Goal: Task Accomplishment & Management: Manage account settings

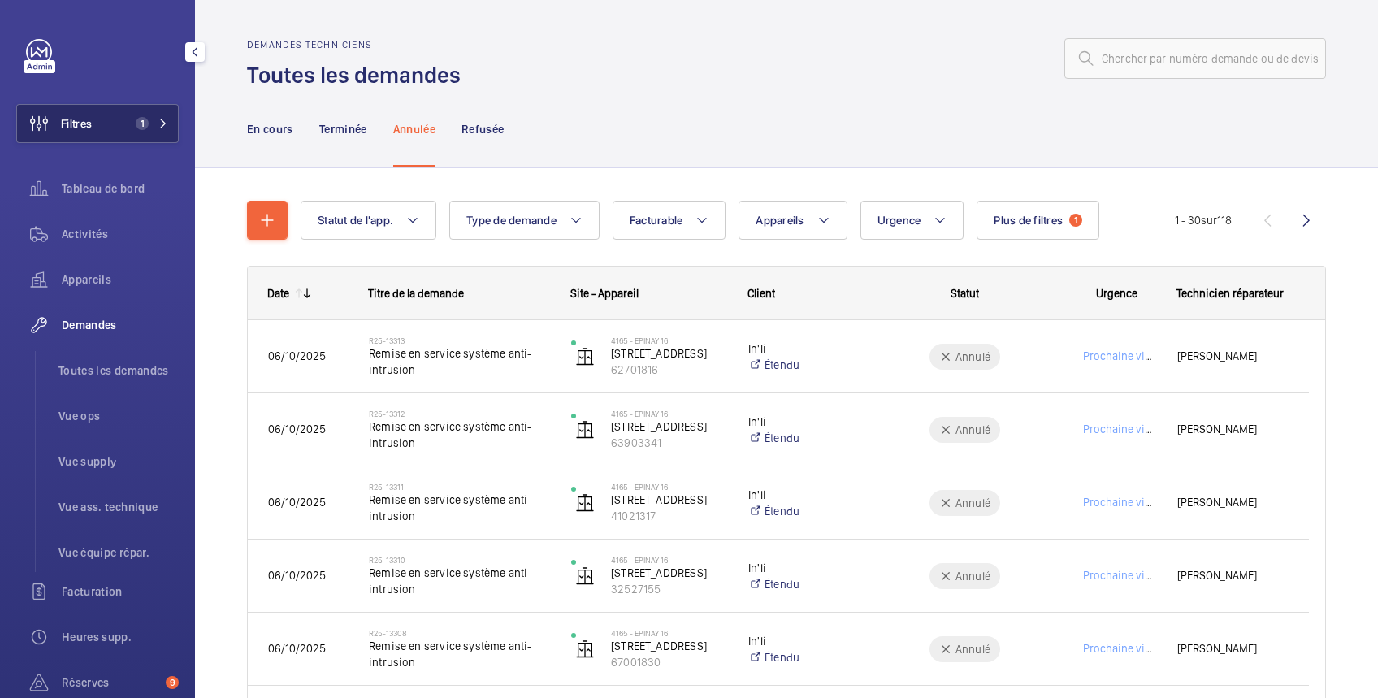
click at [83, 118] on span "Filtres" at bounding box center [76, 123] width 31 height 16
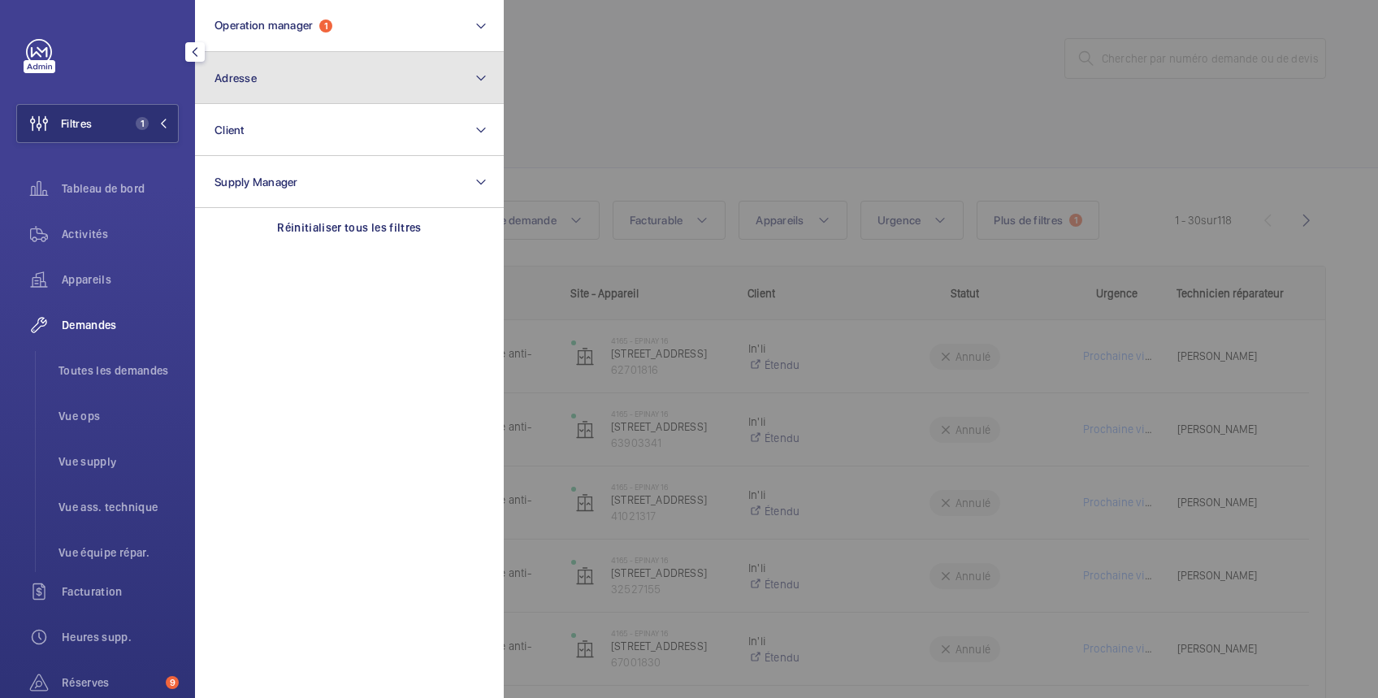
click at [282, 80] on button "Adresse" at bounding box center [349, 78] width 309 height 52
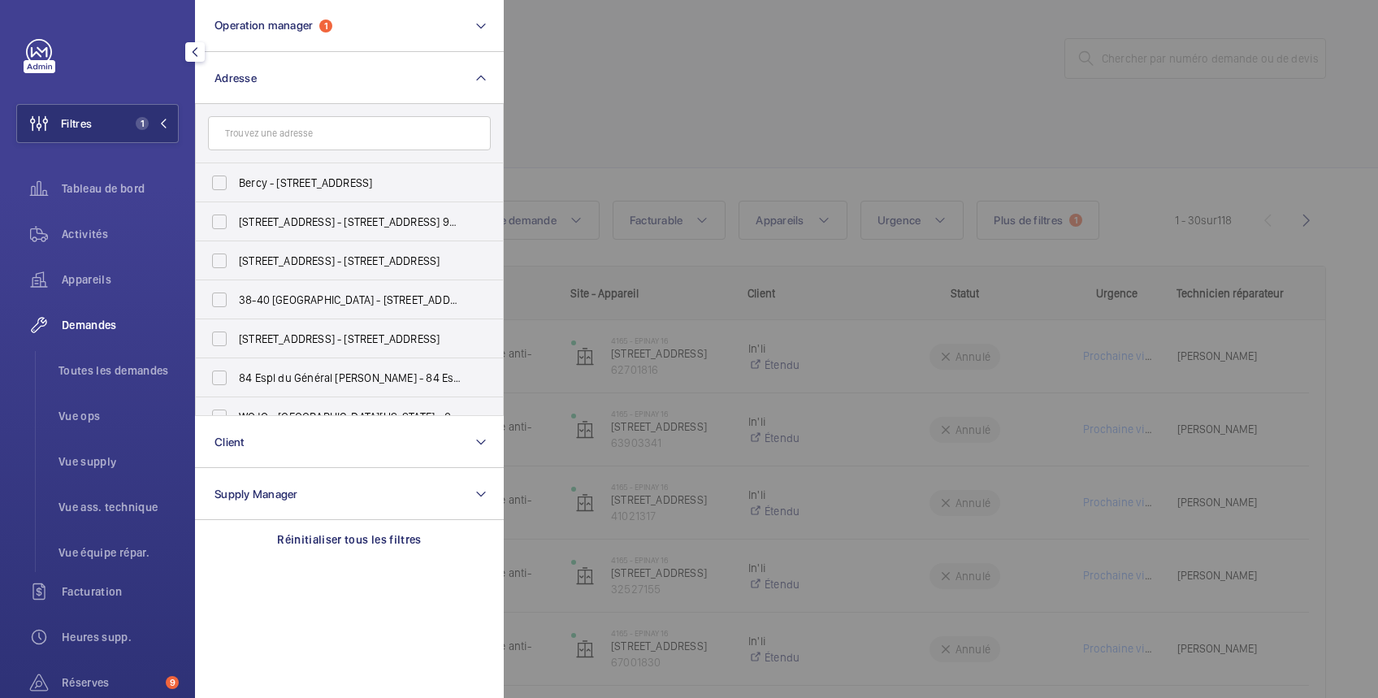
click at [786, 65] on div at bounding box center [1193, 349] width 1378 height 698
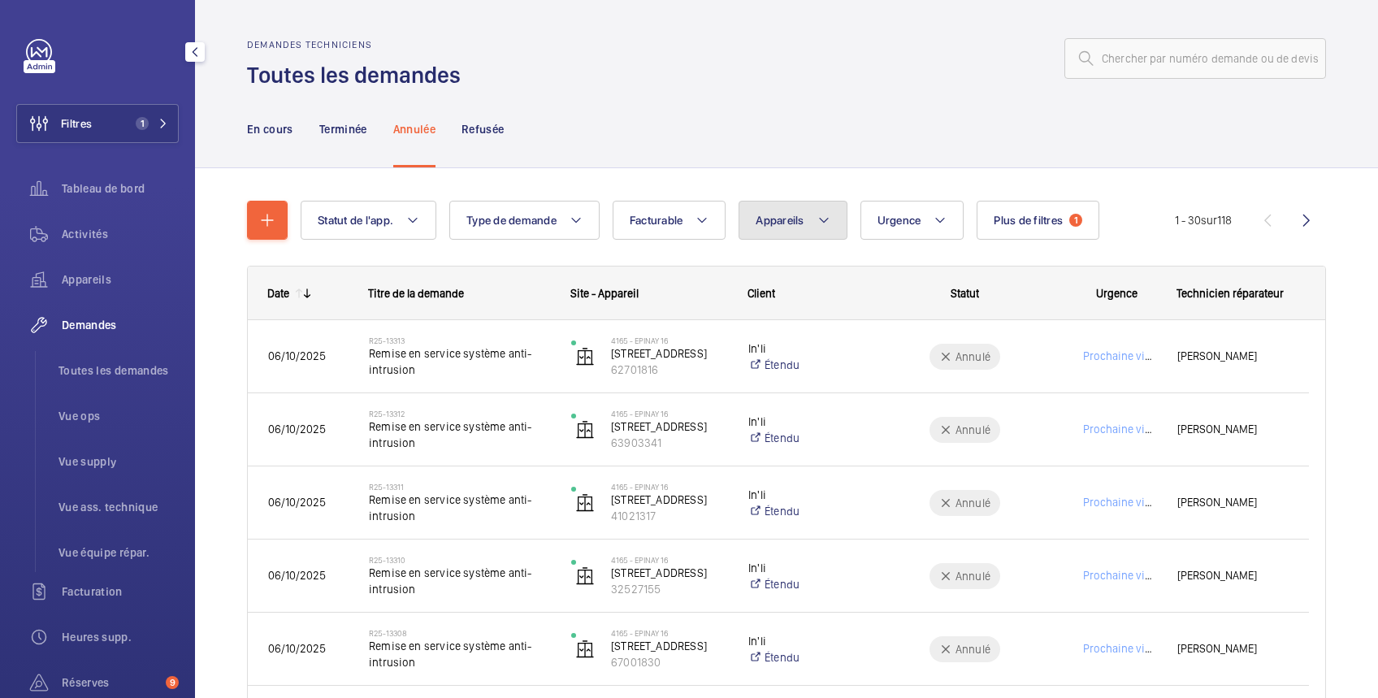
click at [812, 226] on button "Appareils" at bounding box center [792, 220] width 108 height 39
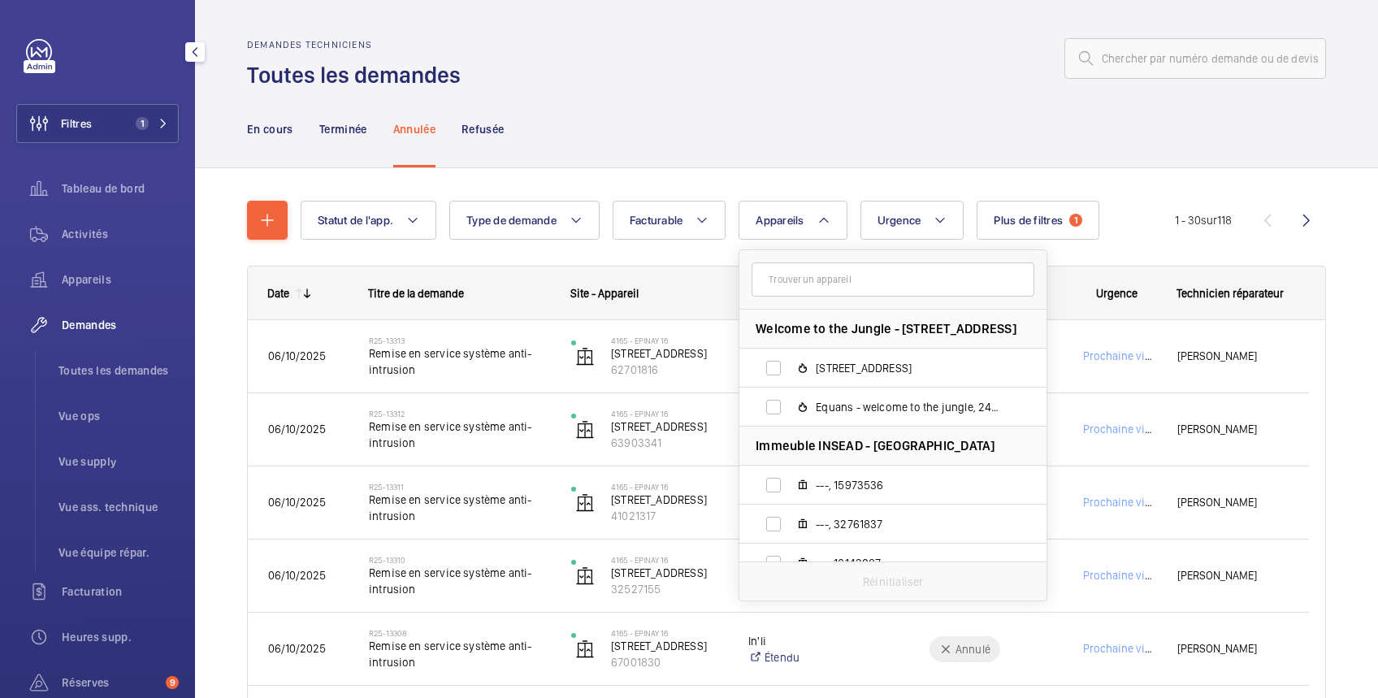
click at [780, 287] on input "text" at bounding box center [892, 279] width 283 height 34
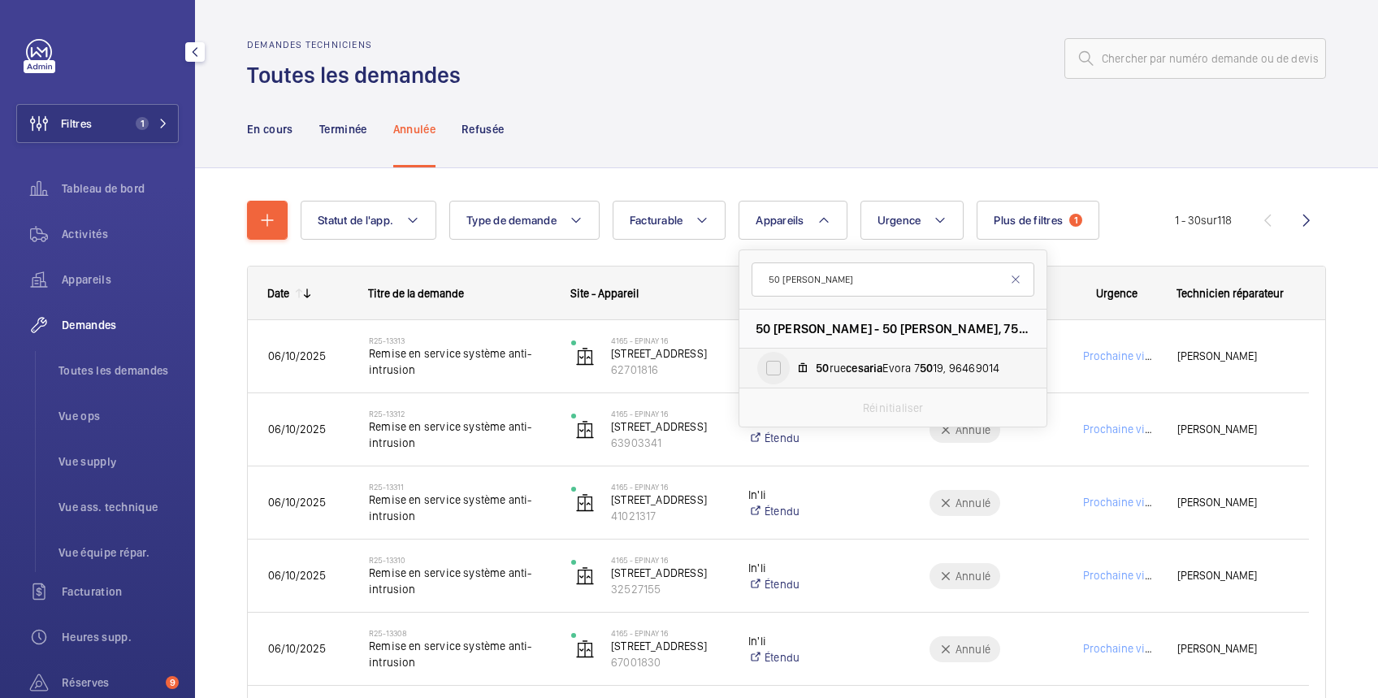
type input "50 [PERSON_NAME]"
click at [772, 366] on input "[STREET_ADDRESS][PERSON_NAME] 50 19, 96469014" at bounding box center [773, 368] width 32 height 32
checkbox input "true"
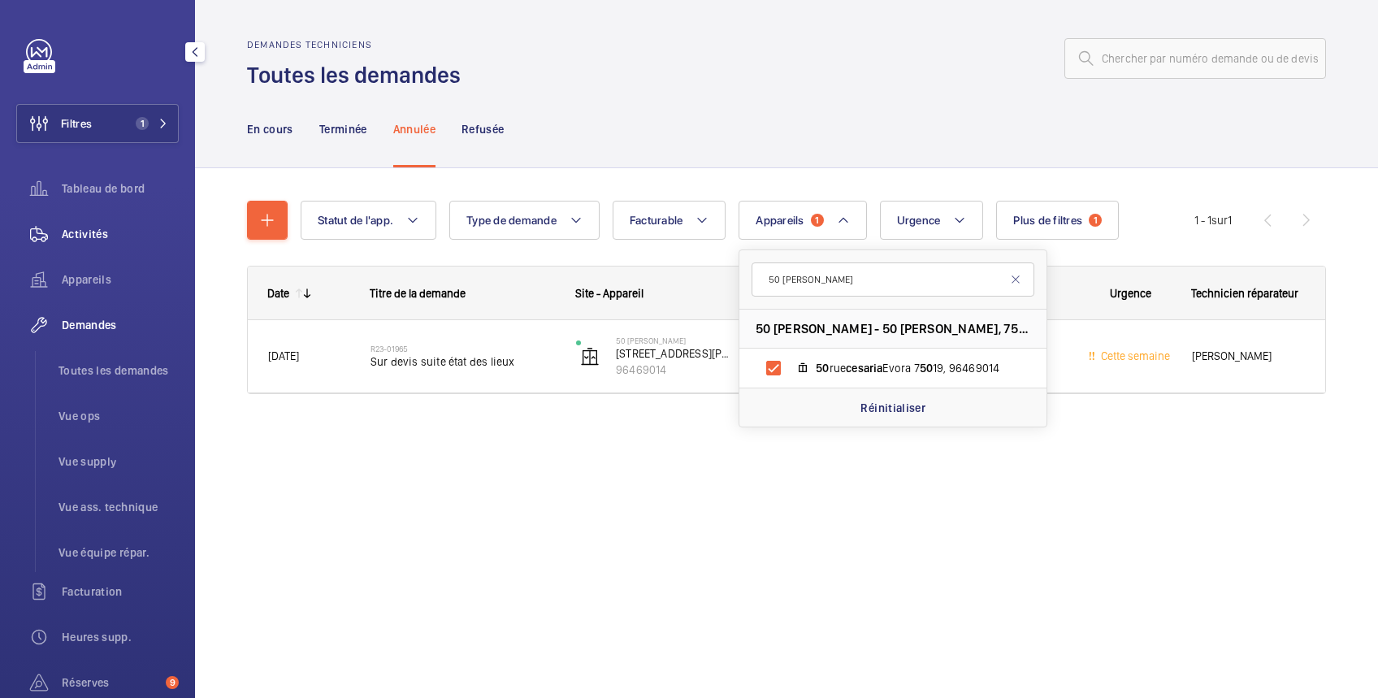
click at [101, 232] on span "Activités" at bounding box center [120, 234] width 117 height 16
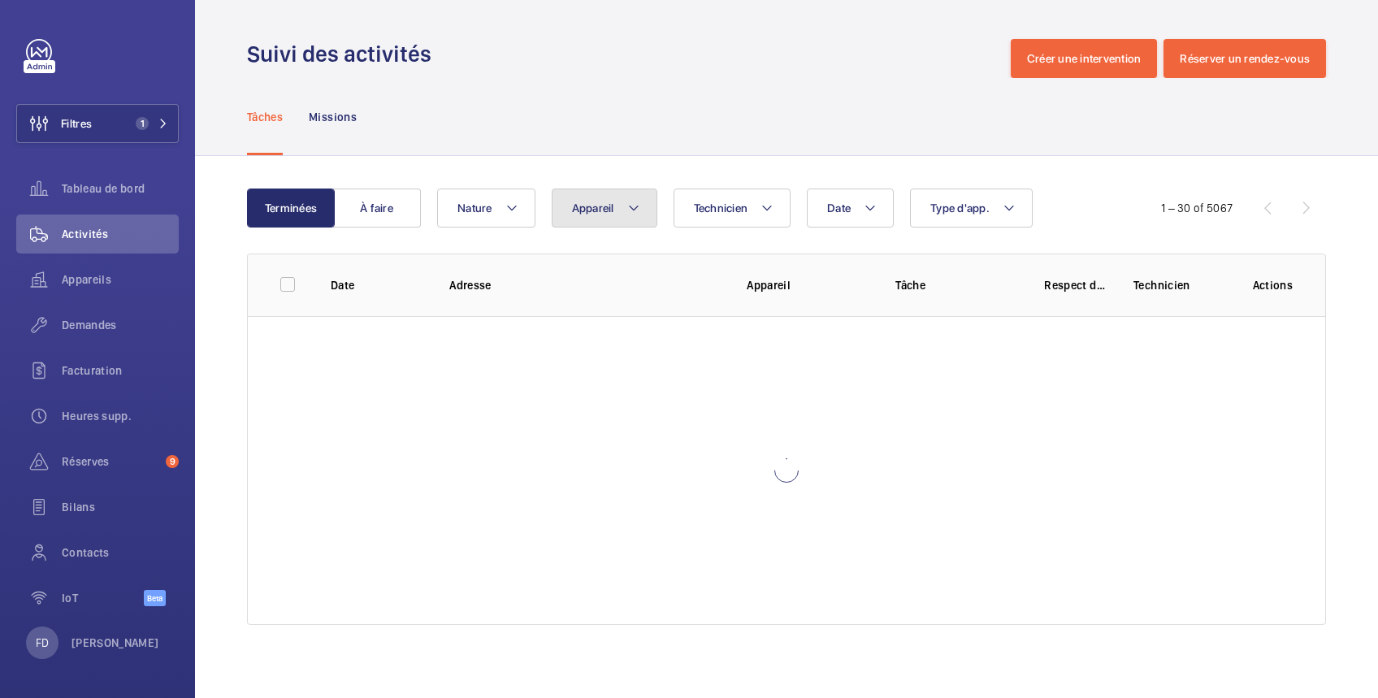
click at [599, 208] on span "Appareil" at bounding box center [593, 207] width 42 height 13
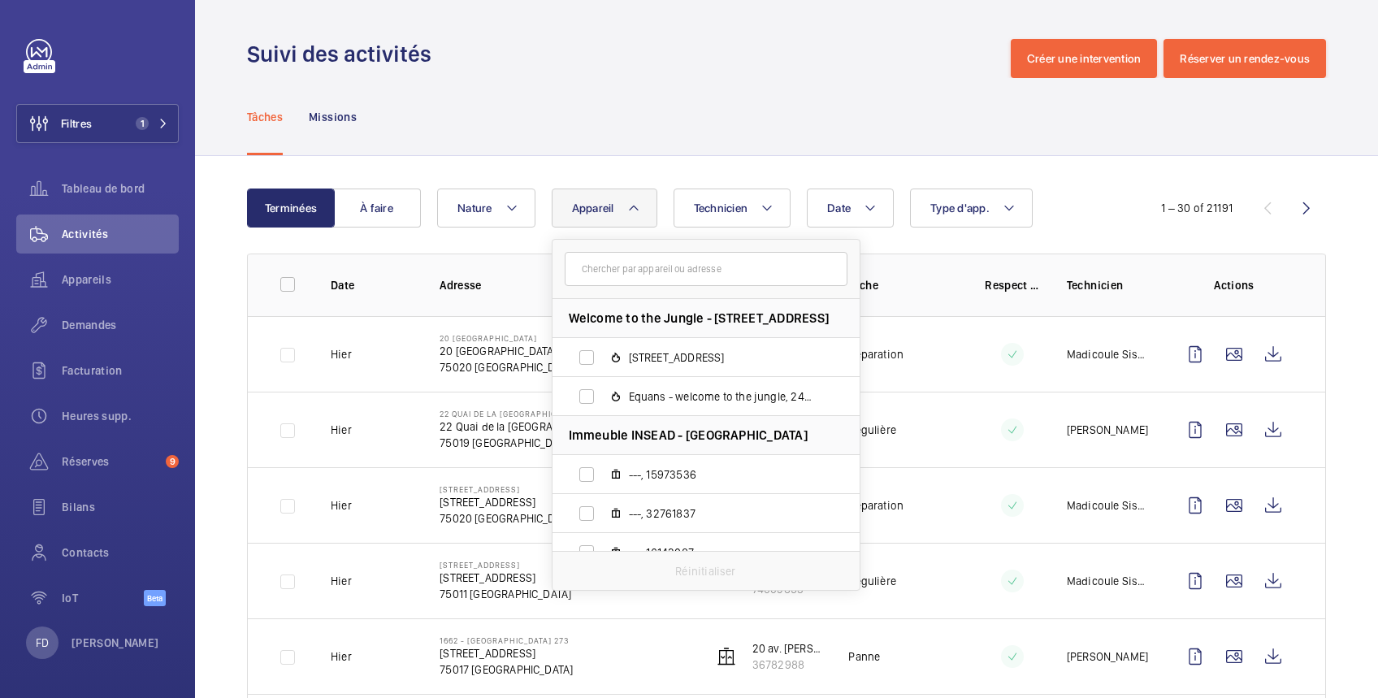
click at [598, 266] on input "text" at bounding box center [706, 269] width 283 height 34
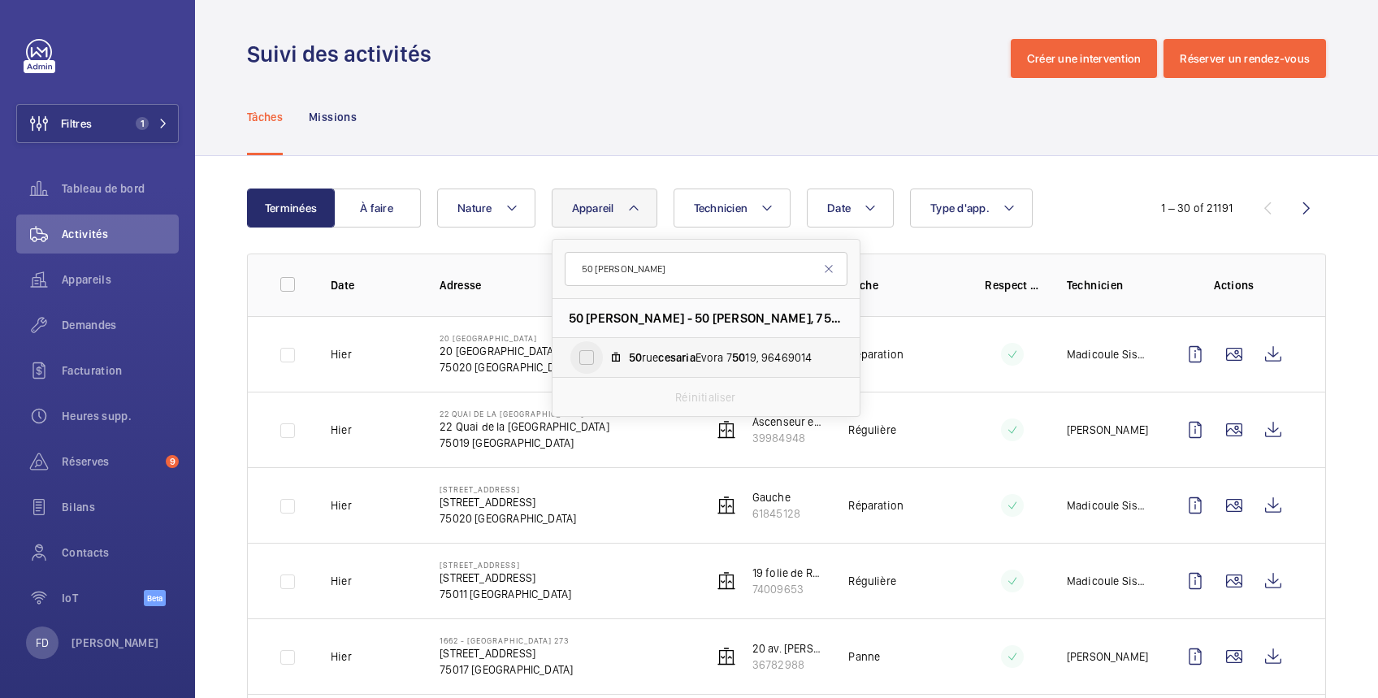
type input "50 [PERSON_NAME]"
click at [591, 361] on input "[STREET_ADDRESS][PERSON_NAME] 50 19, 96469014" at bounding box center [586, 357] width 32 height 32
checkbox input "true"
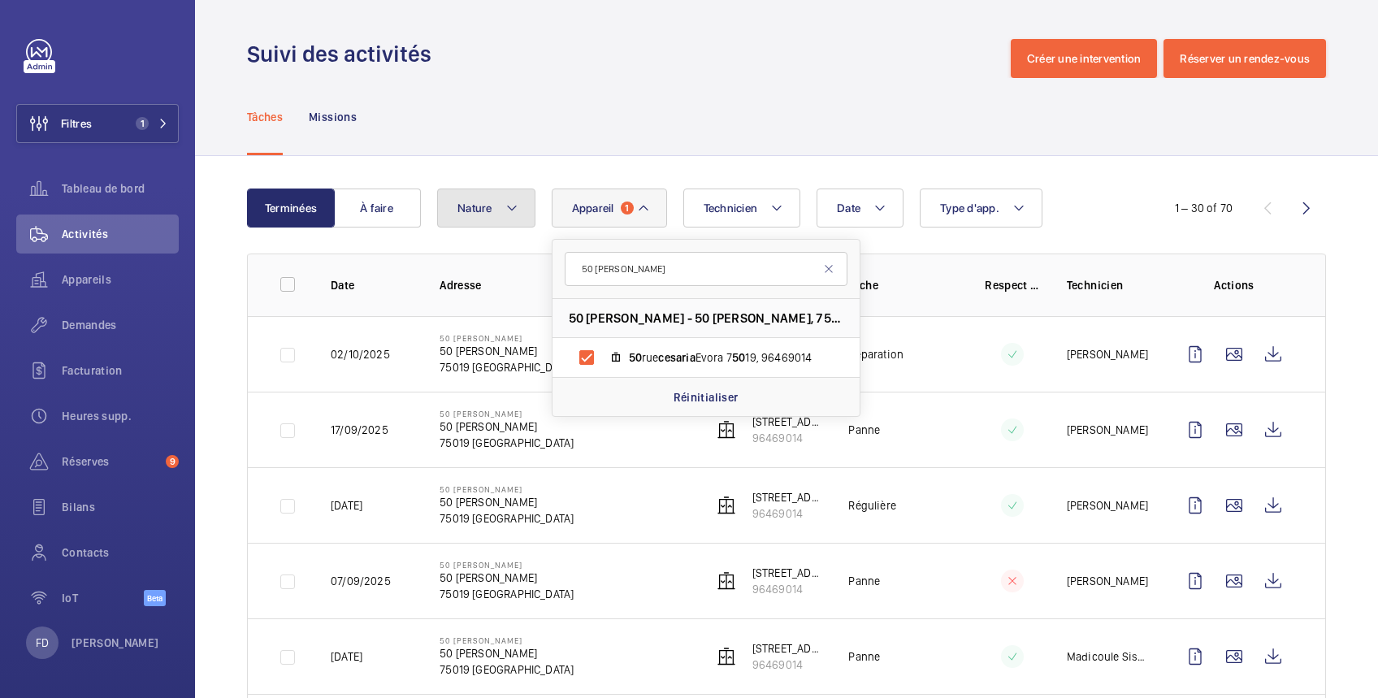
click at [463, 208] on span "Nature" at bounding box center [474, 207] width 35 height 13
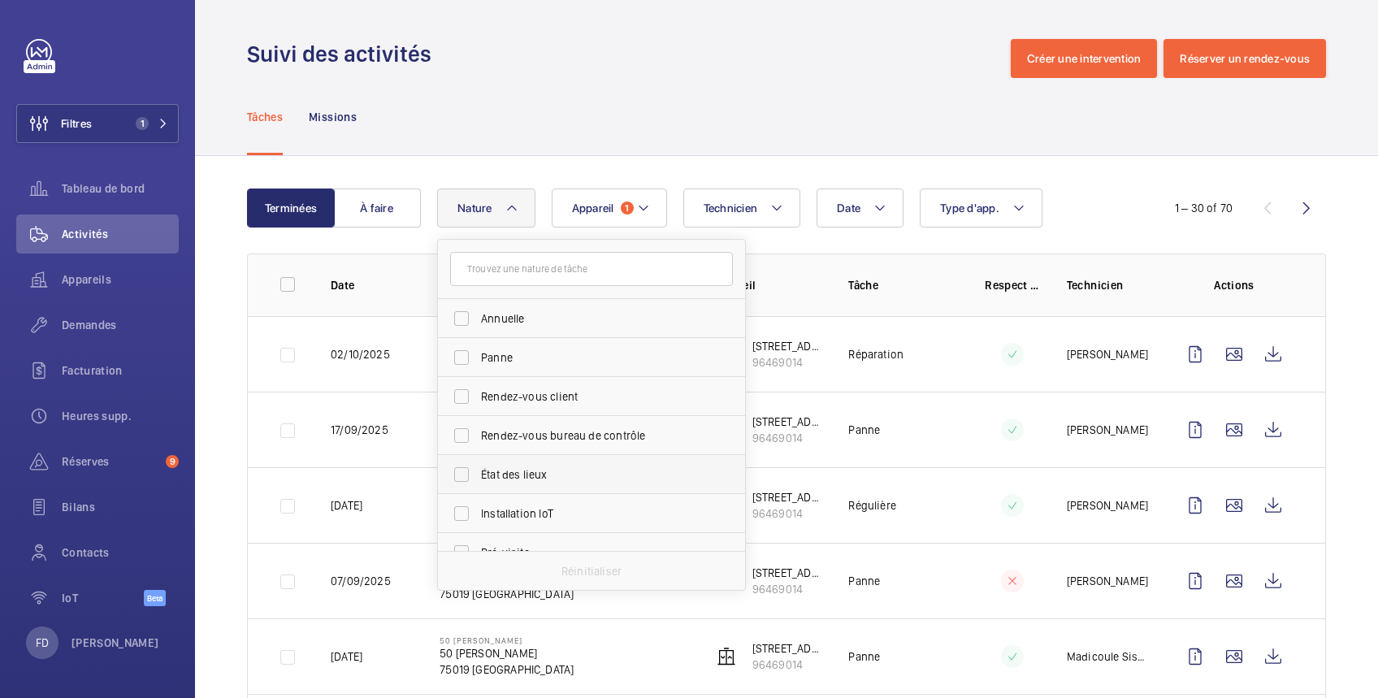
click at [507, 474] on span "État des lieux" at bounding box center [592, 474] width 223 height 16
click at [478, 474] on input "État des lieux" at bounding box center [461, 474] width 32 height 32
checkbox input "true"
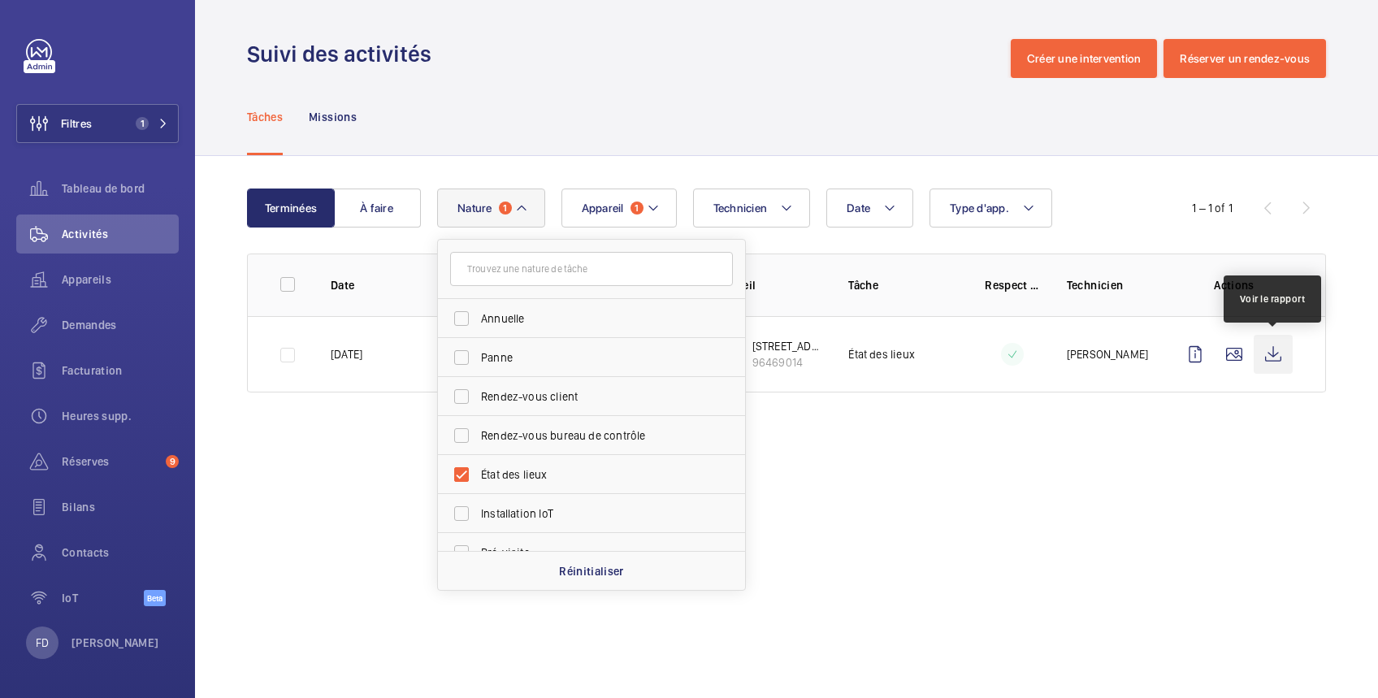
click at [1270, 354] on wm-front-icon-button at bounding box center [1272, 354] width 39 height 39
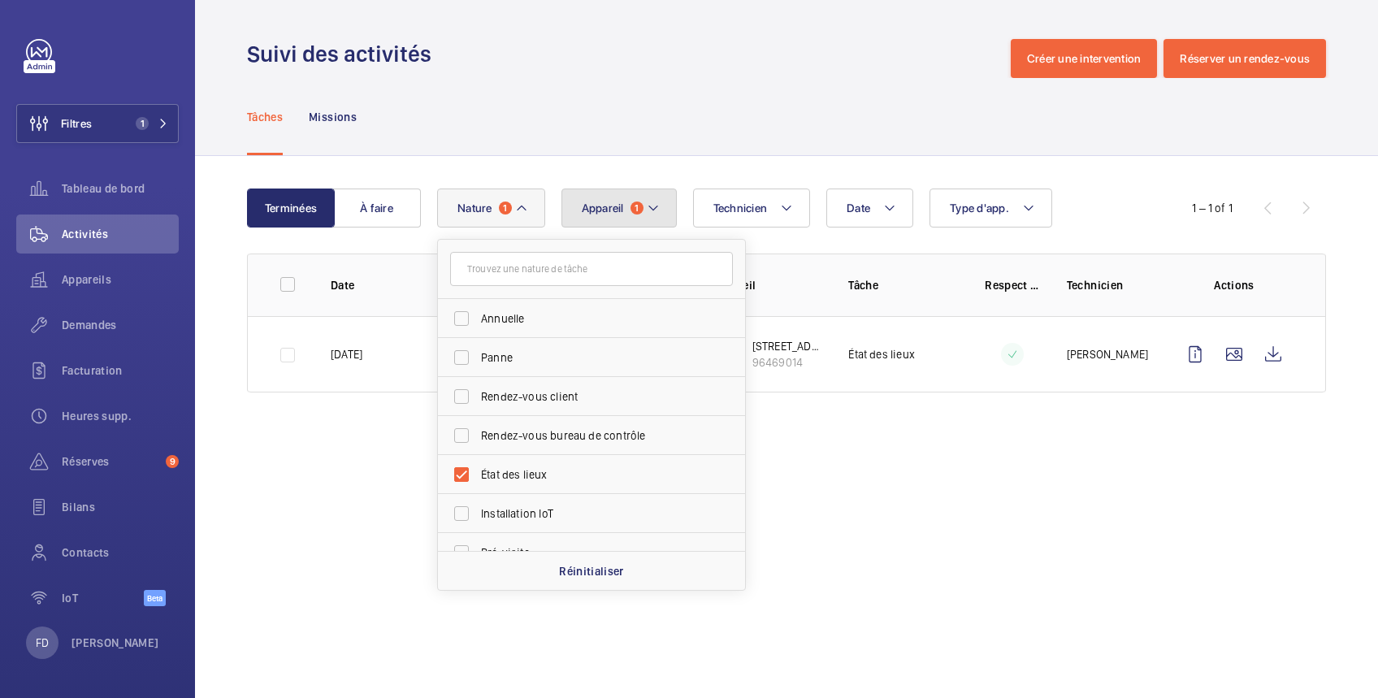
click at [617, 210] on span "Appareil" at bounding box center [603, 207] width 42 height 13
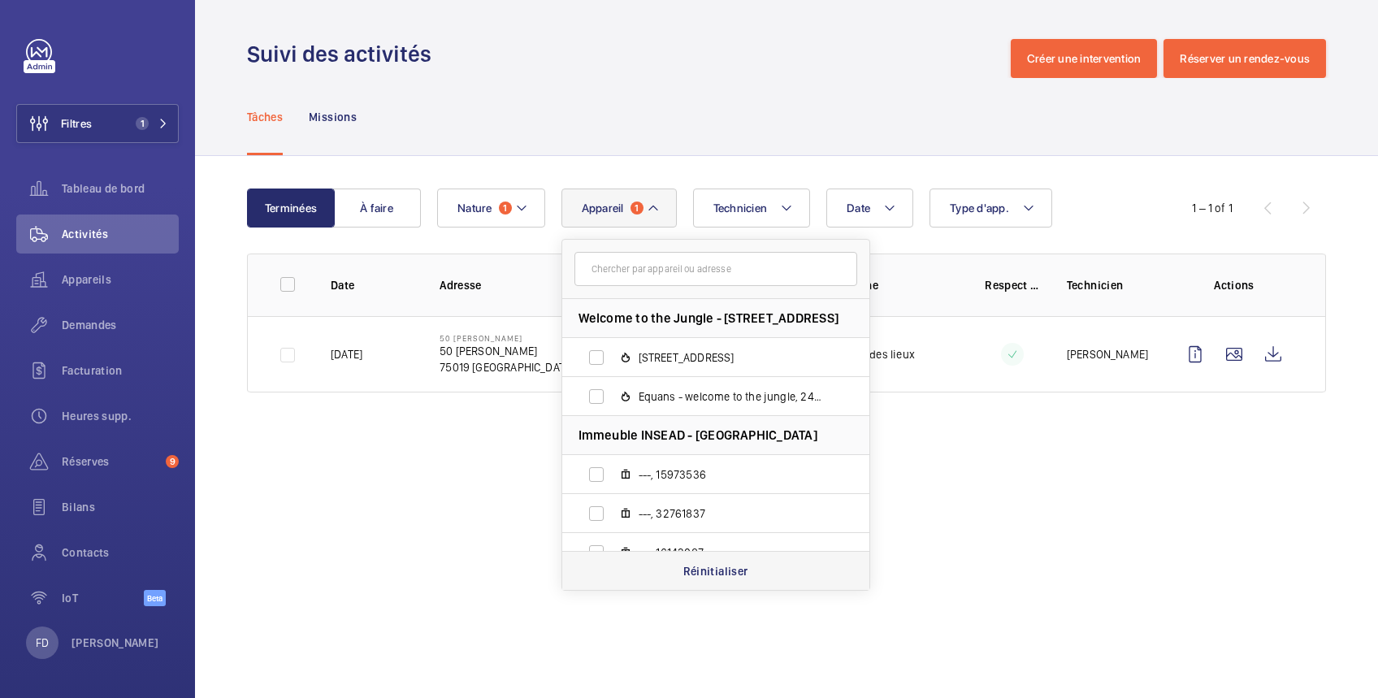
click at [716, 572] on p "Réinitialiser" at bounding box center [715, 571] width 65 height 16
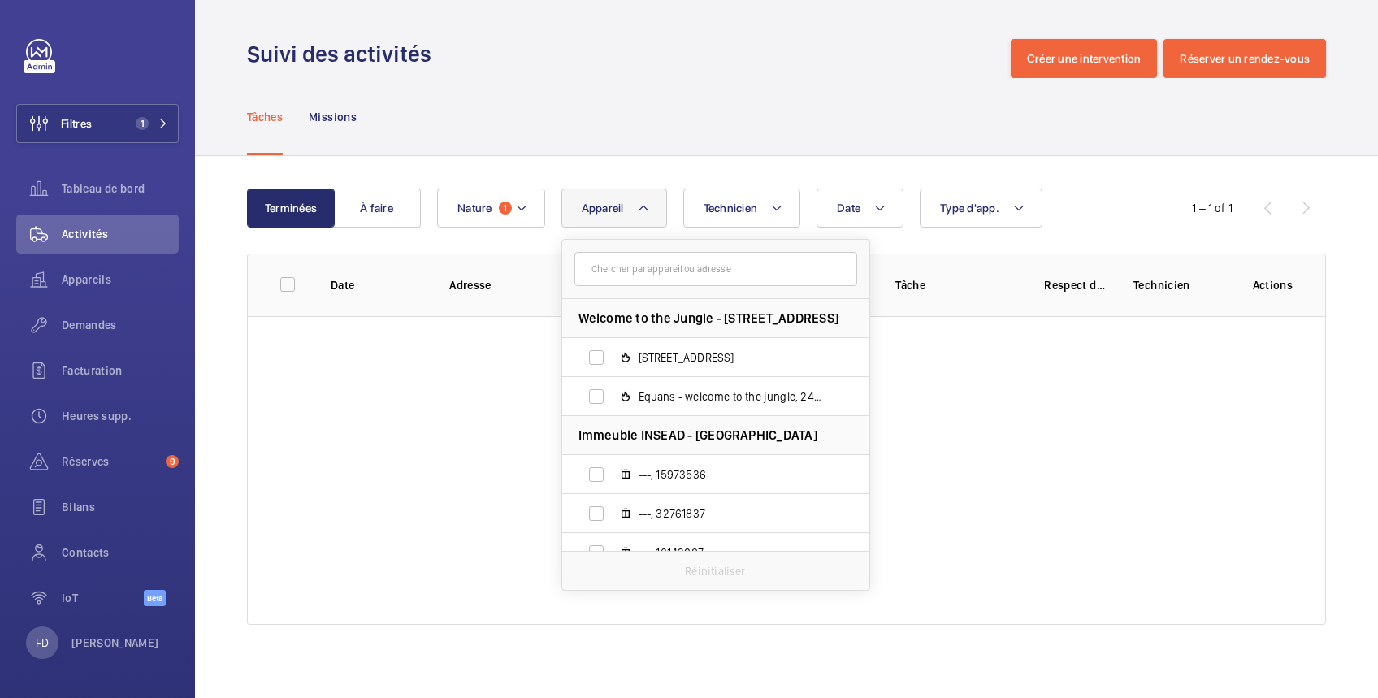
click at [596, 206] on span "Appareil" at bounding box center [603, 207] width 42 height 13
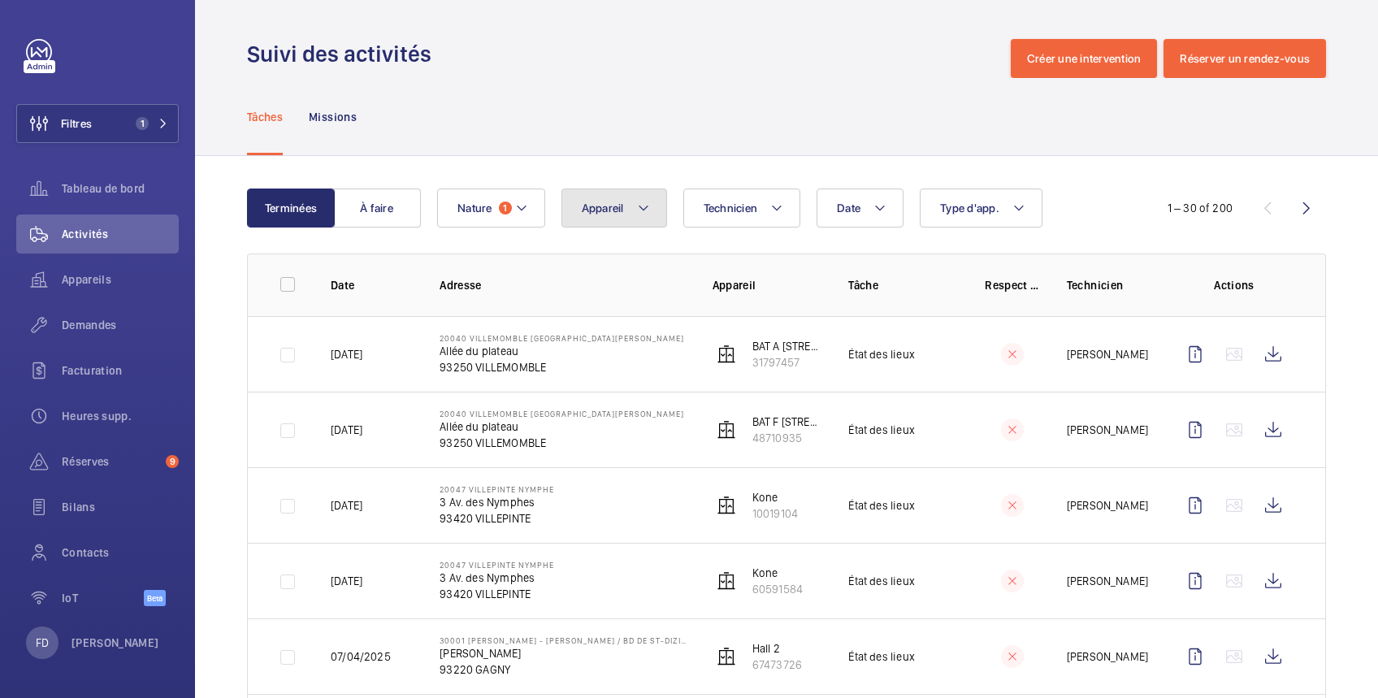
click at [619, 210] on span "Appareil" at bounding box center [603, 207] width 42 height 13
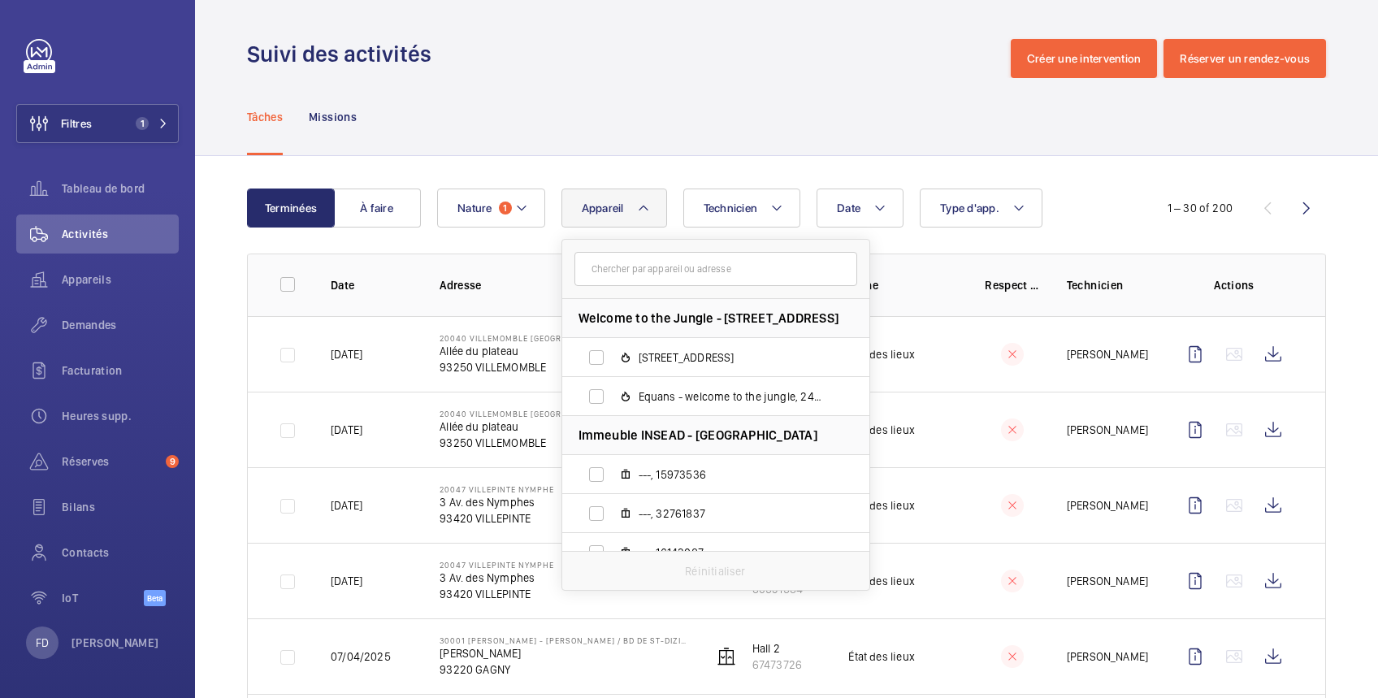
click at [634, 270] on input "text" at bounding box center [715, 269] width 283 height 34
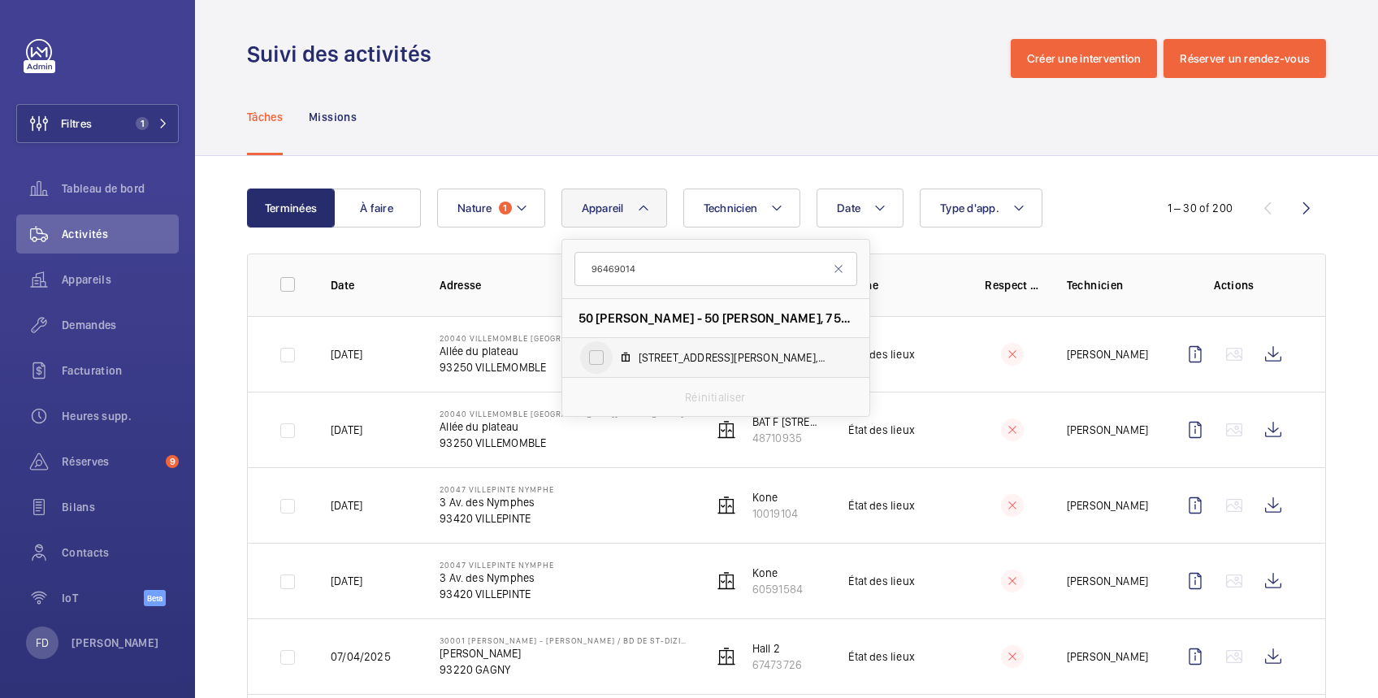
type input "96469014"
click at [598, 357] on input "[STREET_ADDRESS][PERSON_NAME]" at bounding box center [596, 357] width 32 height 32
checkbox input "true"
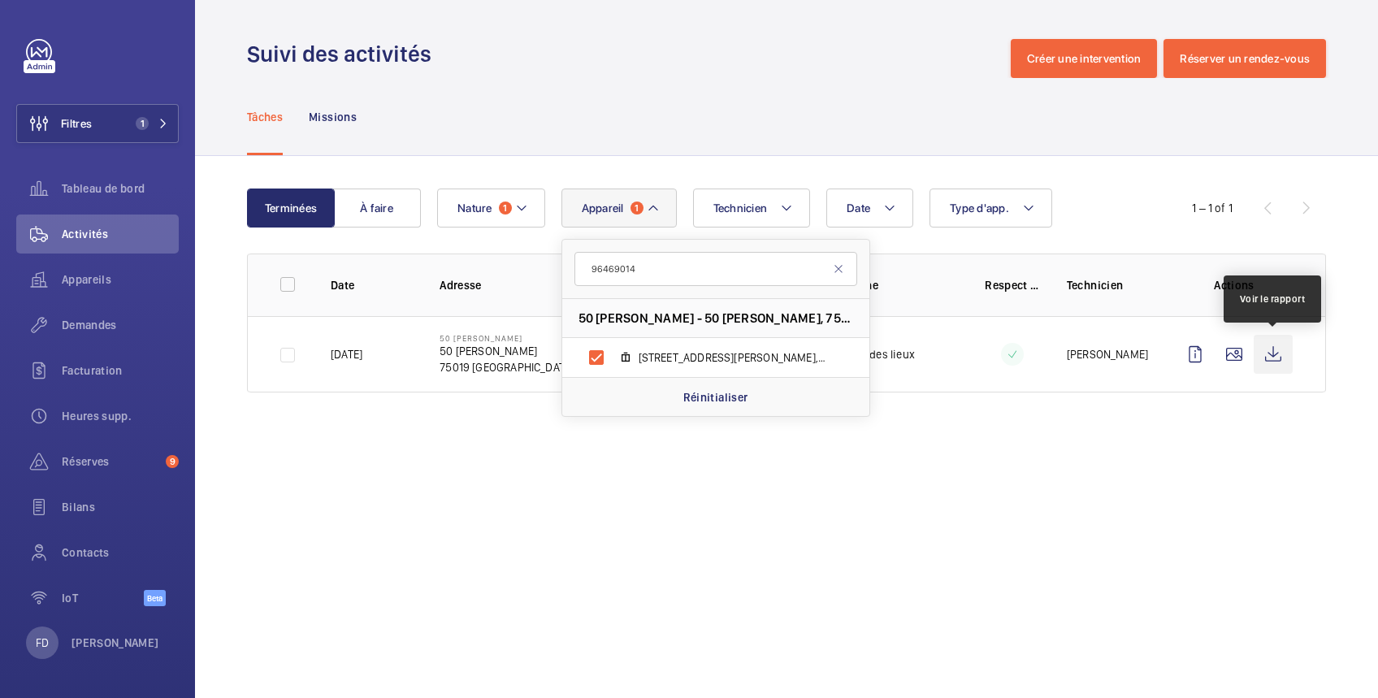
click at [1275, 362] on wm-front-icon-button at bounding box center [1272, 354] width 39 height 39
click at [708, 401] on p "Réinitialiser" at bounding box center [715, 397] width 65 height 16
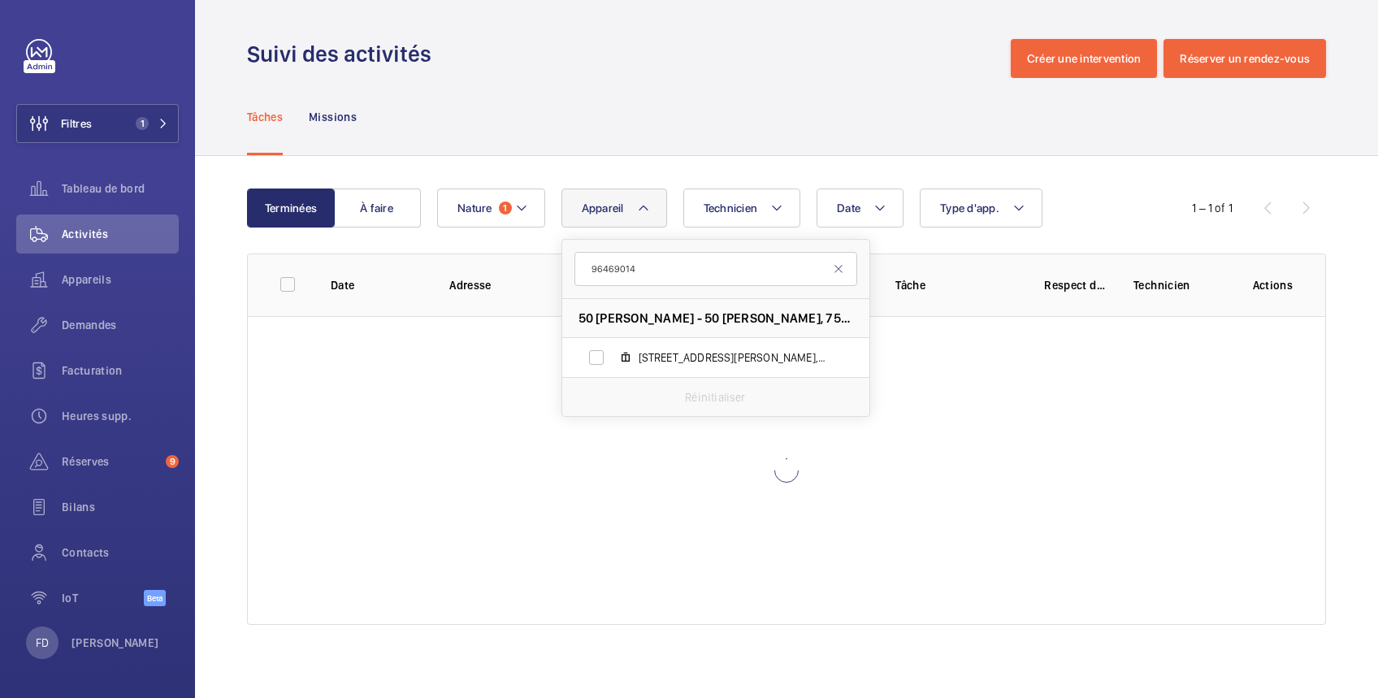
click at [591, 211] on span "Appareil" at bounding box center [603, 207] width 42 height 13
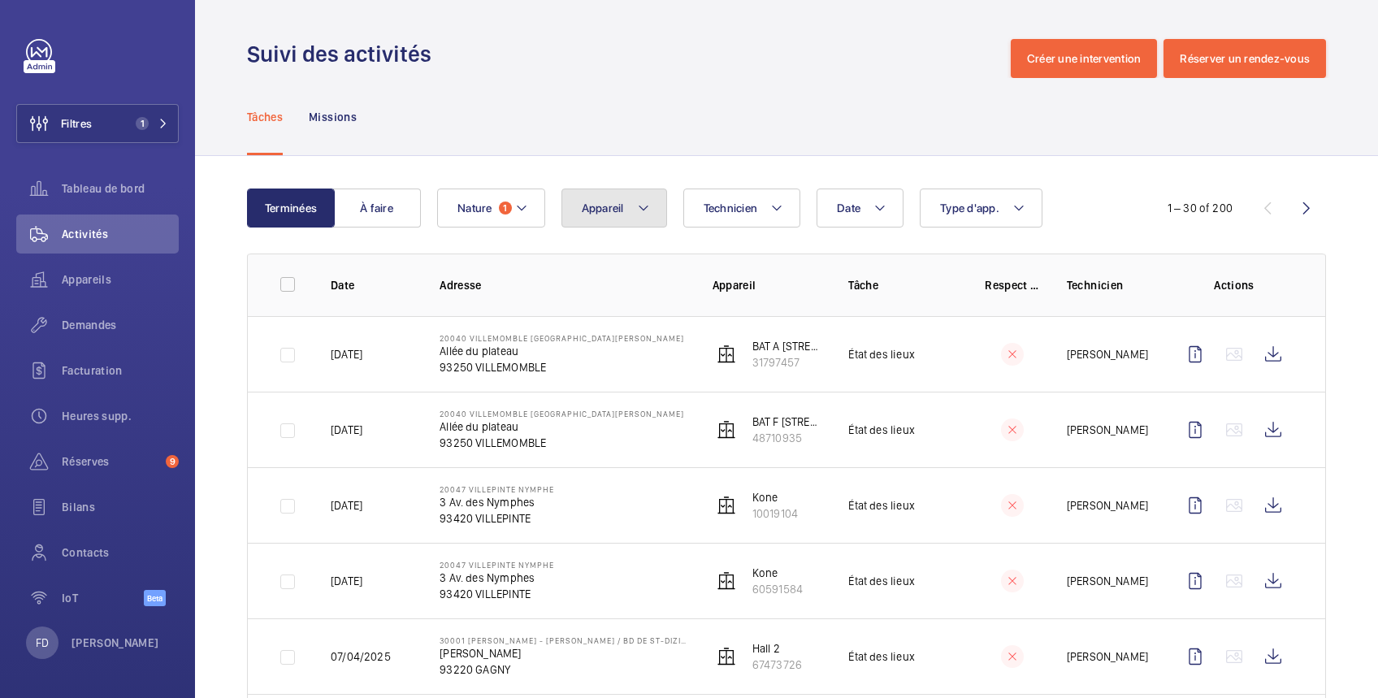
click at [607, 219] on button "Appareil" at bounding box center [614, 207] width 106 height 39
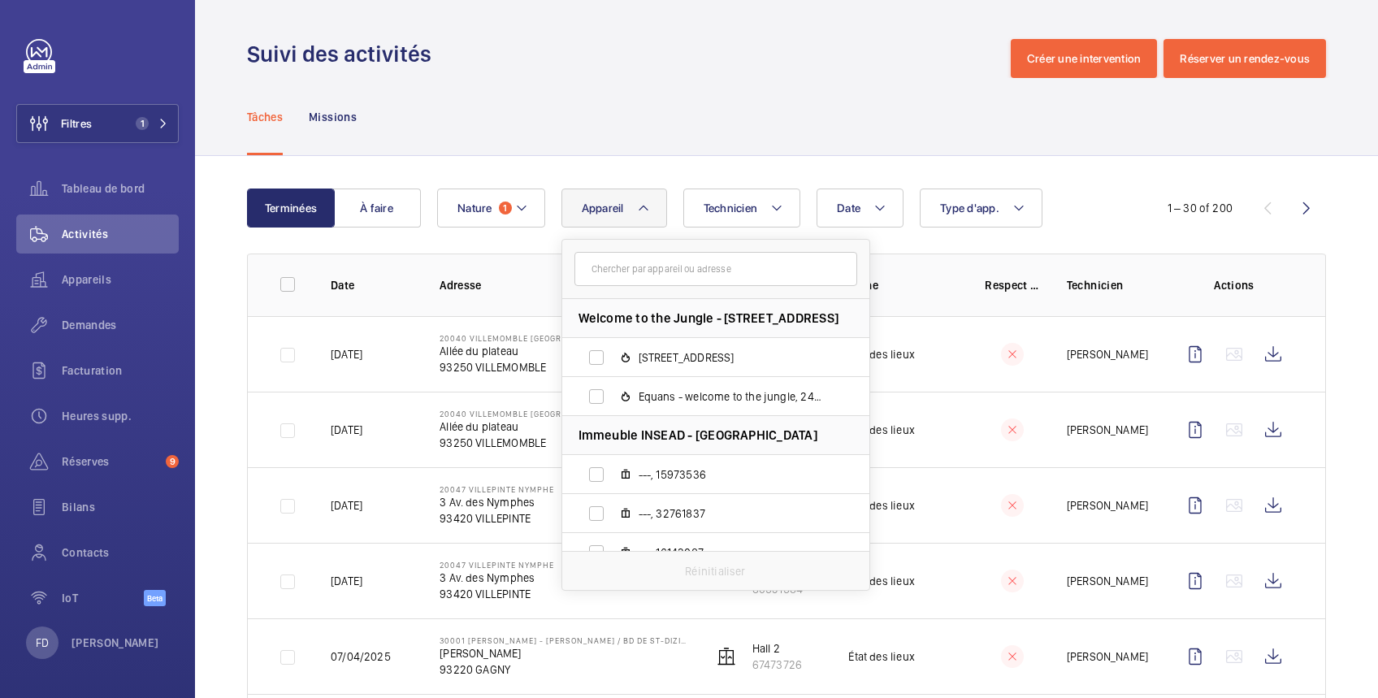
click at [621, 273] on input "text" at bounding box center [715, 269] width 283 height 34
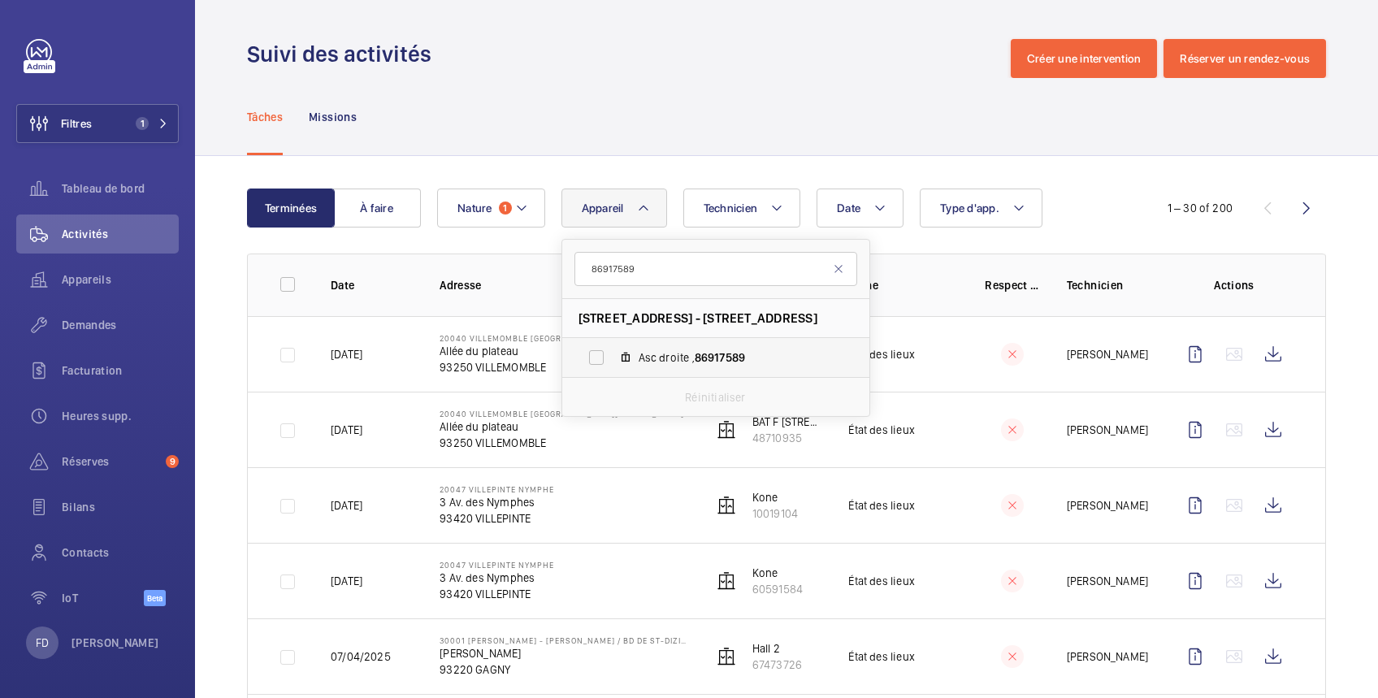
type input "86917589"
click at [656, 359] on span "Asc droite , 86917589" at bounding box center [733, 357] width 188 height 16
click at [613, 359] on input "Asc droite , 86917589" at bounding box center [596, 357] width 32 height 32
checkbox input "true"
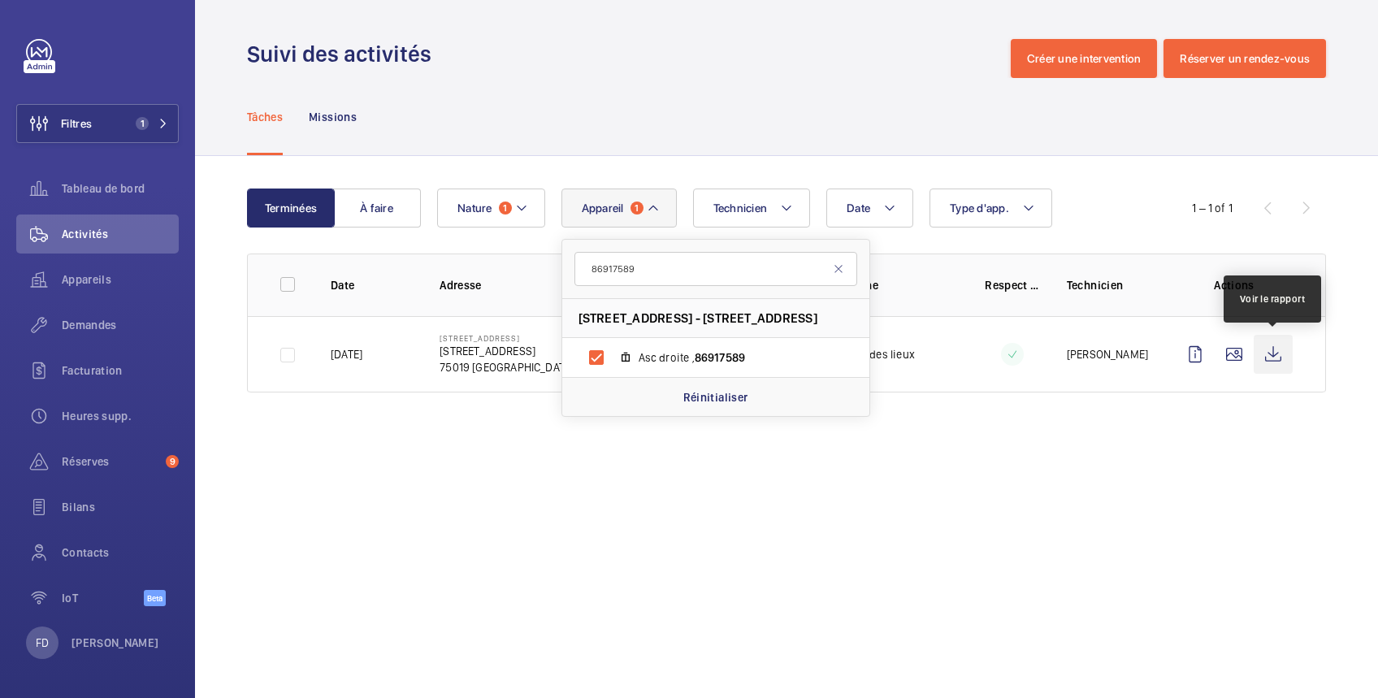
click at [1271, 349] on wm-front-icon-button at bounding box center [1272, 354] width 39 height 39
click at [1037, 444] on wm-front-admin-operations-monitoring "Suivi des activités Créer une intervention Réserver un rendez-vous Tâches Missi…" at bounding box center [786, 349] width 1183 height 698
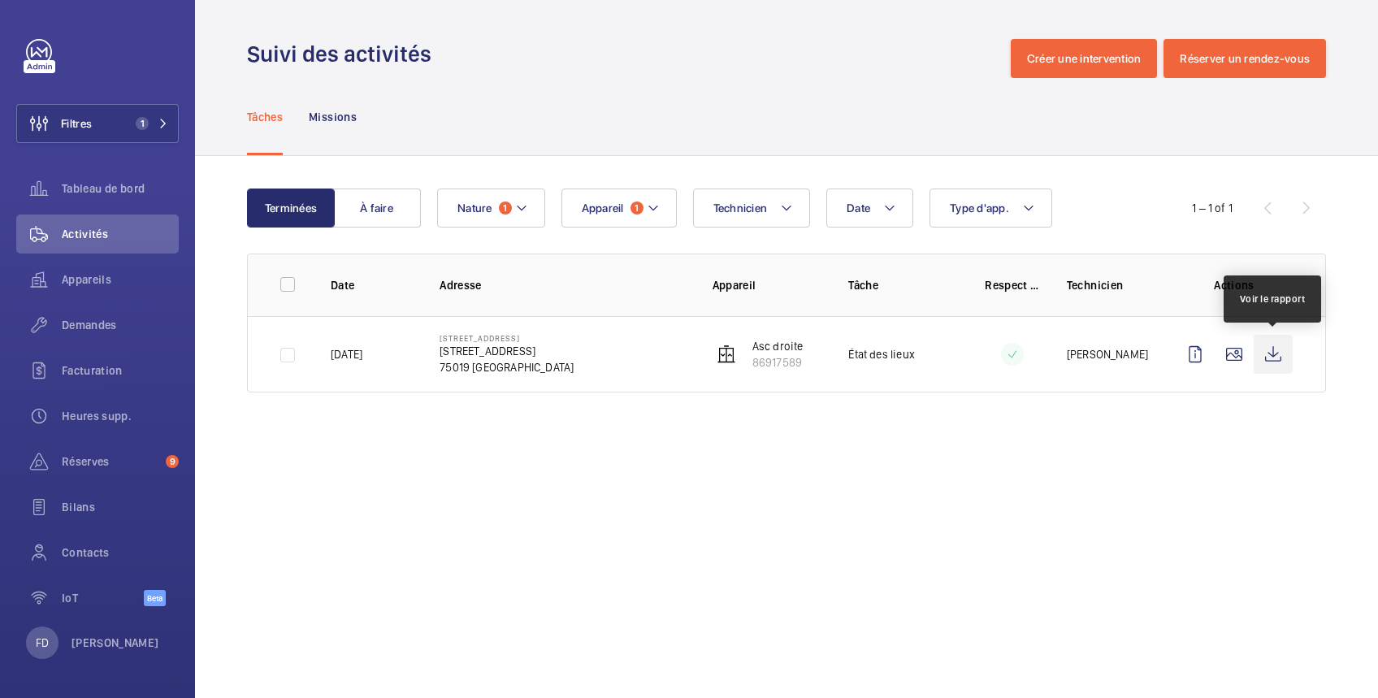
click at [1274, 349] on wm-front-icon-button at bounding box center [1272, 354] width 39 height 39
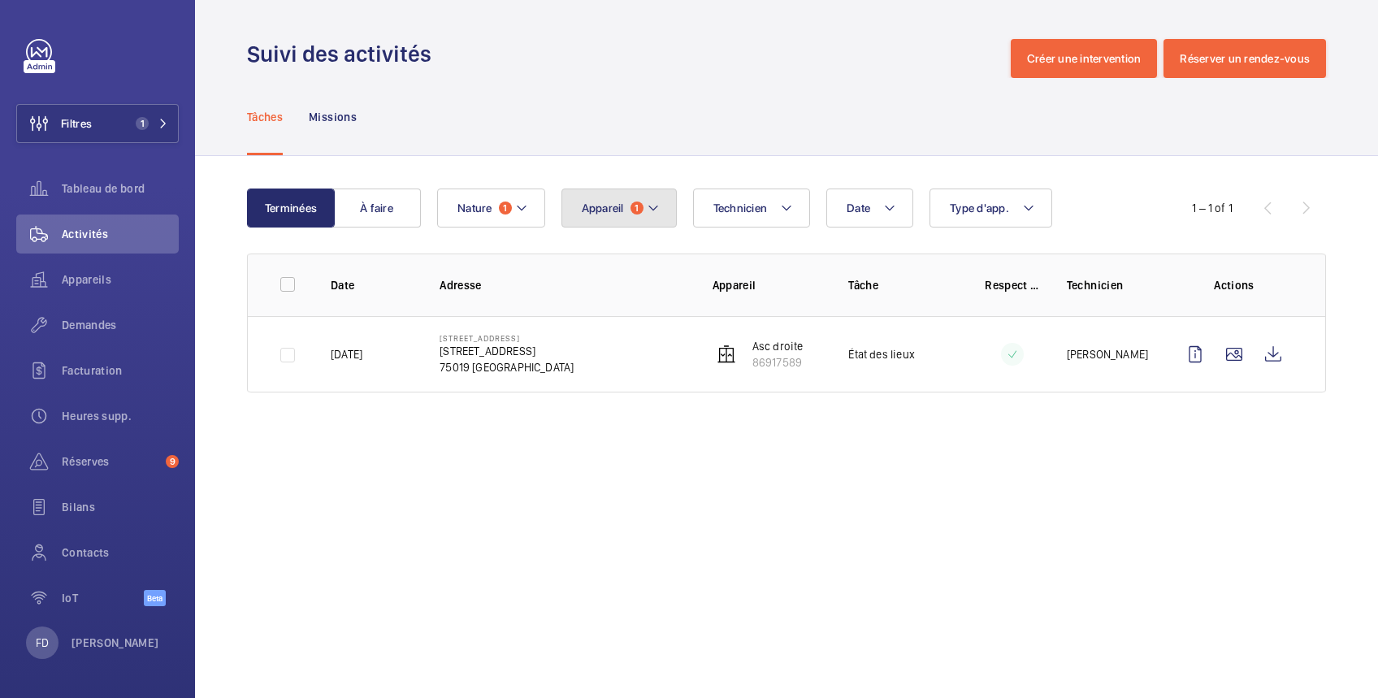
click at [614, 206] on span "Appareil" at bounding box center [603, 207] width 42 height 13
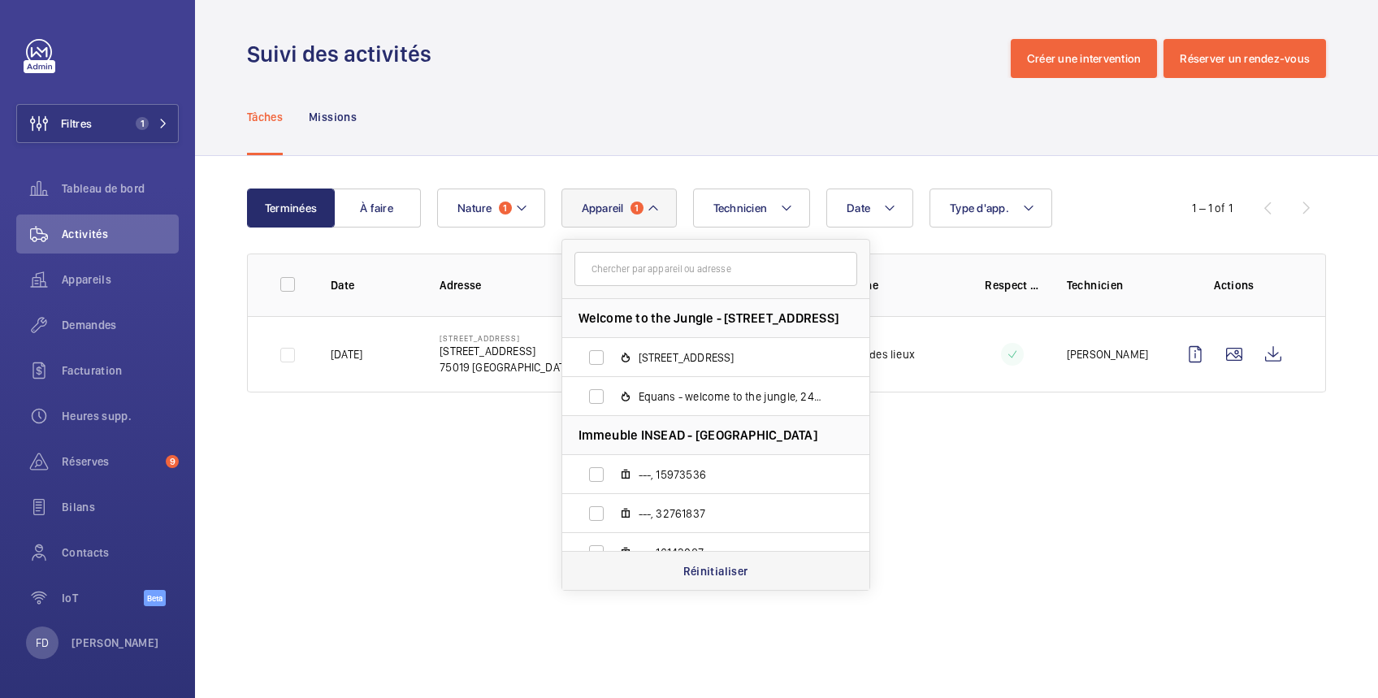
click at [696, 565] on p "Réinitialiser" at bounding box center [715, 571] width 65 height 16
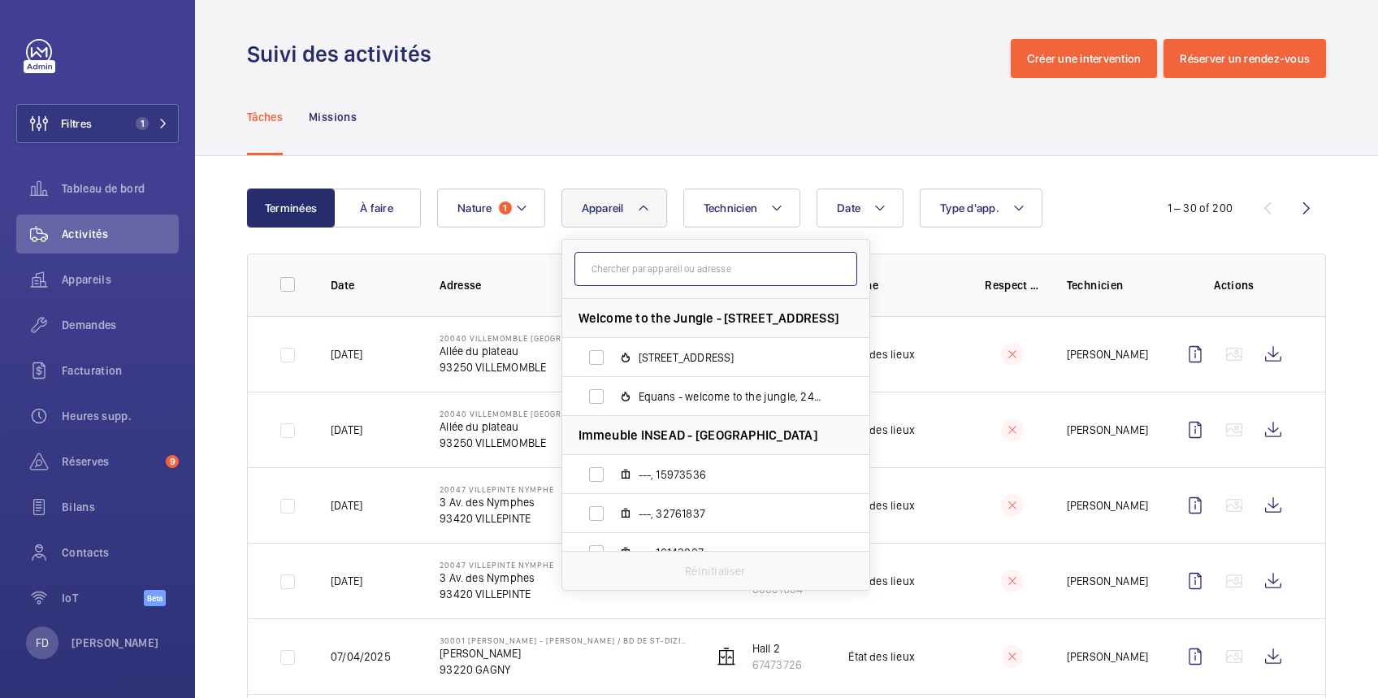
click at [610, 271] on input "text" at bounding box center [715, 269] width 283 height 34
paste input "48704917"
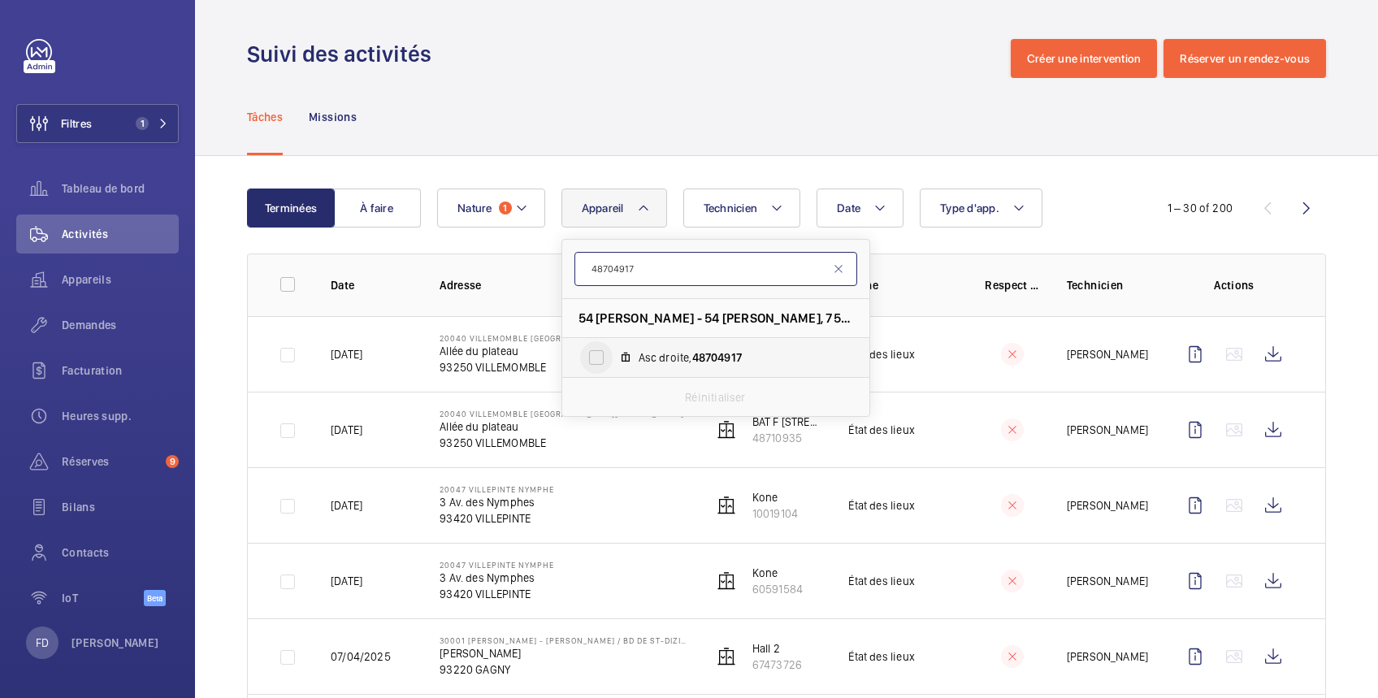
type input "48704917"
click at [594, 357] on input "Asc droite, 48704917" at bounding box center [596, 357] width 32 height 32
checkbox input "true"
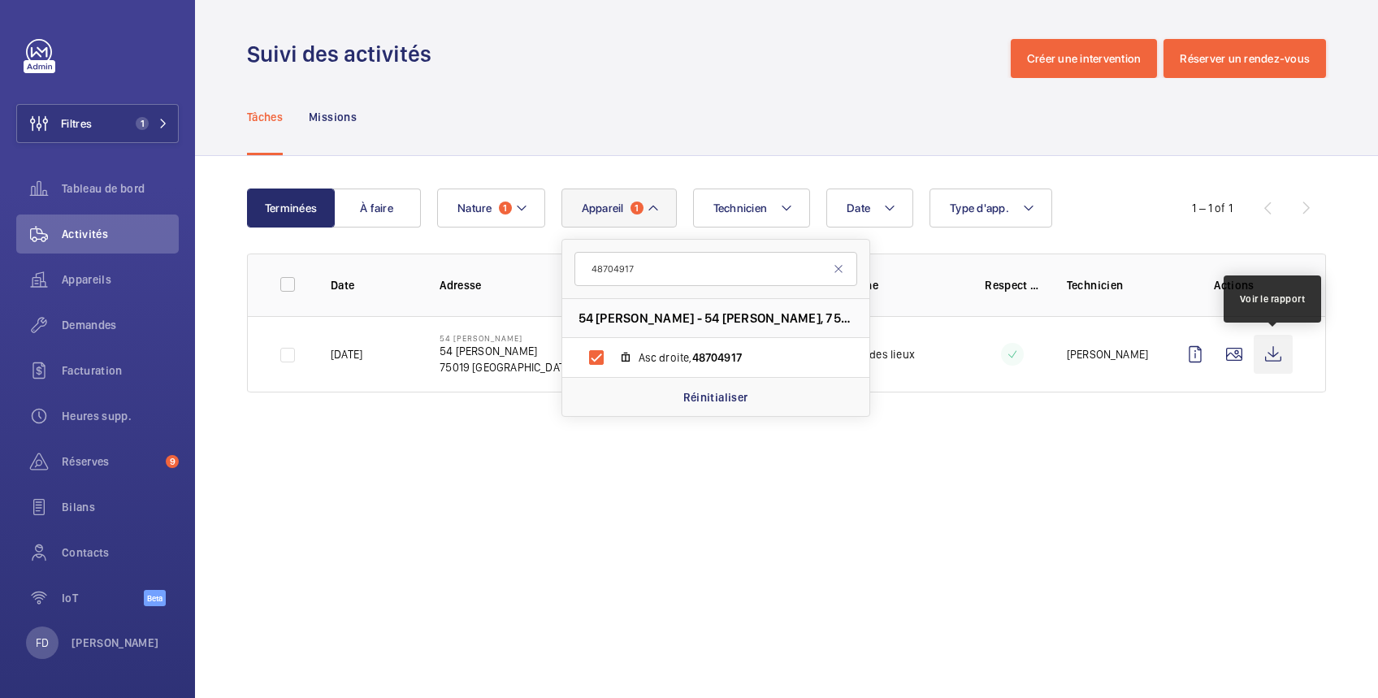
click at [1279, 350] on wm-front-icon-button at bounding box center [1272, 354] width 39 height 39
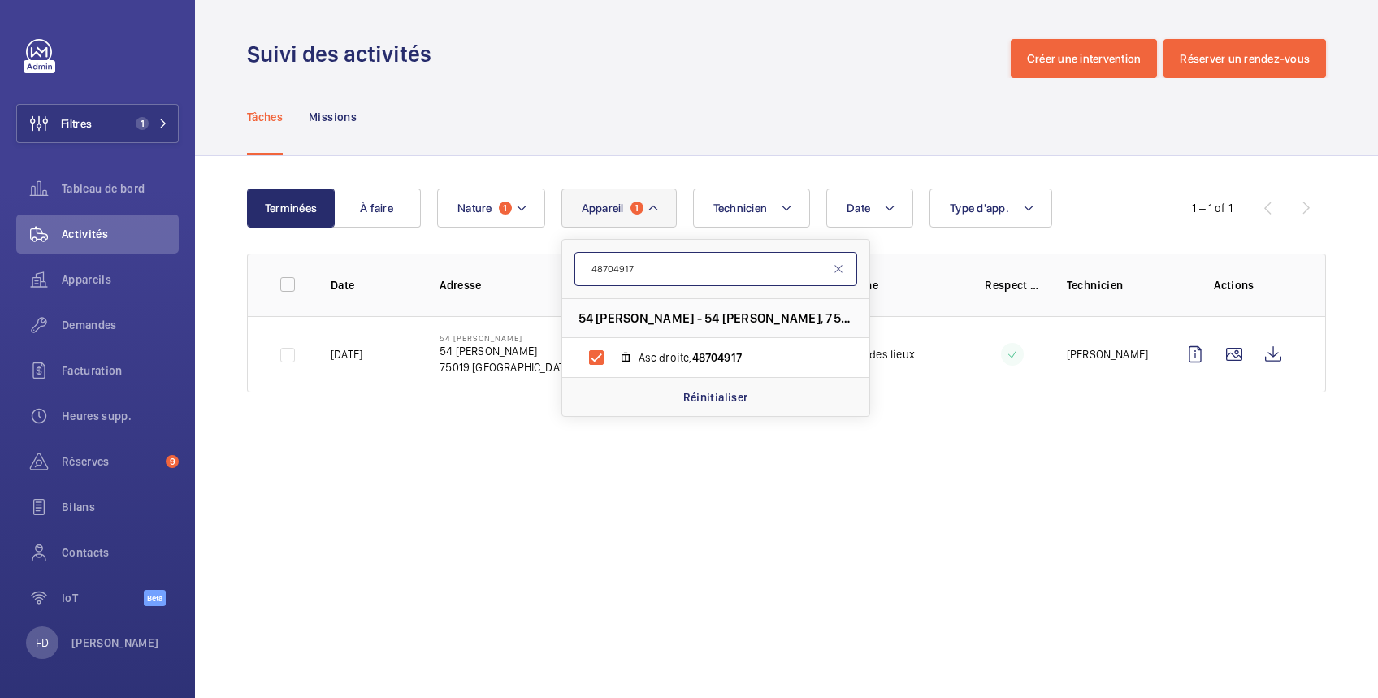
drag, startPoint x: 655, startPoint y: 268, endPoint x: 565, endPoint y: 262, distance: 90.4
click at [565, 262] on form "48704917" at bounding box center [715, 269] width 307 height 59
paste input "15636481"
type input "15636481"
click at [597, 360] on input "Asc gauche, 15636481" at bounding box center [596, 357] width 32 height 32
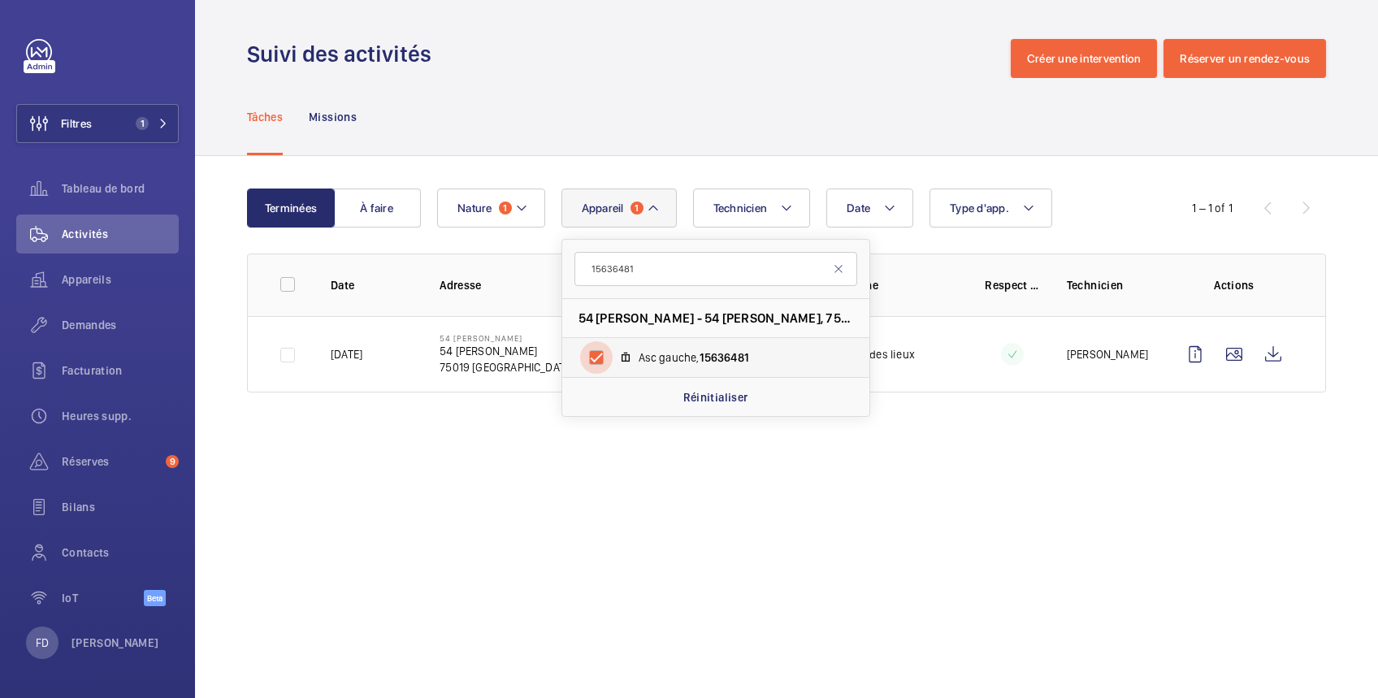
checkbox input "true"
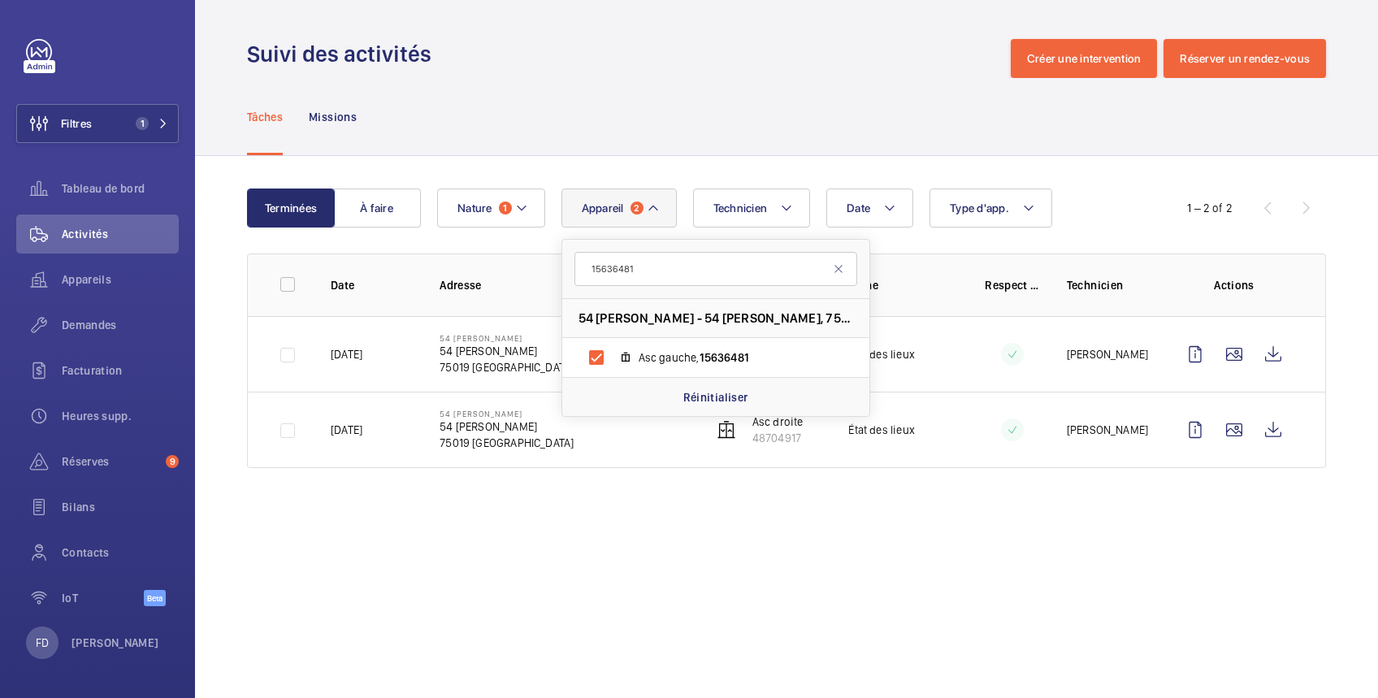
click at [921, 547] on wm-front-admin-operations-monitoring "Suivi des activités Créer une intervention Réserver un rendez-vous Tâches Missi…" at bounding box center [786, 349] width 1183 height 698
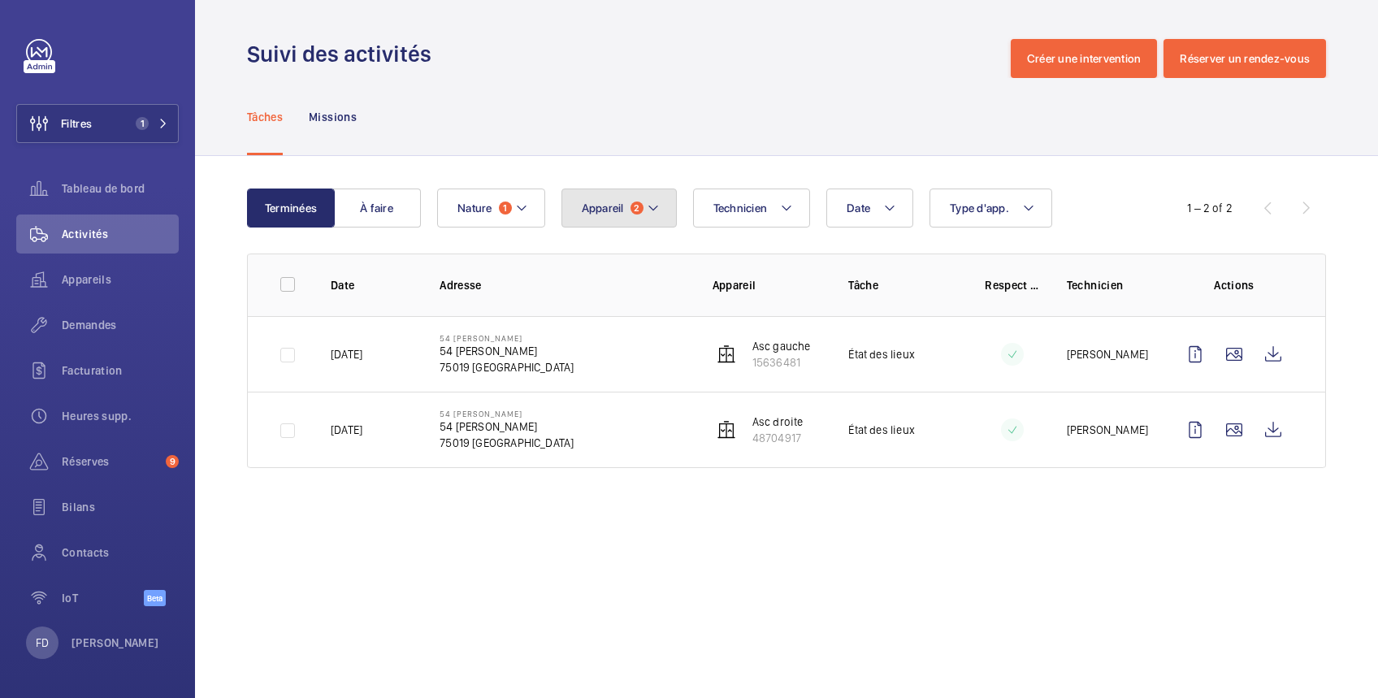
click at [617, 223] on button "Appareil 2" at bounding box center [618, 207] width 115 height 39
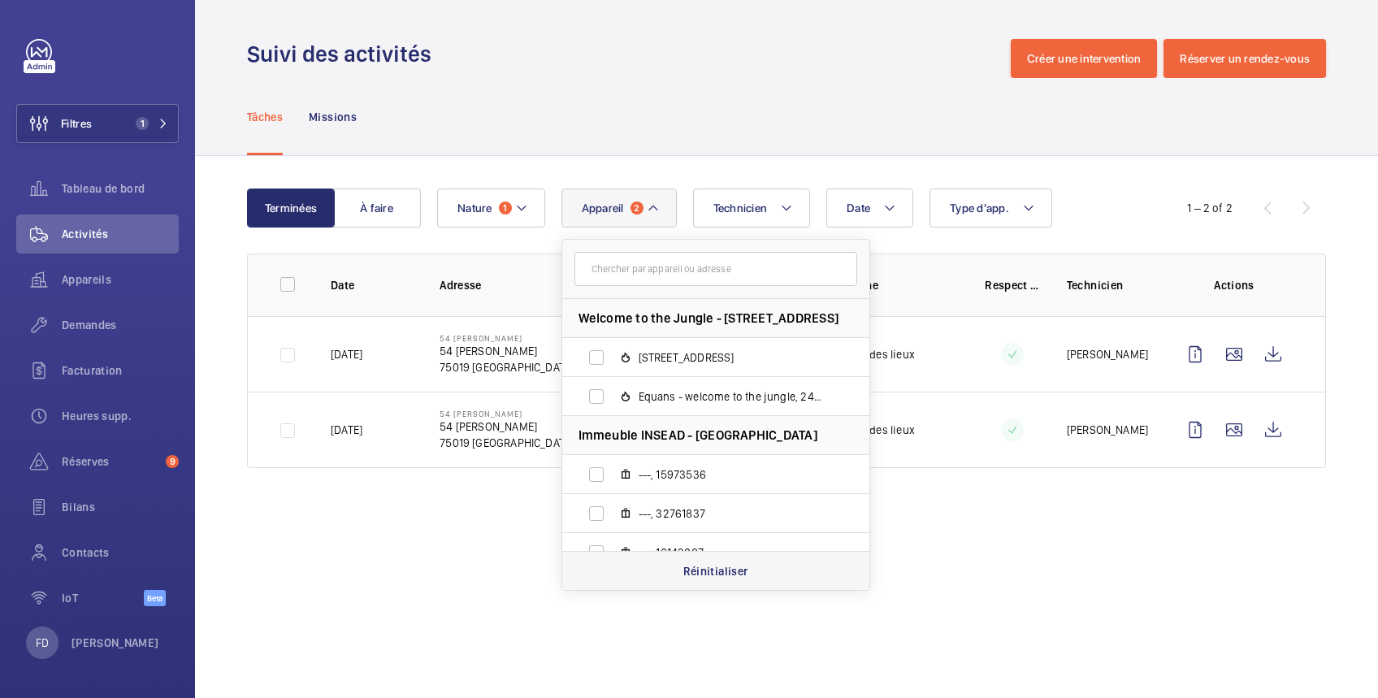
click at [738, 571] on p "Réinitialiser" at bounding box center [715, 571] width 65 height 16
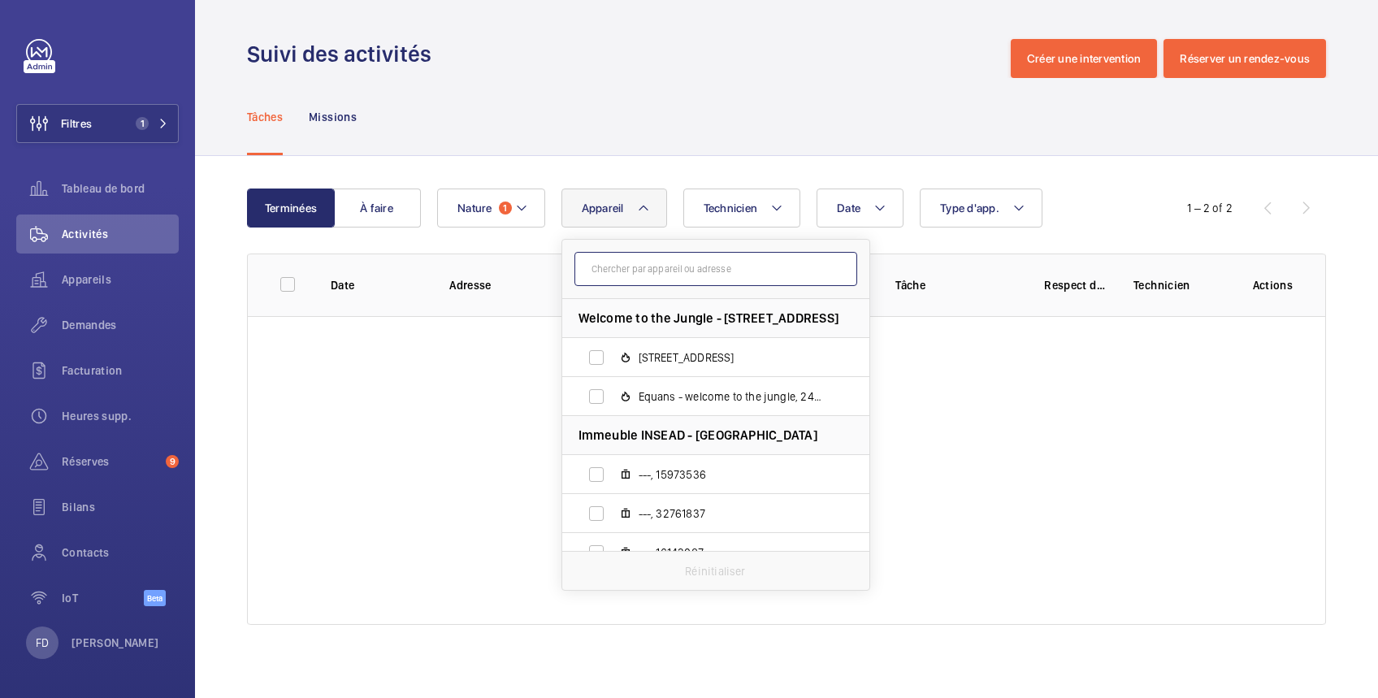
click at [613, 275] on input "text" at bounding box center [715, 269] width 283 height 34
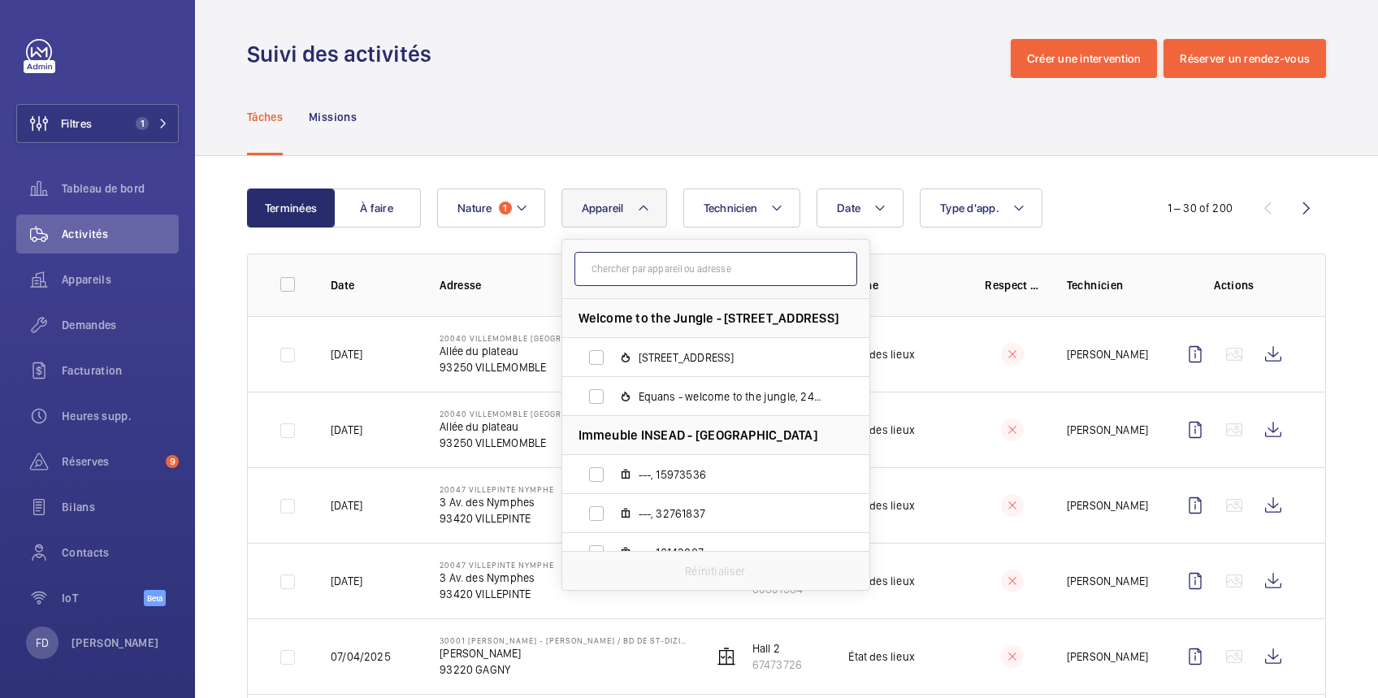
paste input "15636481"
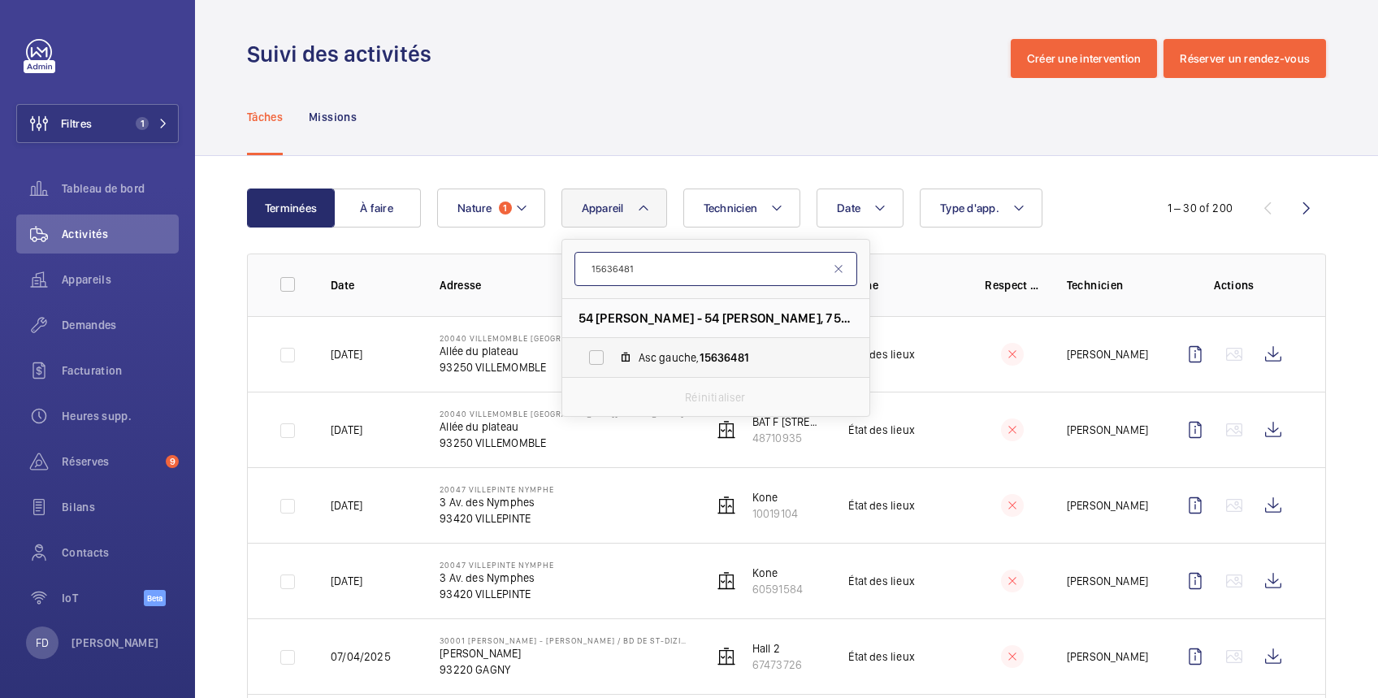
type input "15636481"
click at [682, 354] on span "Asc gauche, 15636481" at bounding box center [733, 357] width 188 height 16
click at [613, 354] on input "Asc gauche, 15636481" at bounding box center [596, 357] width 32 height 32
checkbox input "true"
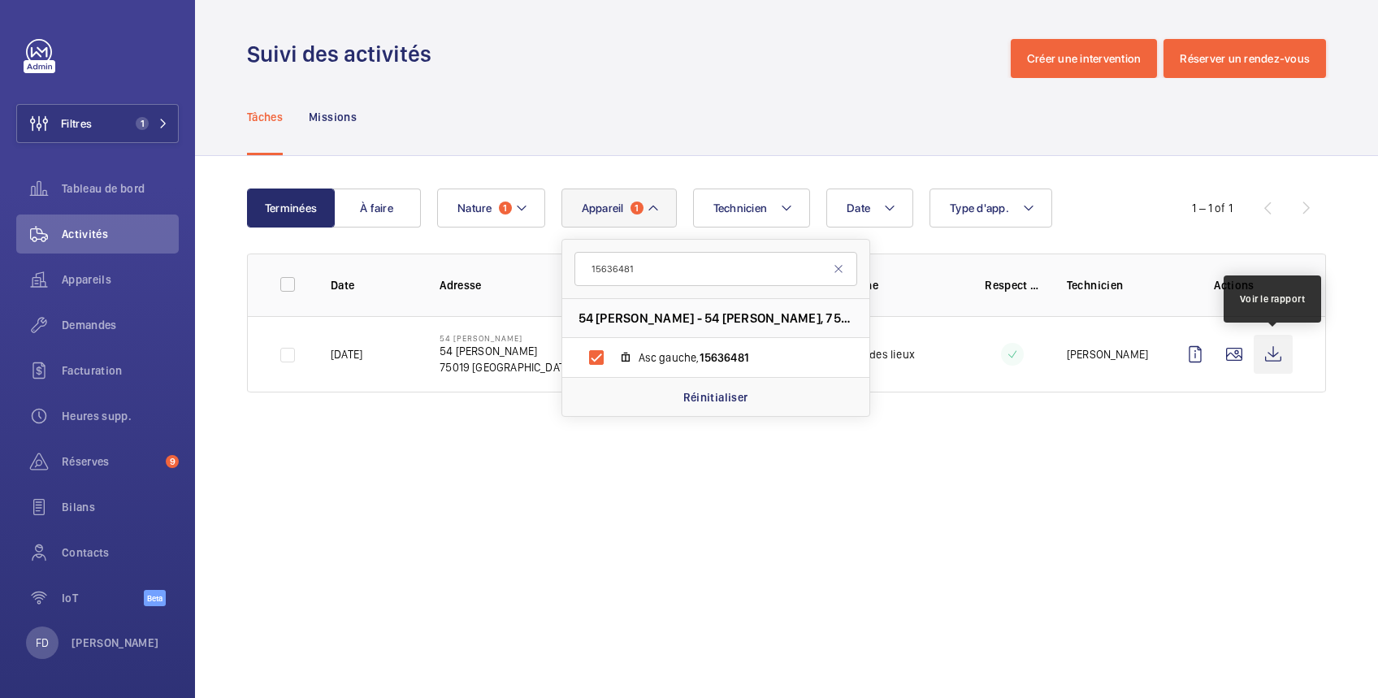
click at [1271, 357] on wm-front-icon-button at bounding box center [1272, 354] width 39 height 39
click at [713, 391] on p "Réinitialiser" at bounding box center [715, 397] width 65 height 16
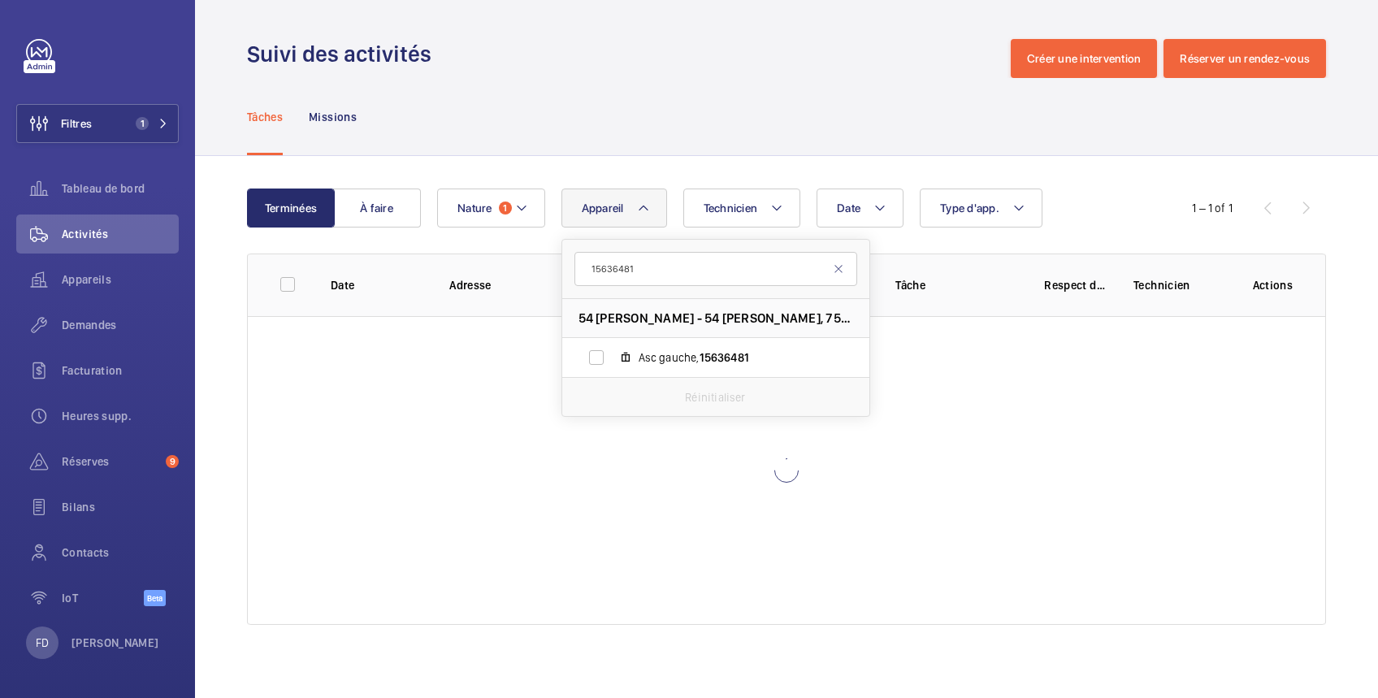
click at [602, 208] on span "Appareil" at bounding box center [603, 207] width 42 height 13
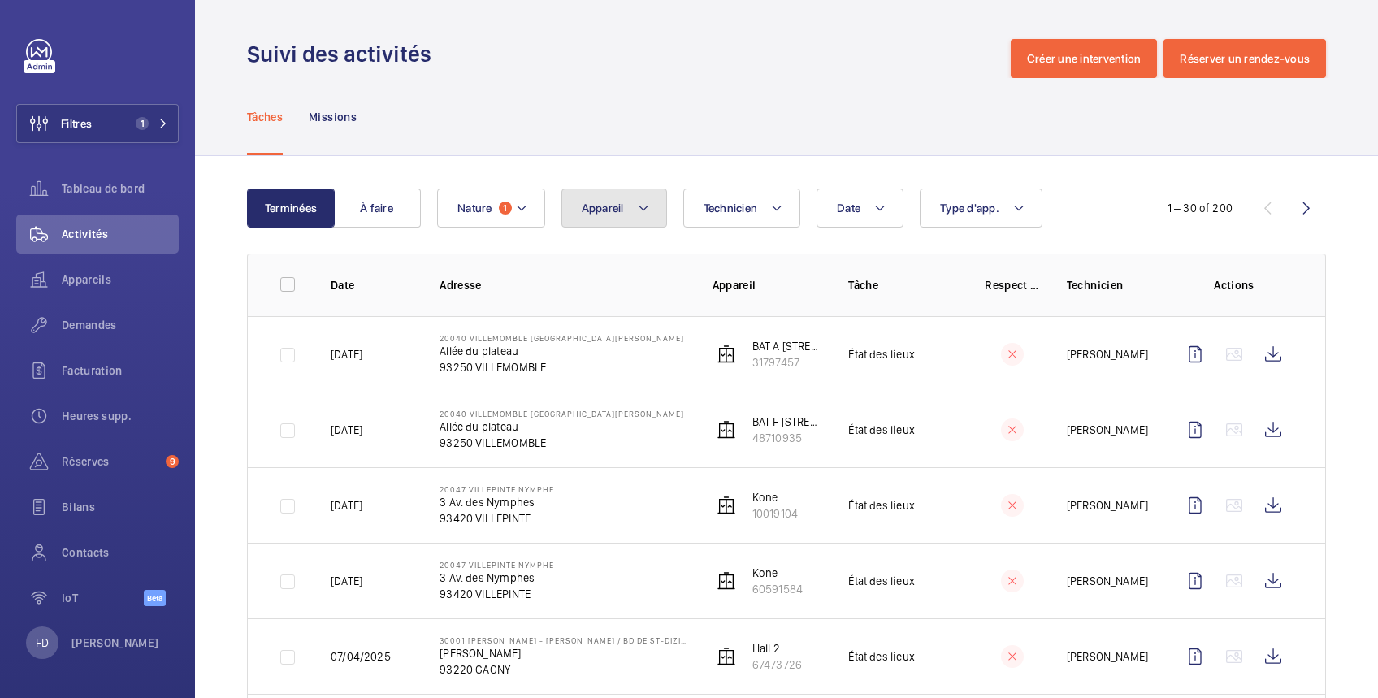
click at [600, 221] on button "Appareil" at bounding box center [614, 207] width 106 height 39
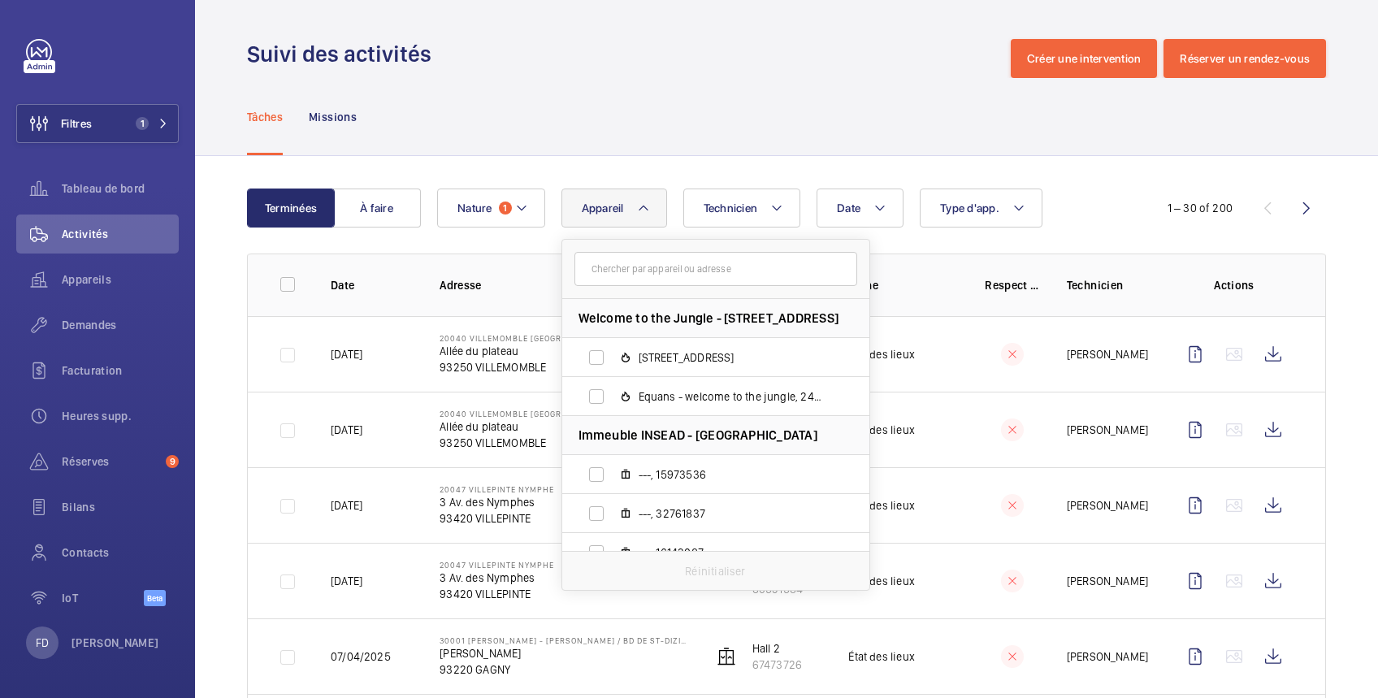
click at [623, 271] on input "text" at bounding box center [715, 269] width 283 height 34
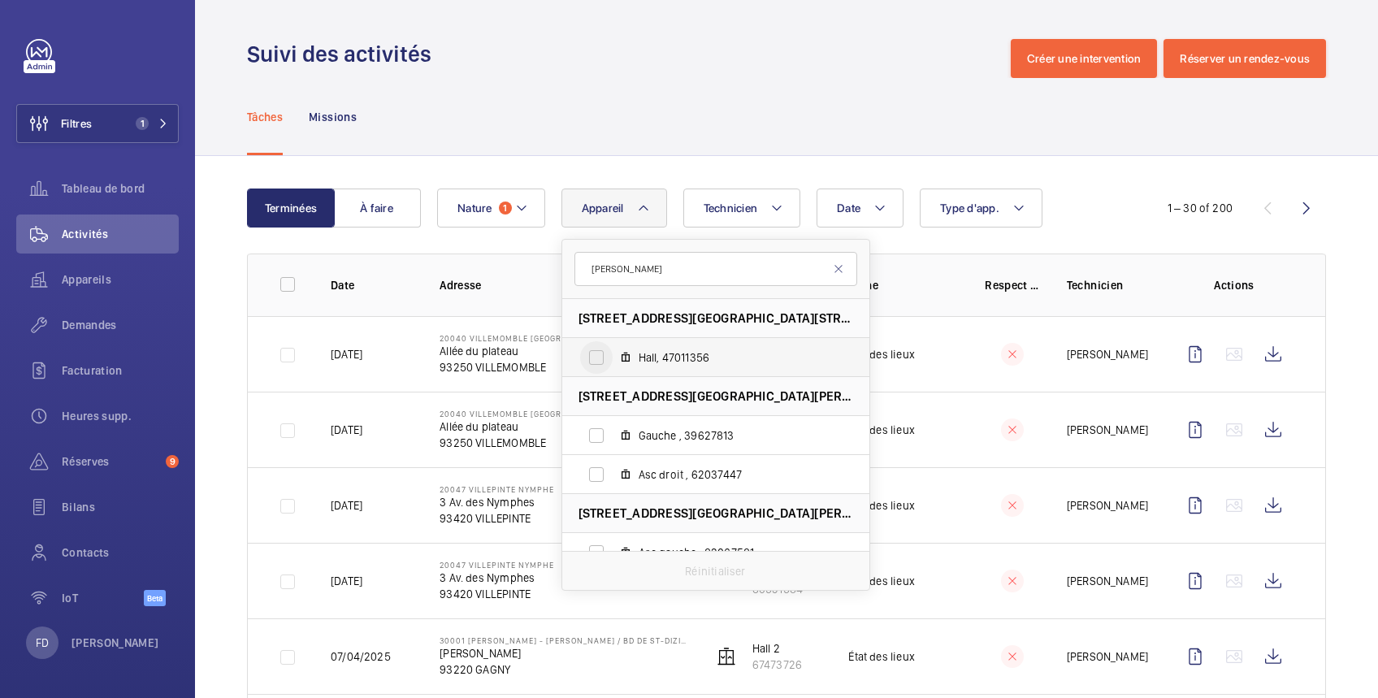
type input "[PERSON_NAME]"
click at [598, 361] on input "Hall, 47011356" at bounding box center [596, 357] width 32 height 32
checkbox input "true"
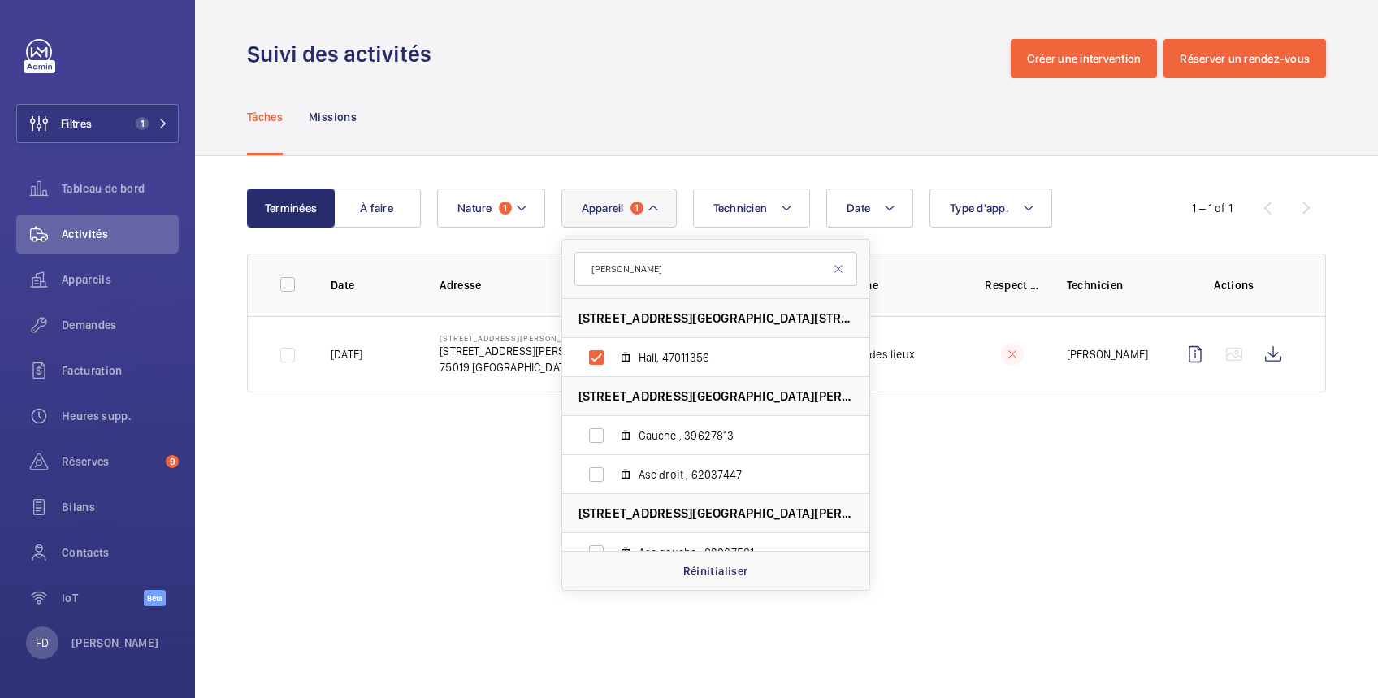
click at [663, 106] on div "Tâches Missions" at bounding box center [786, 116] width 1079 height 77
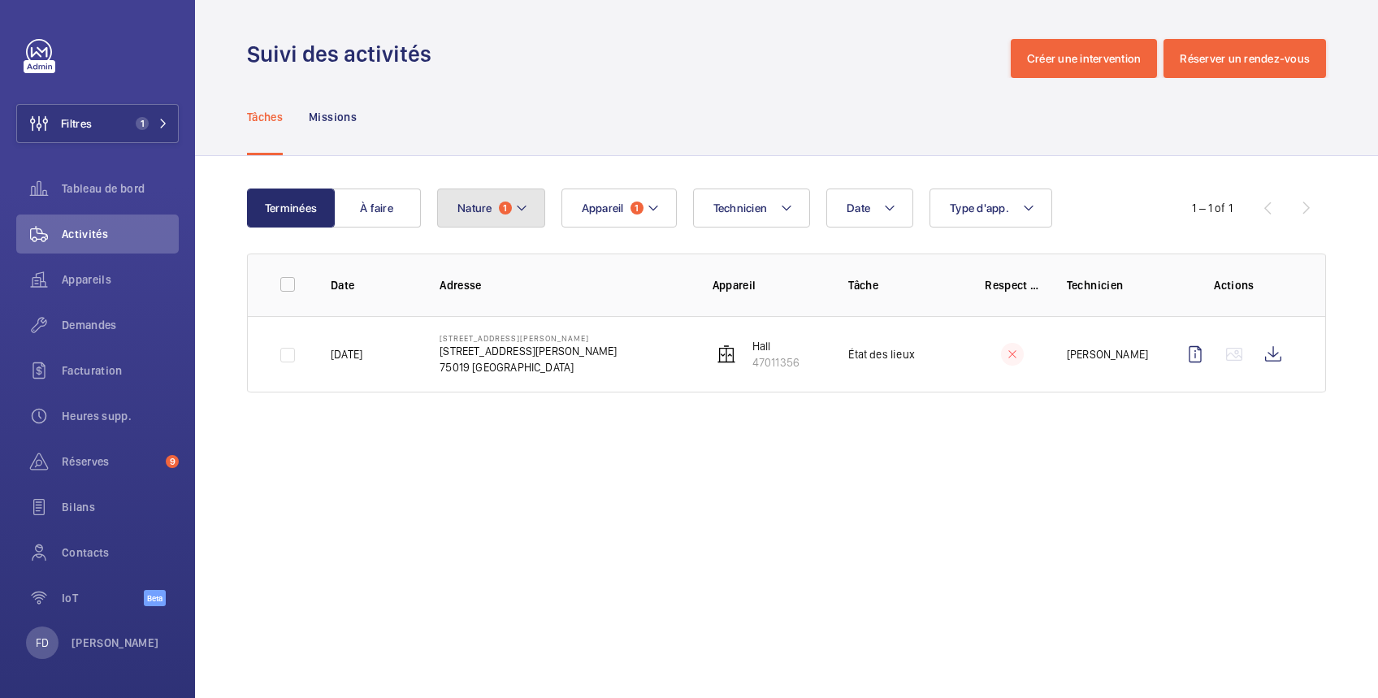
click at [481, 210] on span "Nature" at bounding box center [474, 207] width 35 height 13
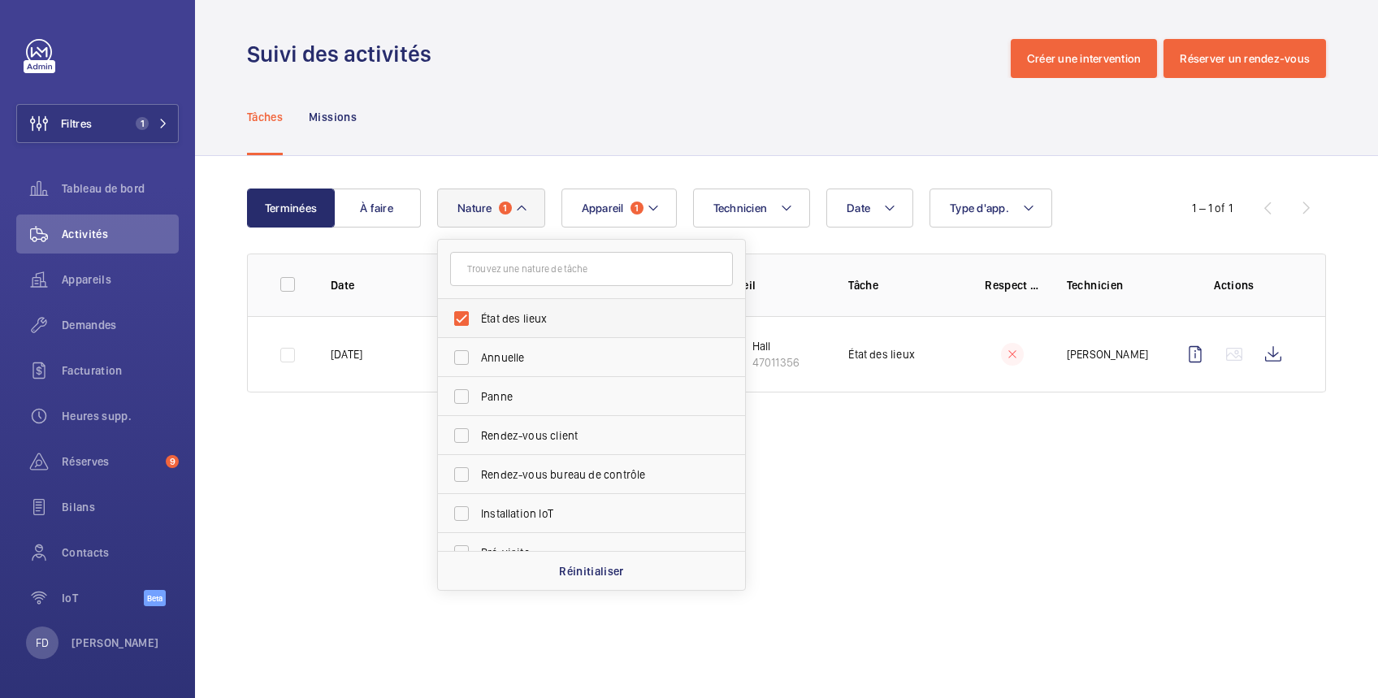
click at [486, 314] on span "État des lieux" at bounding box center [592, 318] width 223 height 16
click at [478, 314] on input "État des lieux" at bounding box center [461, 318] width 32 height 32
checkbox input "false"
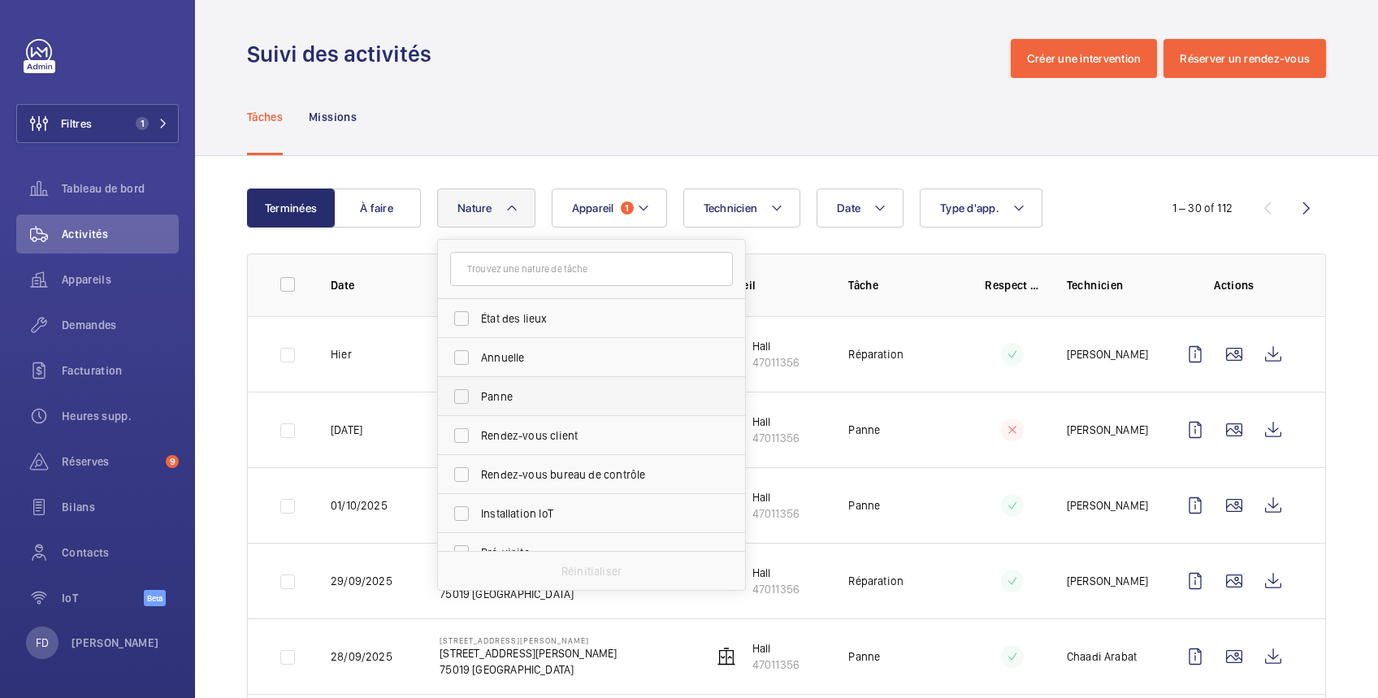
click at [500, 396] on span "Panne" at bounding box center [592, 396] width 223 height 16
click at [478, 396] on input "Panne" at bounding box center [461, 396] width 32 height 32
checkbox input "true"
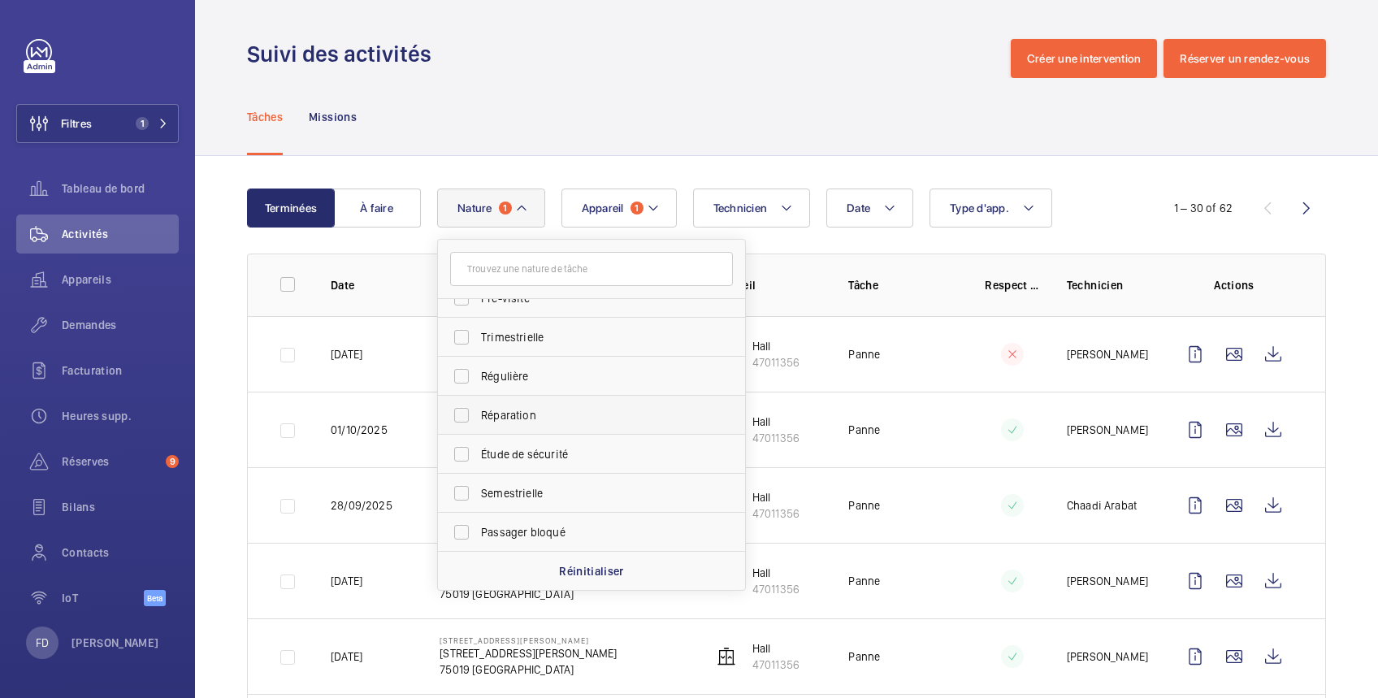
click at [520, 417] on span "Réparation" at bounding box center [592, 415] width 223 height 16
click at [478, 417] on input "Réparation" at bounding box center [461, 415] width 32 height 32
checkbox input "true"
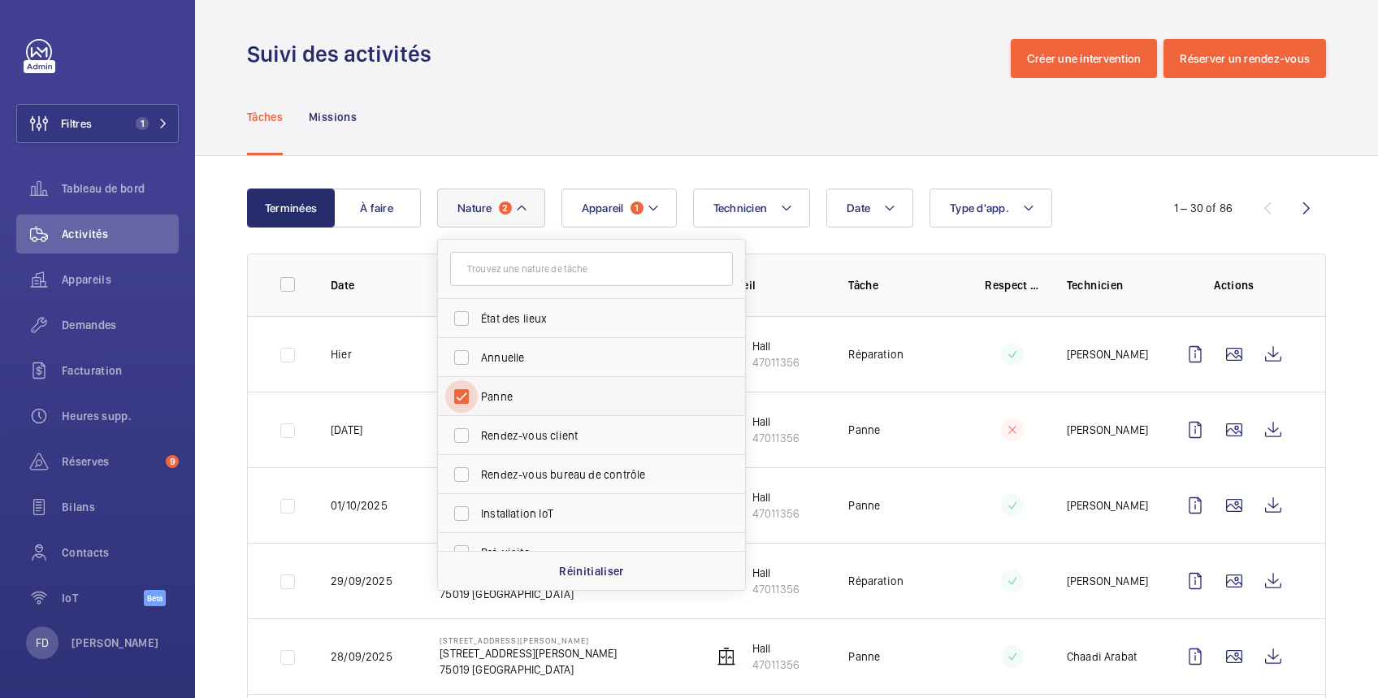
click at [468, 391] on input "Panne" at bounding box center [461, 396] width 32 height 32
checkbox input "false"
click at [479, 208] on span "Nature" at bounding box center [474, 207] width 35 height 13
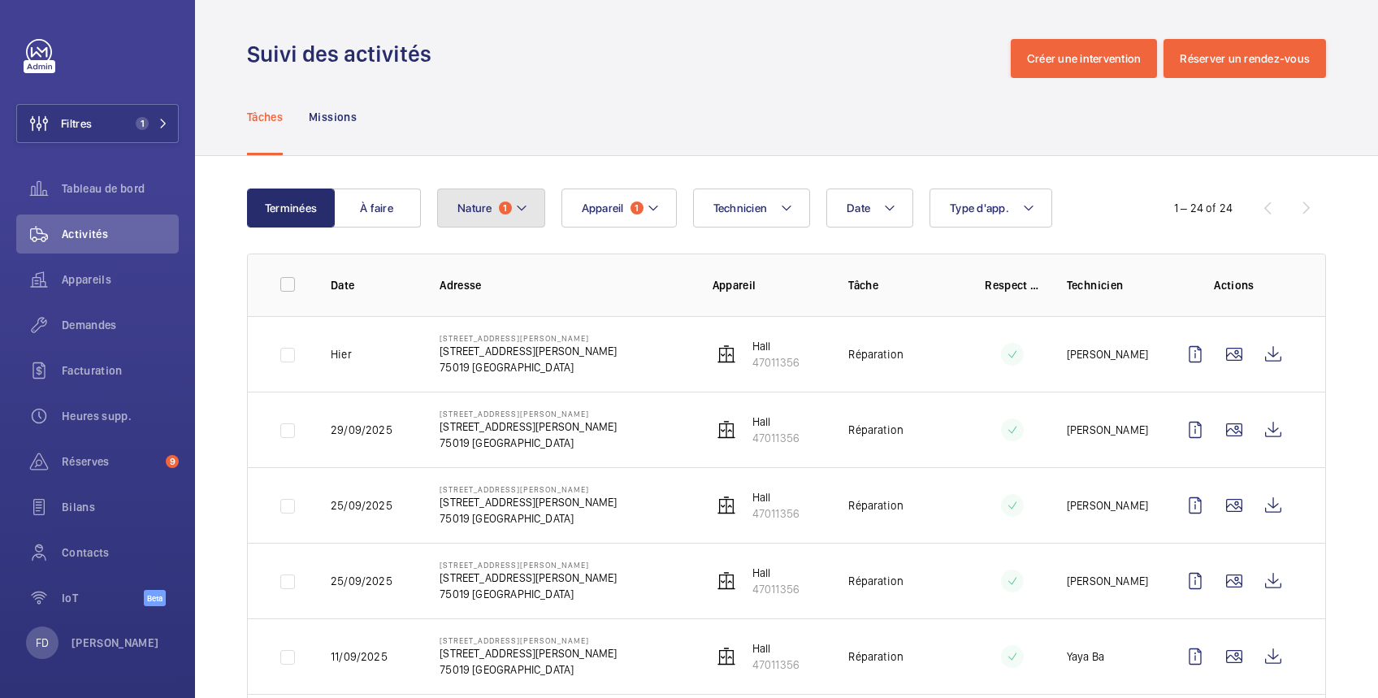
click at [483, 195] on button "Nature 1" at bounding box center [491, 207] width 108 height 39
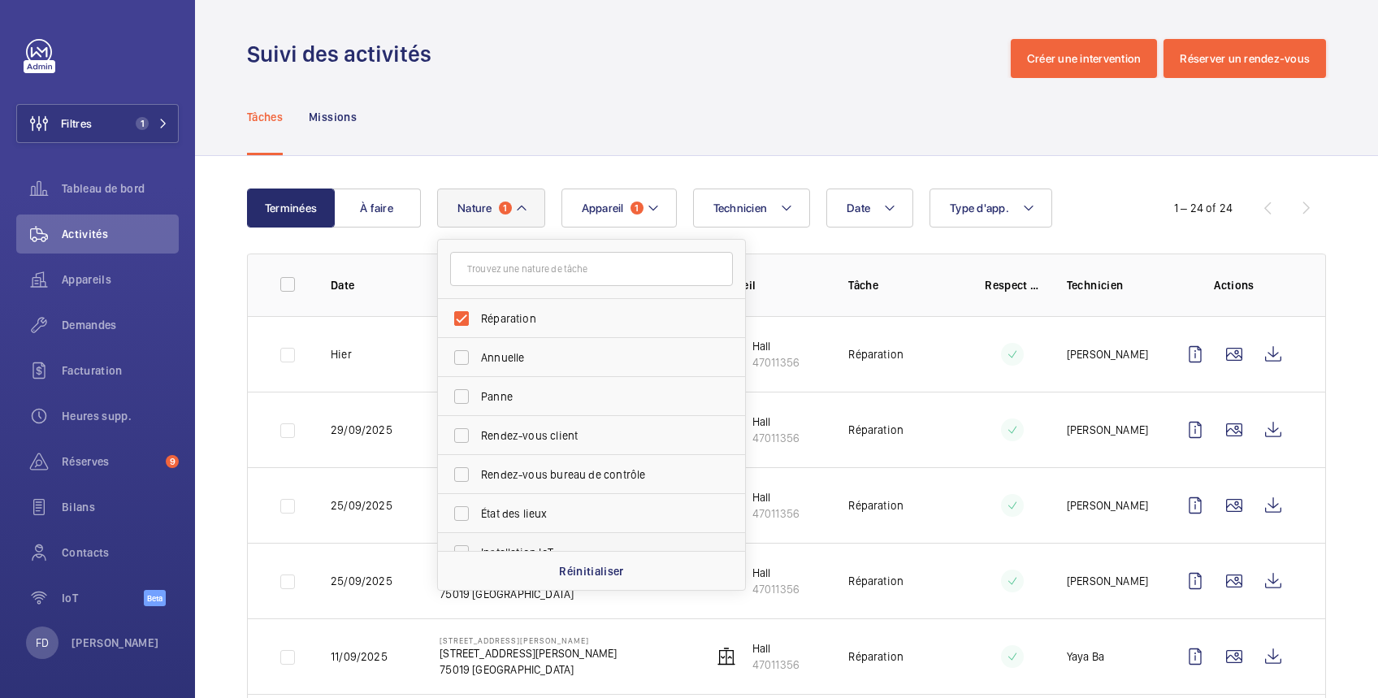
drag, startPoint x: 609, startPoint y: 566, endPoint x: 616, endPoint y: 543, distance: 24.4
click at [609, 565] on p "Réinitialiser" at bounding box center [591, 571] width 65 height 16
checkbox input "false"
click at [736, 207] on span "Technicien" at bounding box center [730, 207] width 54 height 13
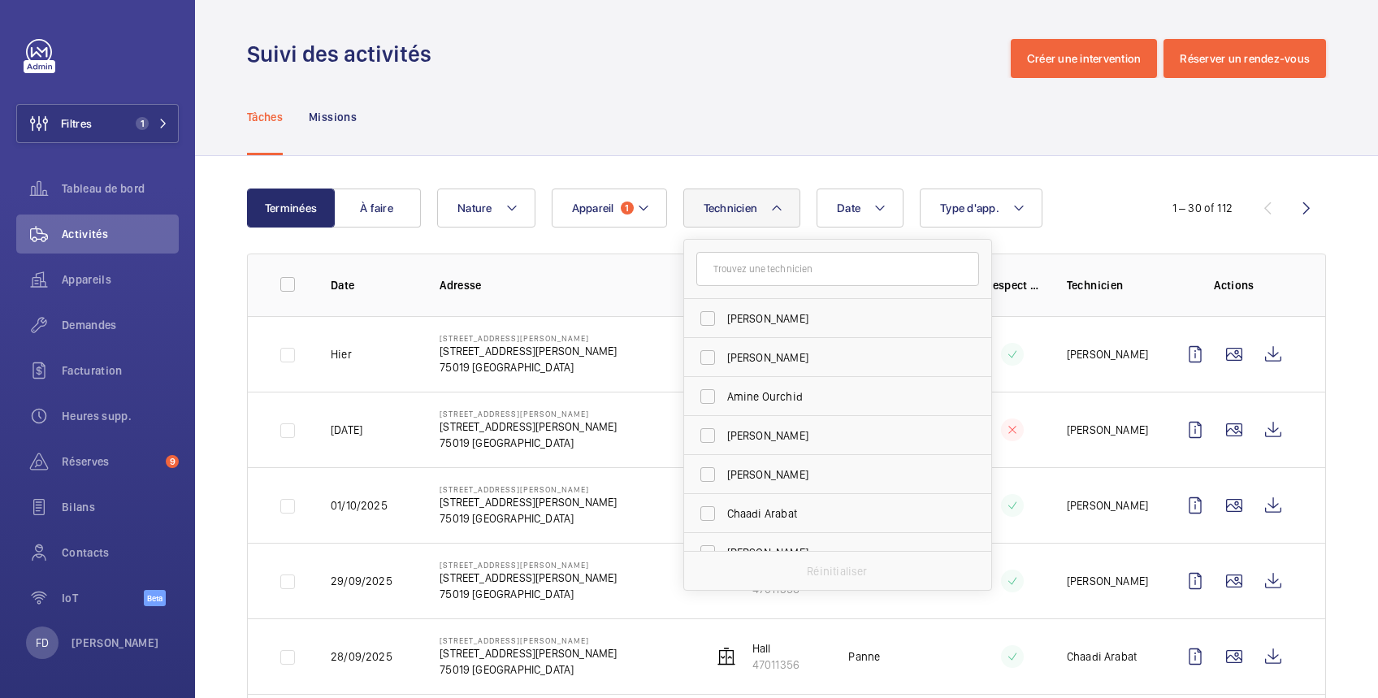
click at [738, 271] on input "text" at bounding box center [837, 269] width 283 height 34
type input "ca"
click at [738, 320] on span "[PERSON_NAME] zal" at bounding box center [838, 318] width 223 height 16
click at [724, 320] on input "[PERSON_NAME] zal" at bounding box center [707, 318] width 32 height 32
checkbox input "true"
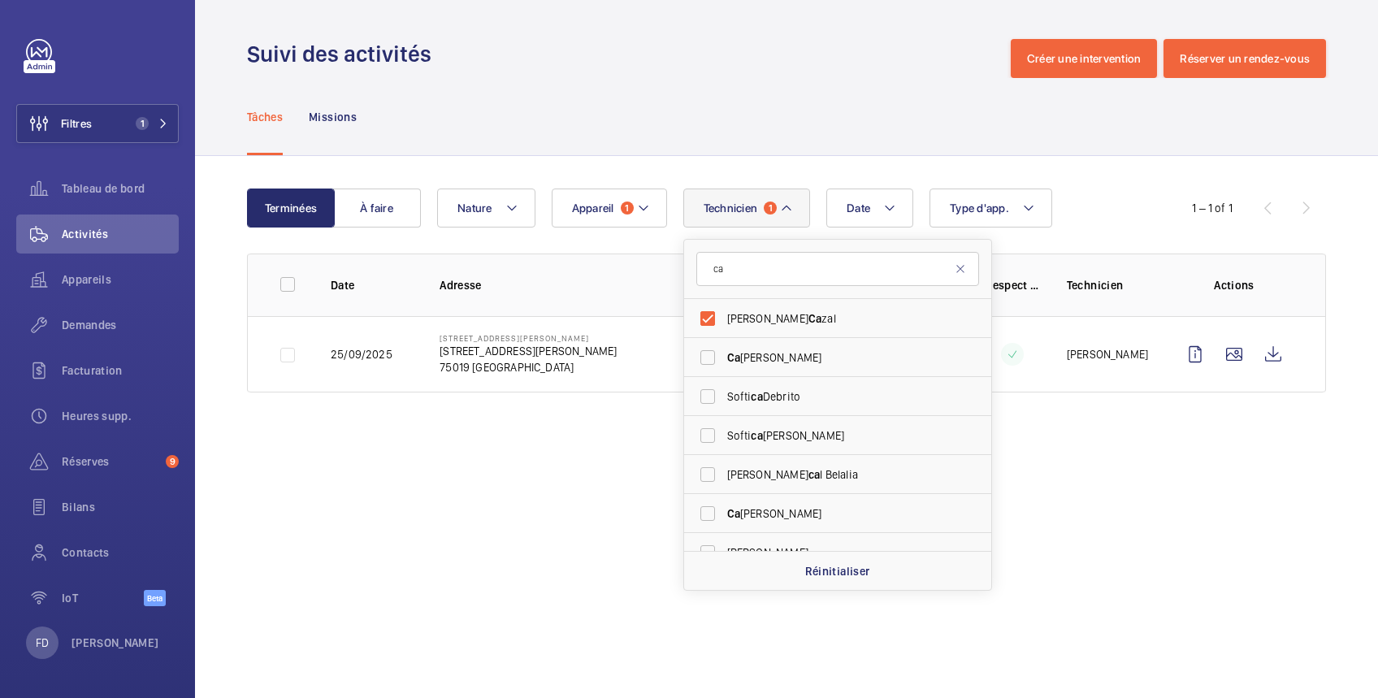
click at [725, 99] on div "Tâches Missions" at bounding box center [786, 116] width 1079 height 77
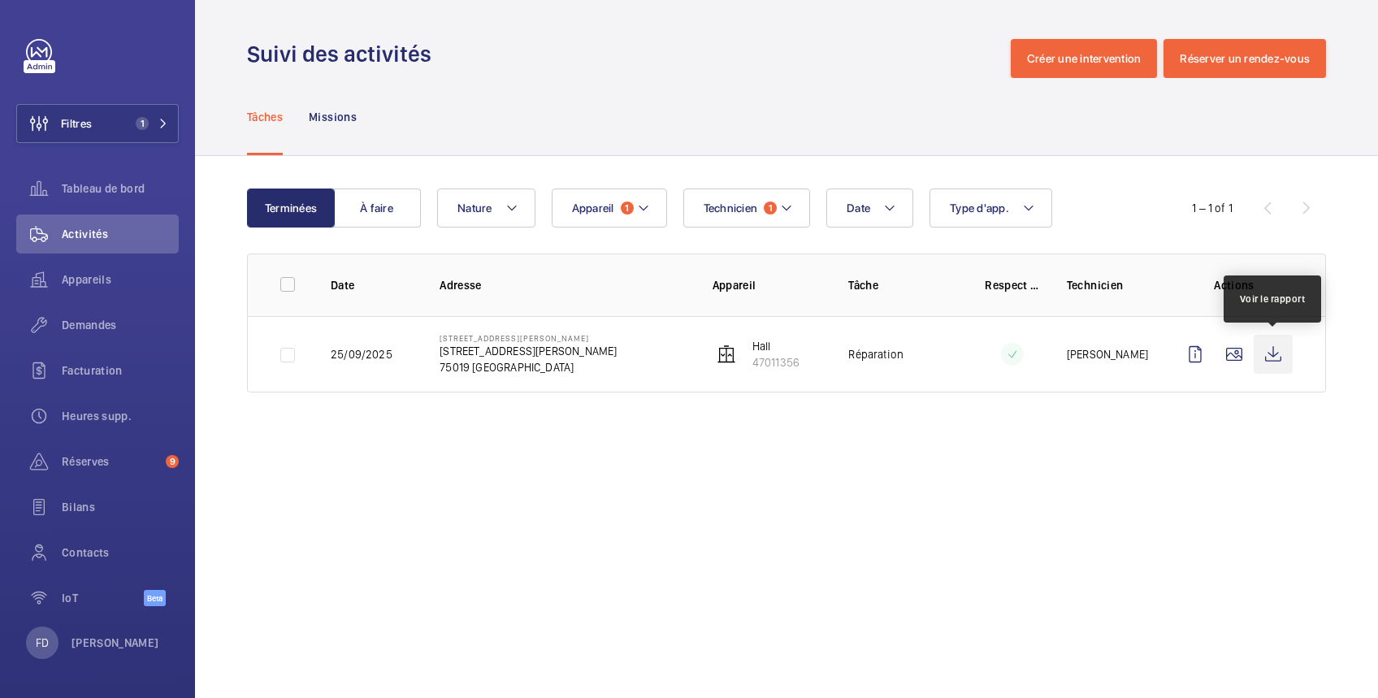
click at [1271, 352] on wm-front-icon-button at bounding box center [1272, 354] width 39 height 39
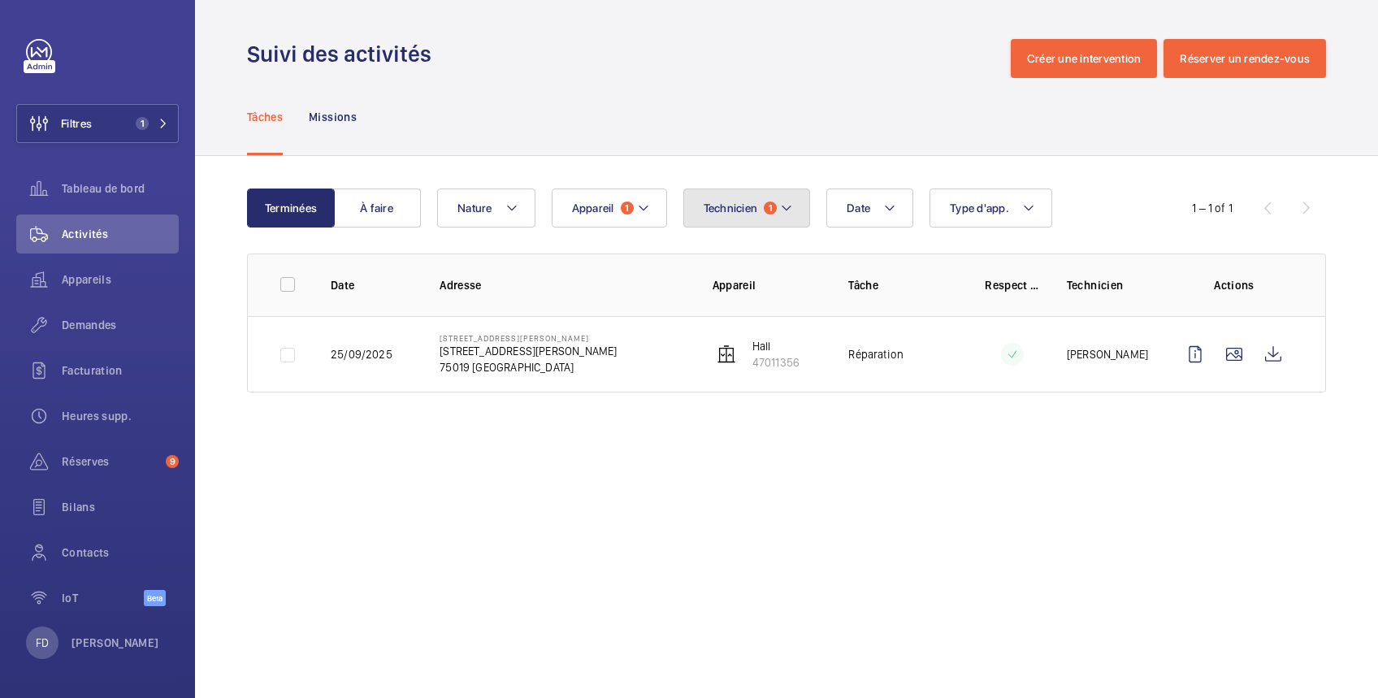
click at [723, 210] on span "Technicien" at bounding box center [730, 207] width 54 height 13
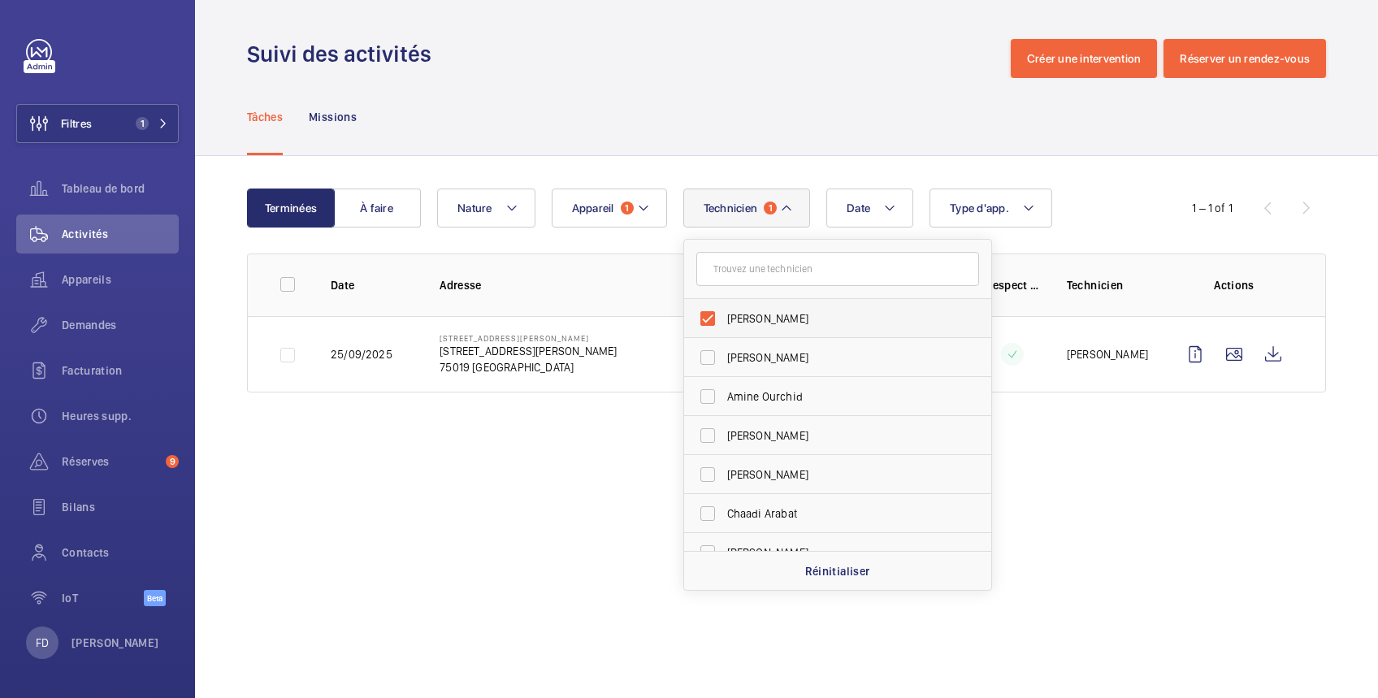
click at [729, 317] on span "[PERSON_NAME]" at bounding box center [838, 318] width 223 height 16
click at [724, 317] on input "[PERSON_NAME]" at bounding box center [707, 318] width 32 height 32
checkbox input "false"
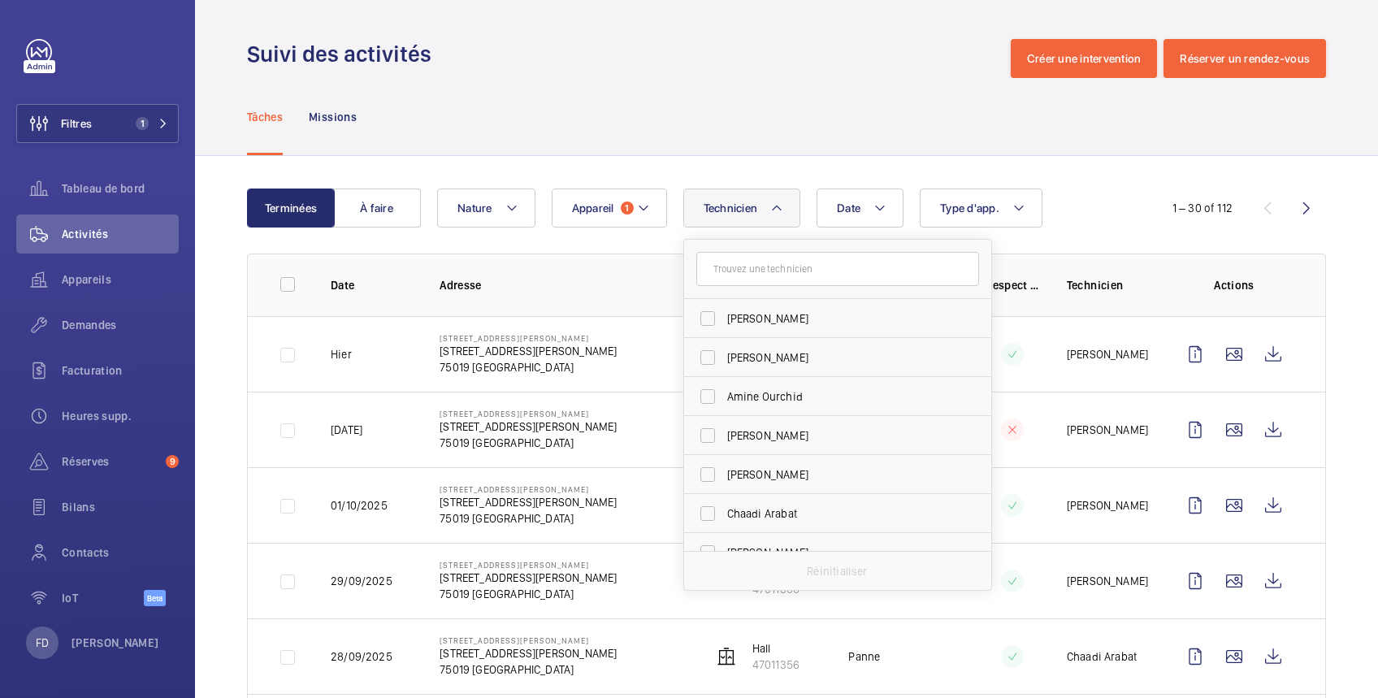
click at [724, 75] on div "Suivi des activités Créer une intervention Réserver un rendez-vous" at bounding box center [786, 58] width 1079 height 39
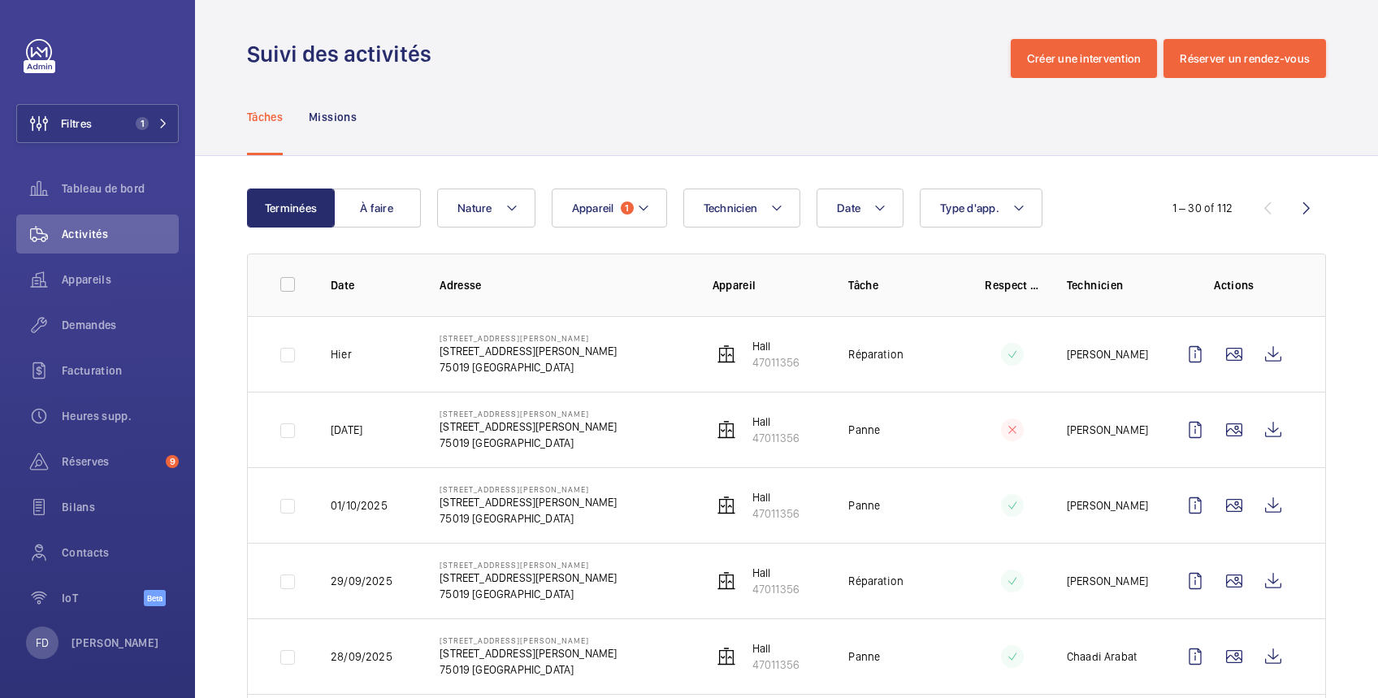
scroll to position [288, 0]
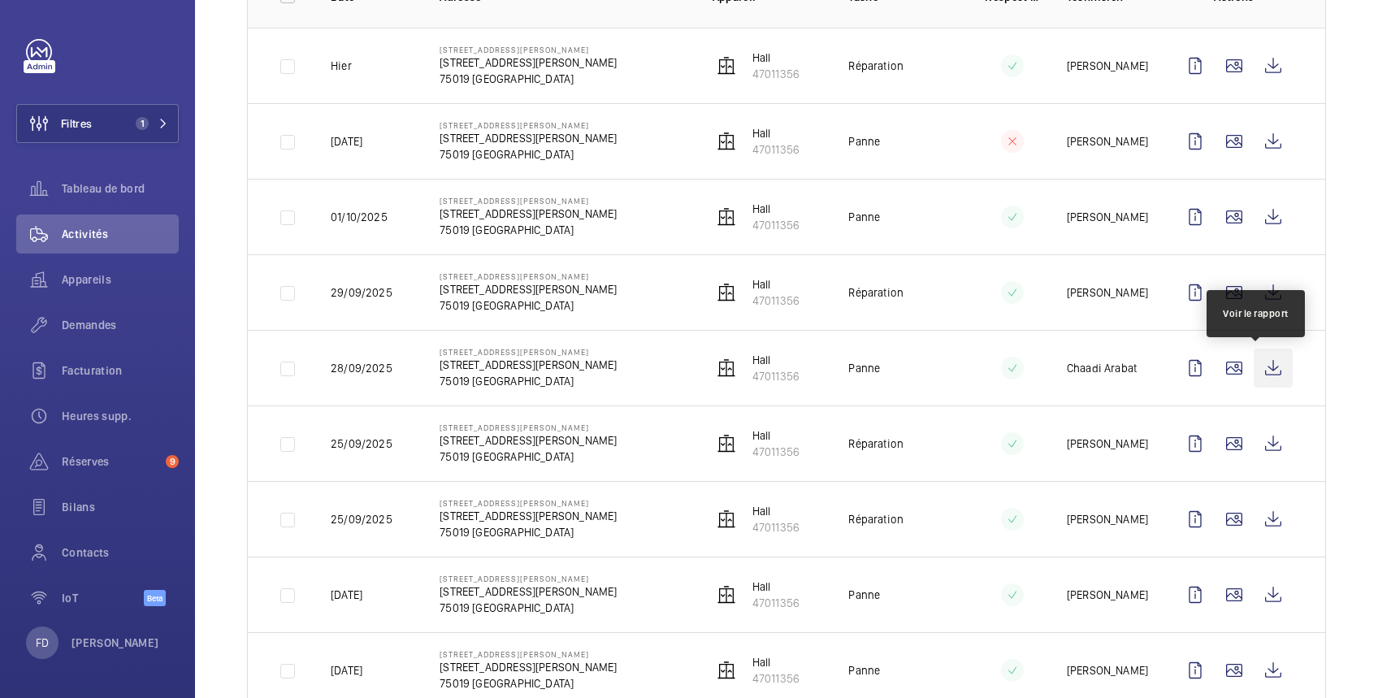
click at [1257, 366] on wm-front-icon-button at bounding box center [1272, 367] width 39 height 39
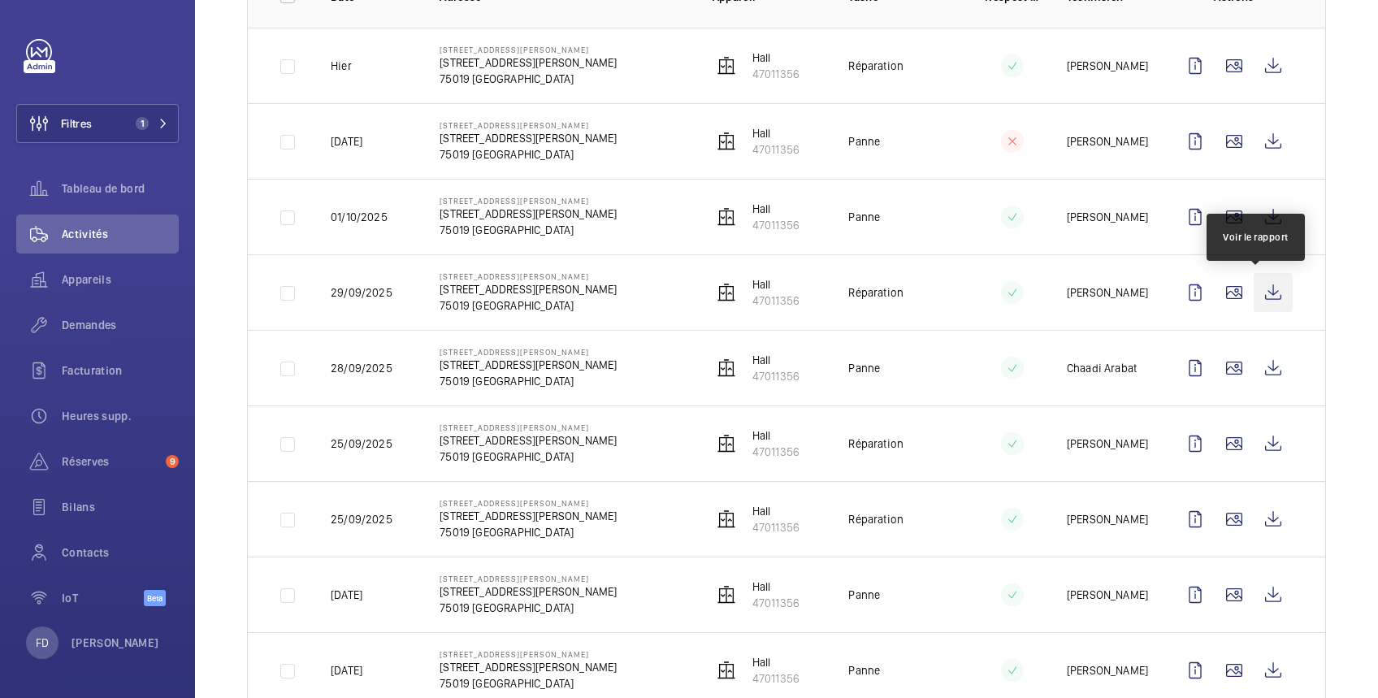
click at [1253, 288] on wm-front-icon-button at bounding box center [1272, 292] width 39 height 39
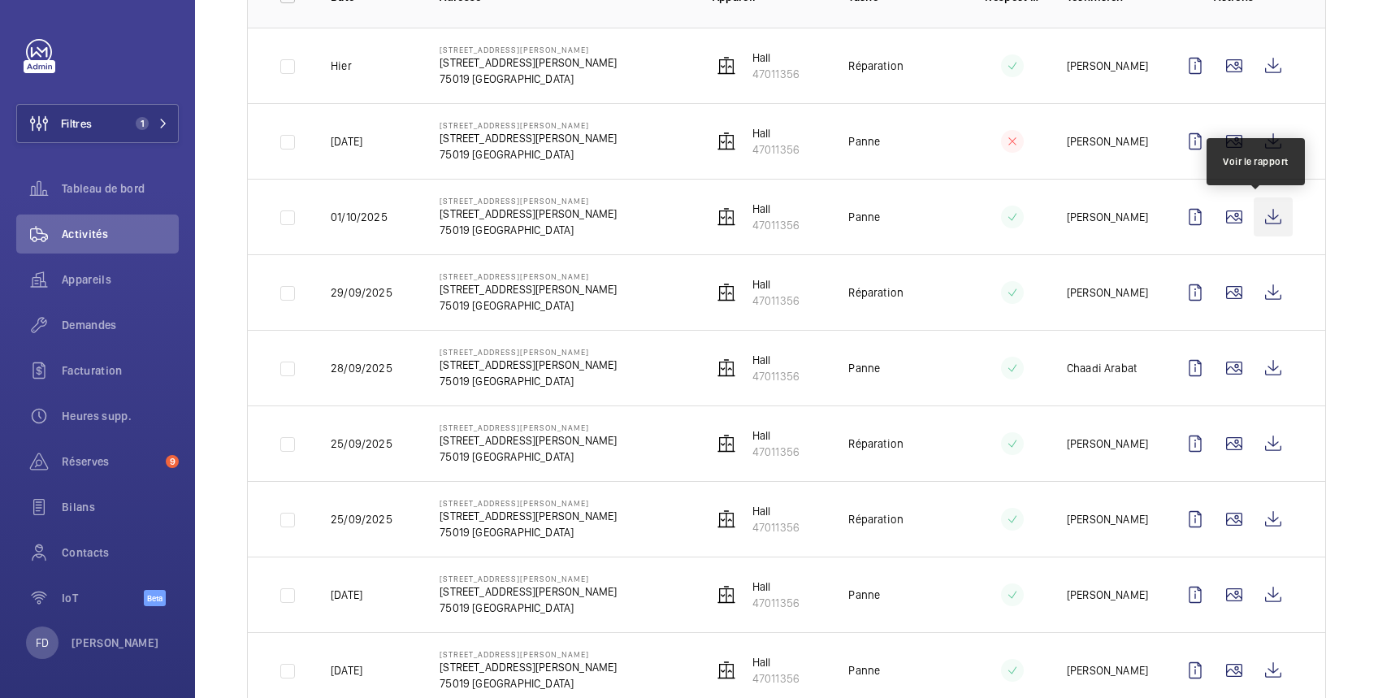
click at [1261, 214] on wm-front-icon-button at bounding box center [1272, 216] width 39 height 39
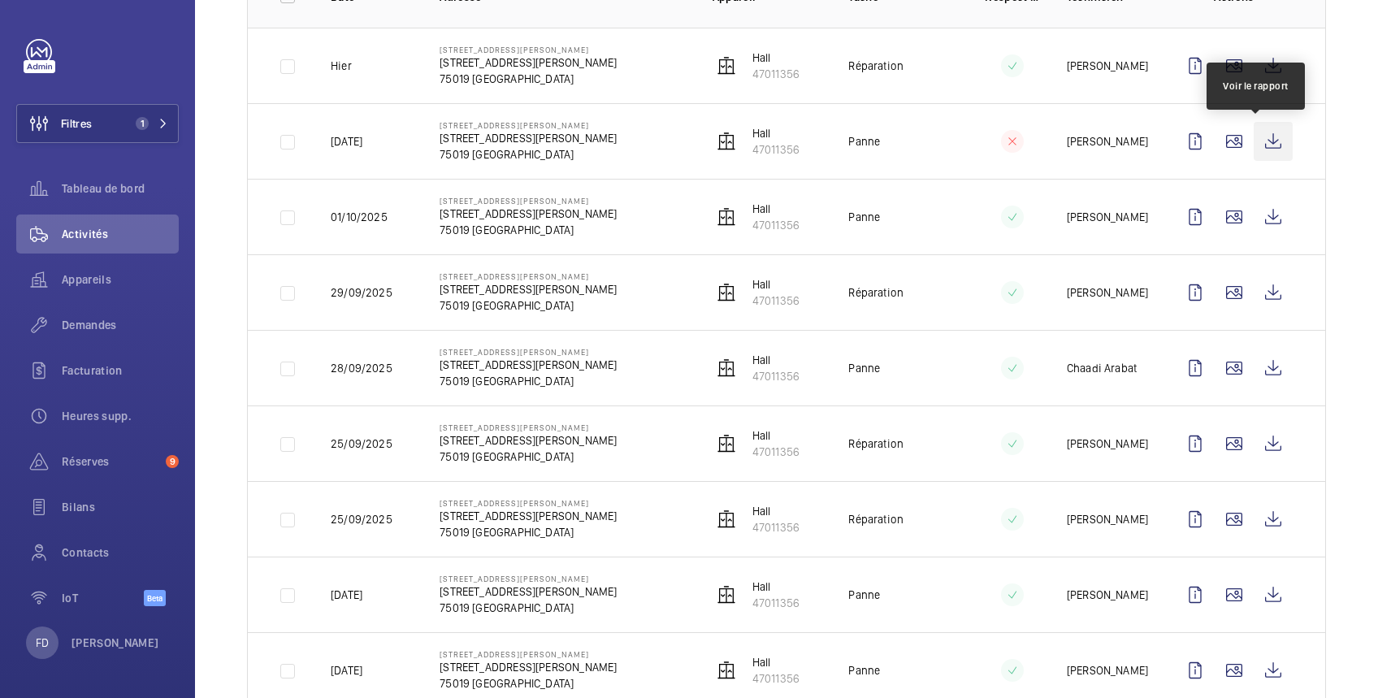
click at [1253, 143] on wm-front-icon-button at bounding box center [1272, 141] width 39 height 39
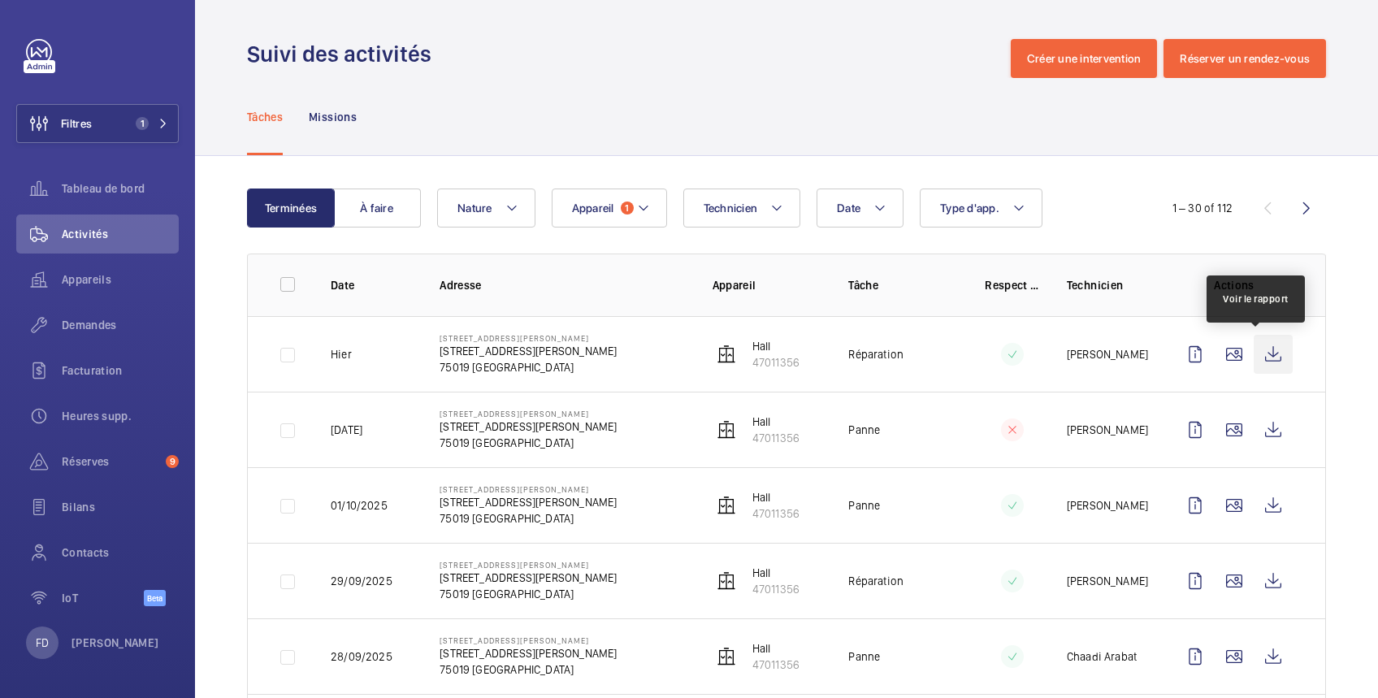
click at [1261, 357] on wm-front-icon-button at bounding box center [1272, 354] width 39 height 39
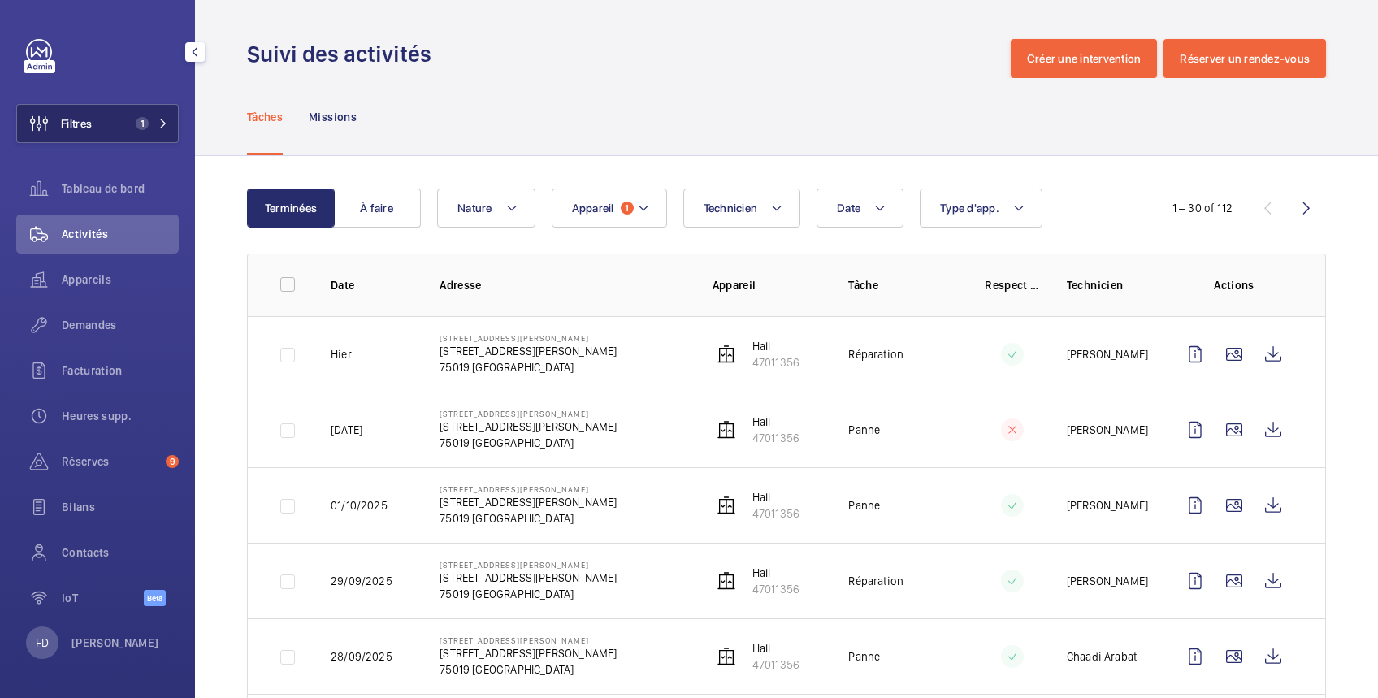
click at [84, 123] on span "Filtres" at bounding box center [76, 123] width 31 height 16
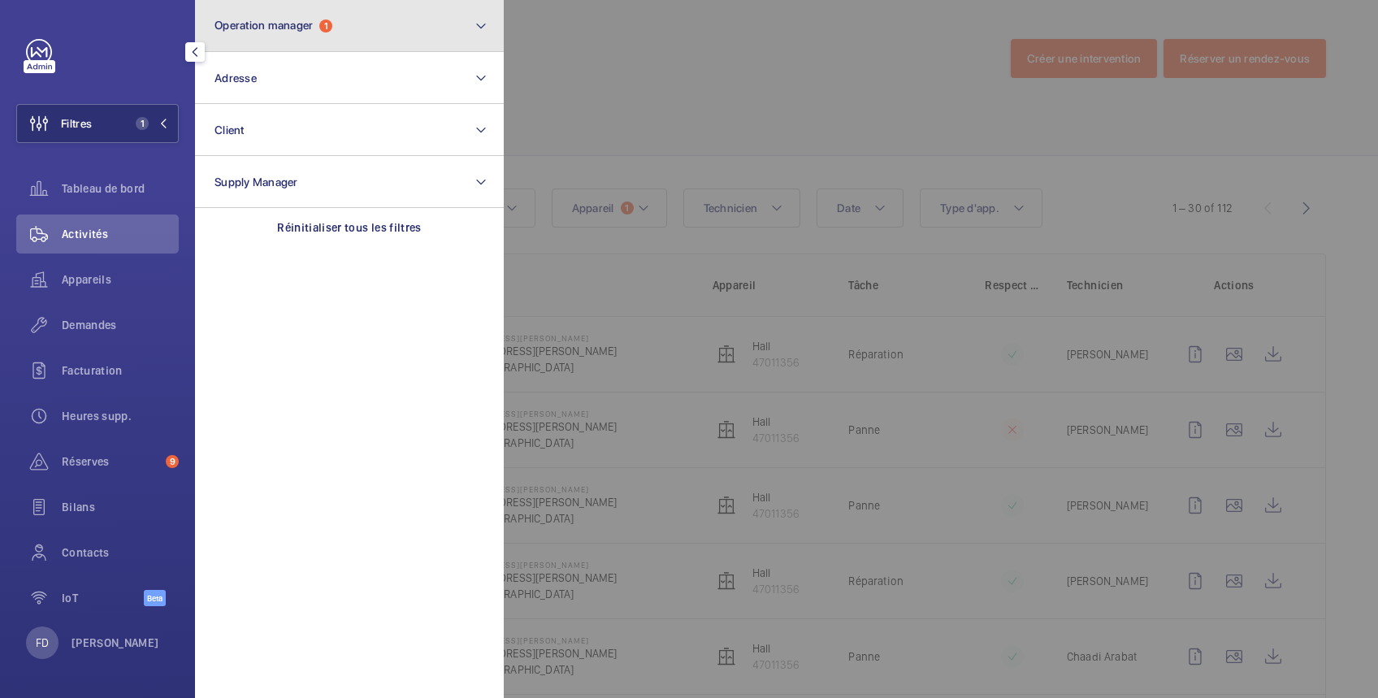
click at [258, 29] on span "Operation manager" at bounding box center [263, 25] width 98 height 13
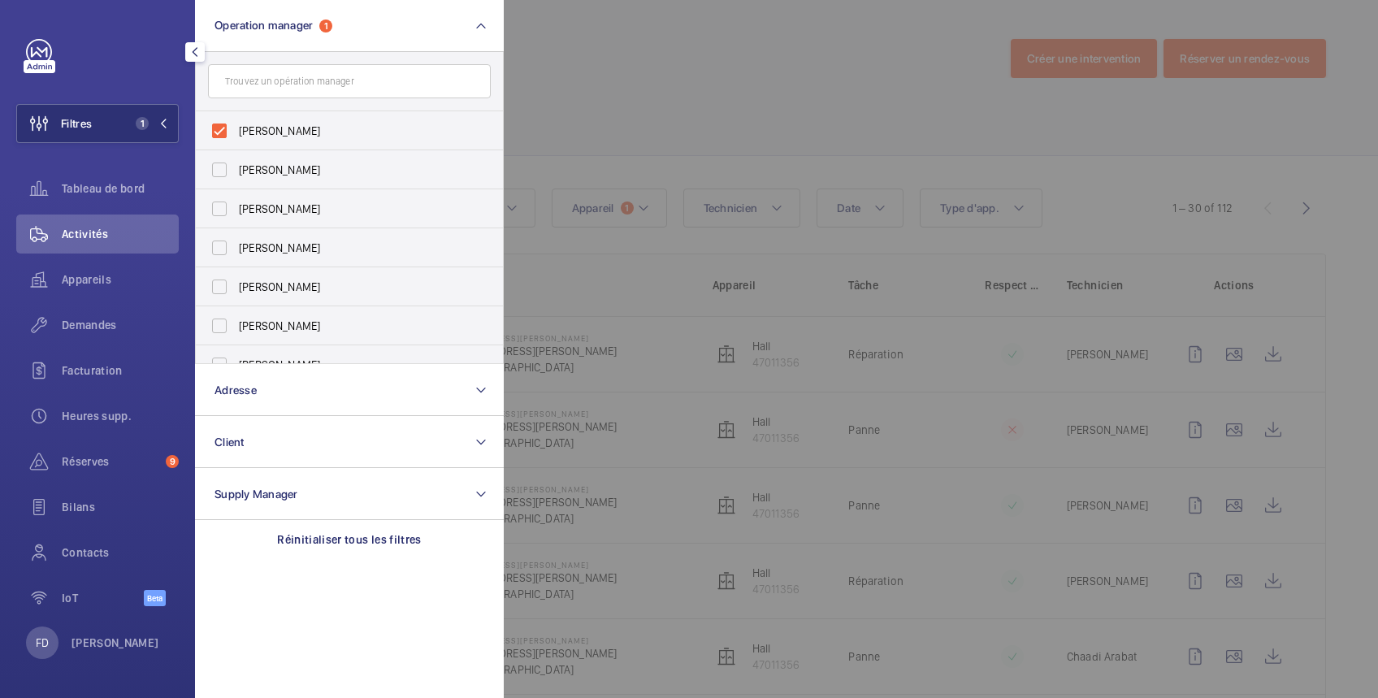
click at [588, 29] on div at bounding box center [1193, 349] width 1378 height 698
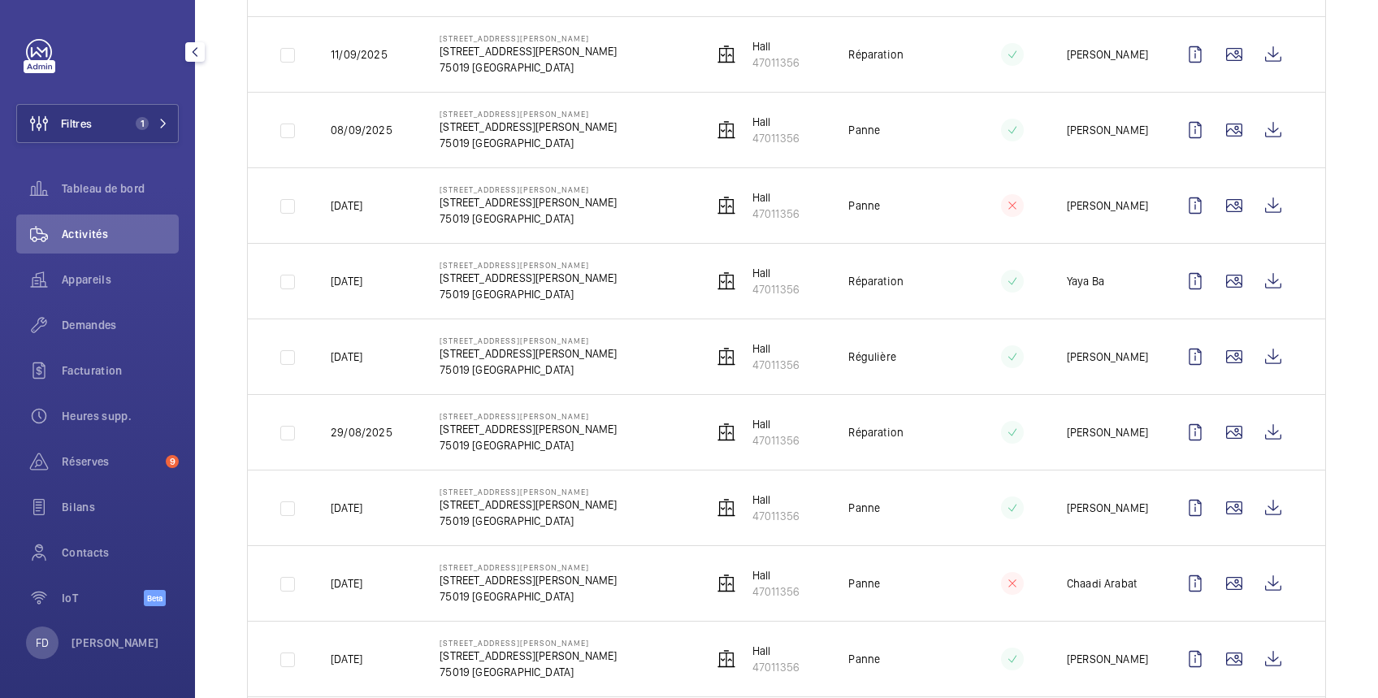
scroll to position [1444, 0]
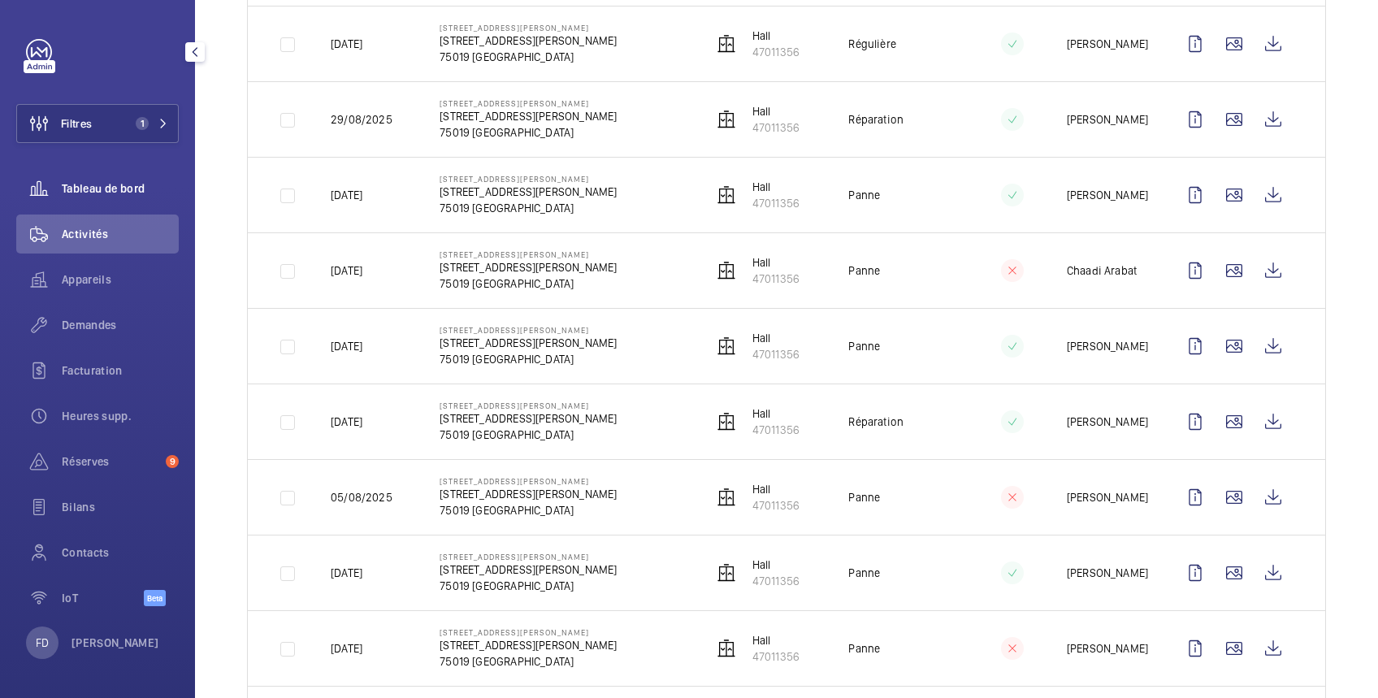
click at [85, 179] on div "Tableau de bord" at bounding box center [97, 188] width 162 height 39
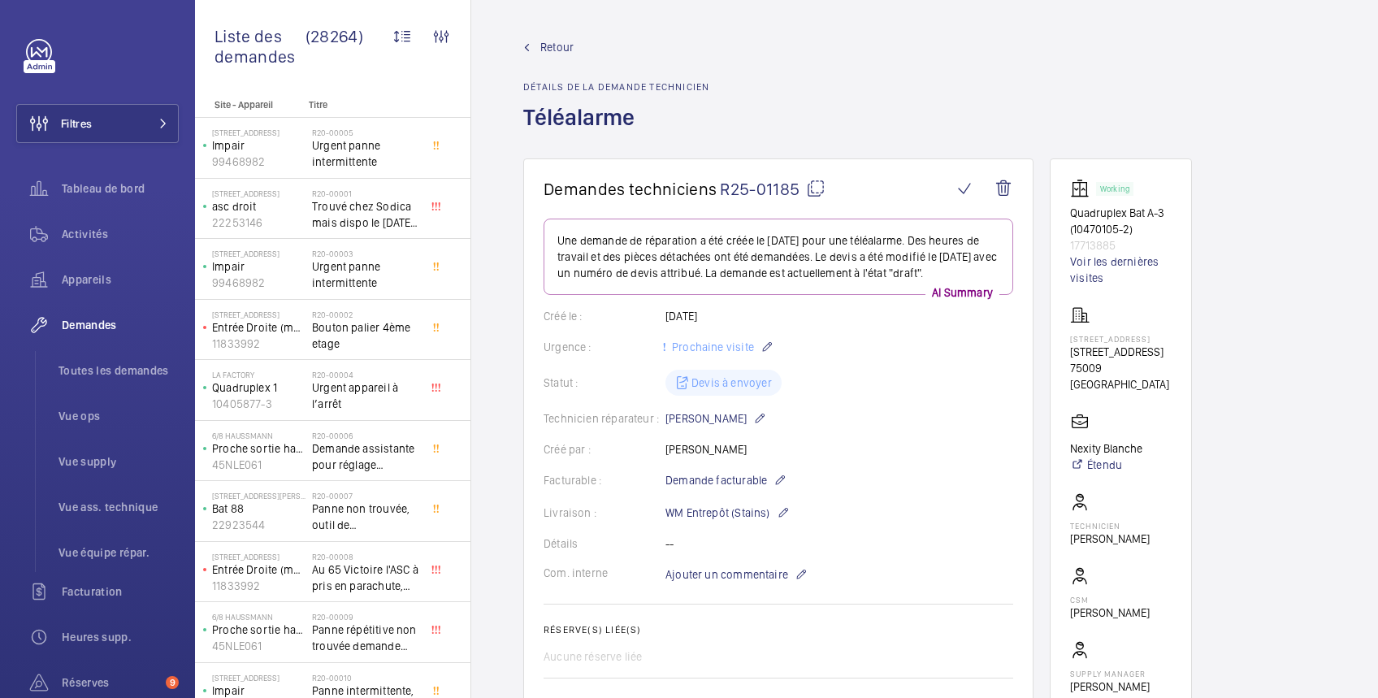
drag, startPoint x: 1071, startPoint y: 346, endPoint x: 1159, endPoint y: 357, distance: 89.3
click at [1159, 357] on p "32-38 Rue Blanche, 75009 PARIS" at bounding box center [1121, 352] width 102 height 16
drag, startPoint x: 1159, startPoint y: 357, endPoint x: 1132, endPoint y: 239, distance: 121.8
click at [1132, 239] on p "17713885" at bounding box center [1121, 245] width 102 height 16
drag, startPoint x: 1063, startPoint y: 240, endPoint x: 1123, endPoint y: 242, distance: 60.1
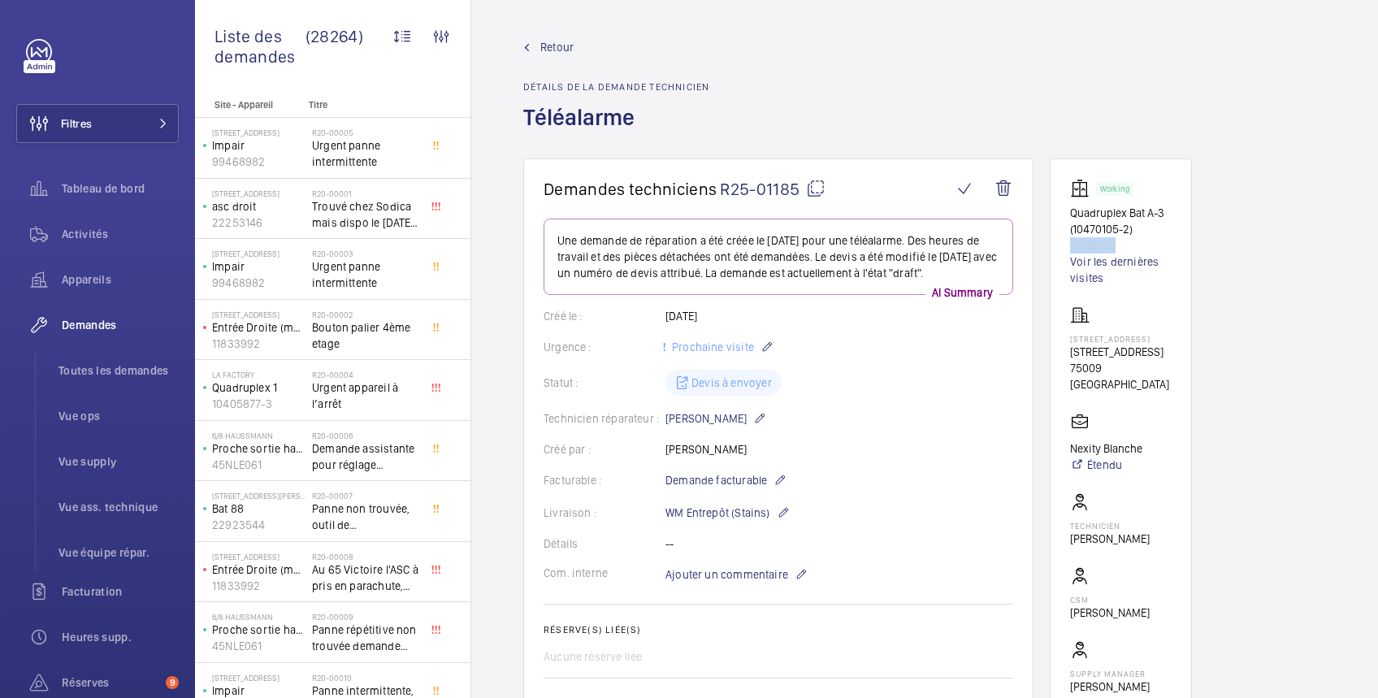
click at [1123, 242] on wm-front-card "Working Quadruplex Bat A-3 (10470105-2) 17713885 Voir les dernières visites 32-…" at bounding box center [1121, 452] width 142 height 589
copy p "17713885"
click at [1006, 186] on wm-front-icon-button at bounding box center [1003, 188] width 39 height 39
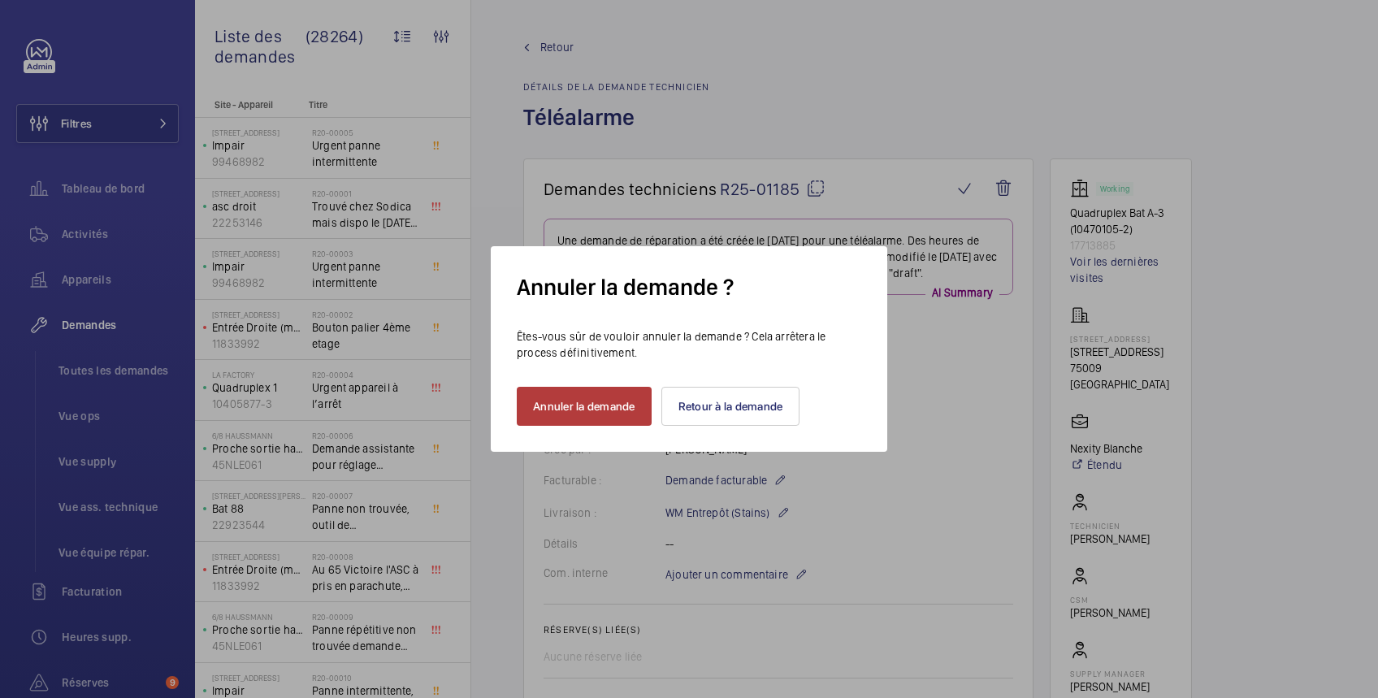
click at [612, 403] on button "Annuler la demande" at bounding box center [584, 406] width 135 height 39
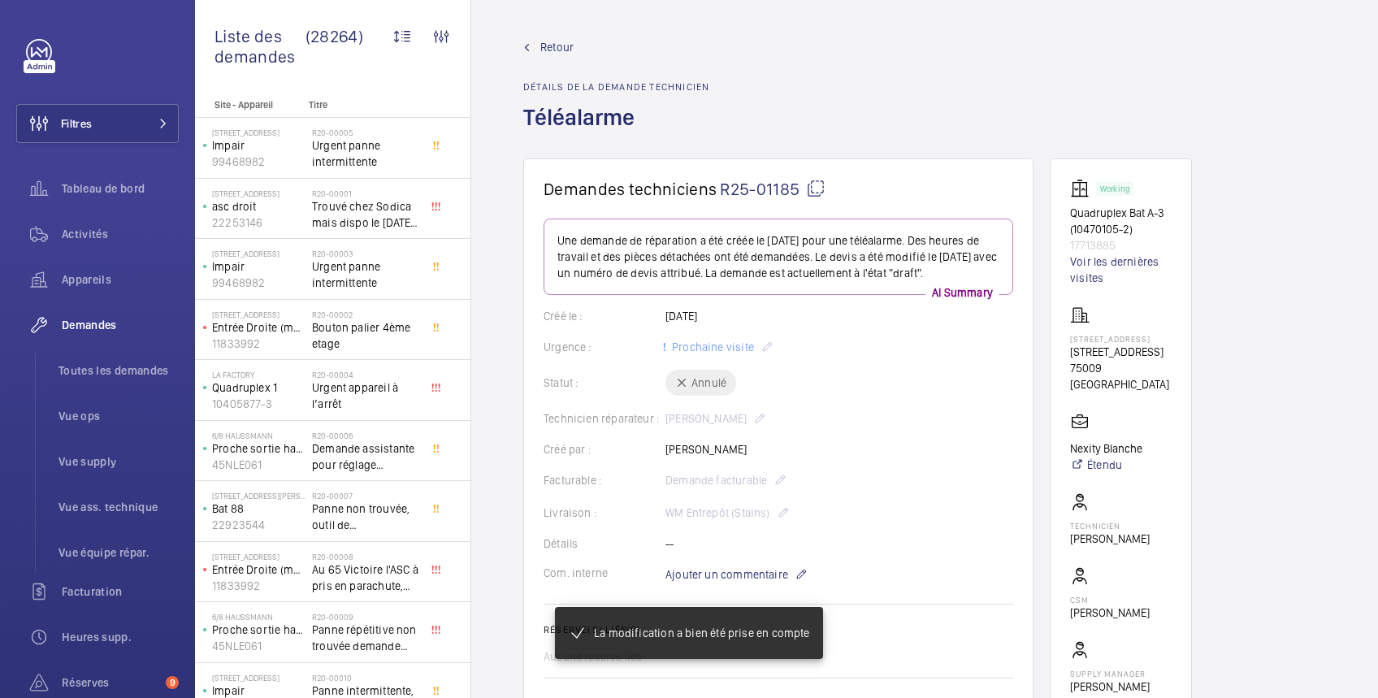
click at [565, 50] on span "Retour" at bounding box center [556, 47] width 33 height 16
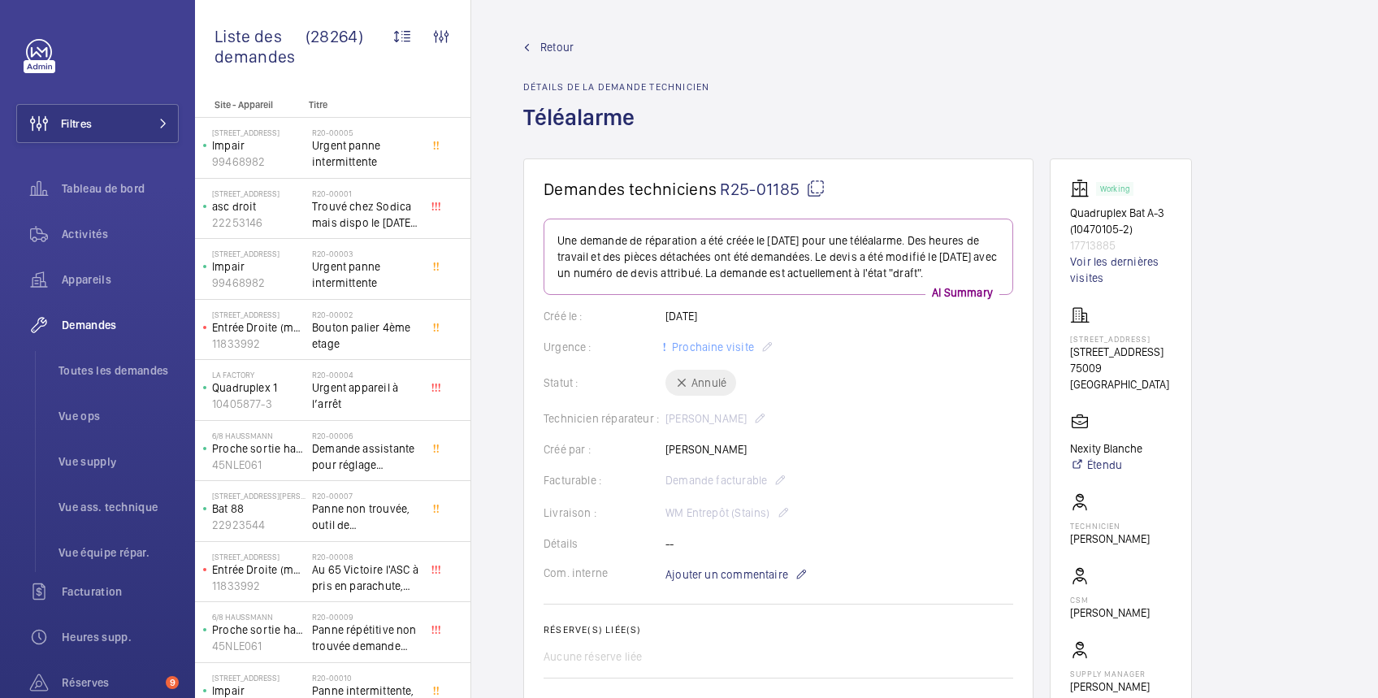
click at [552, 43] on span "Retour" at bounding box center [556, 47] width 33 height 16
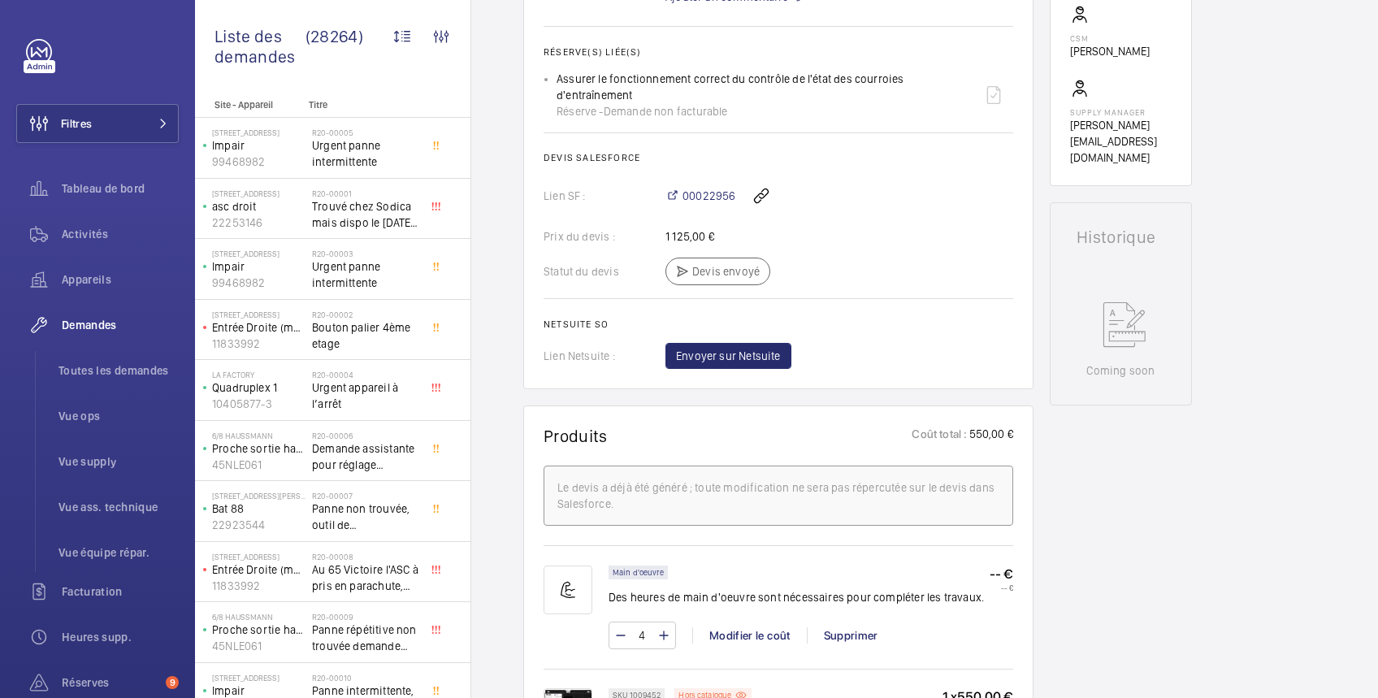
scroll to position [866, 0]
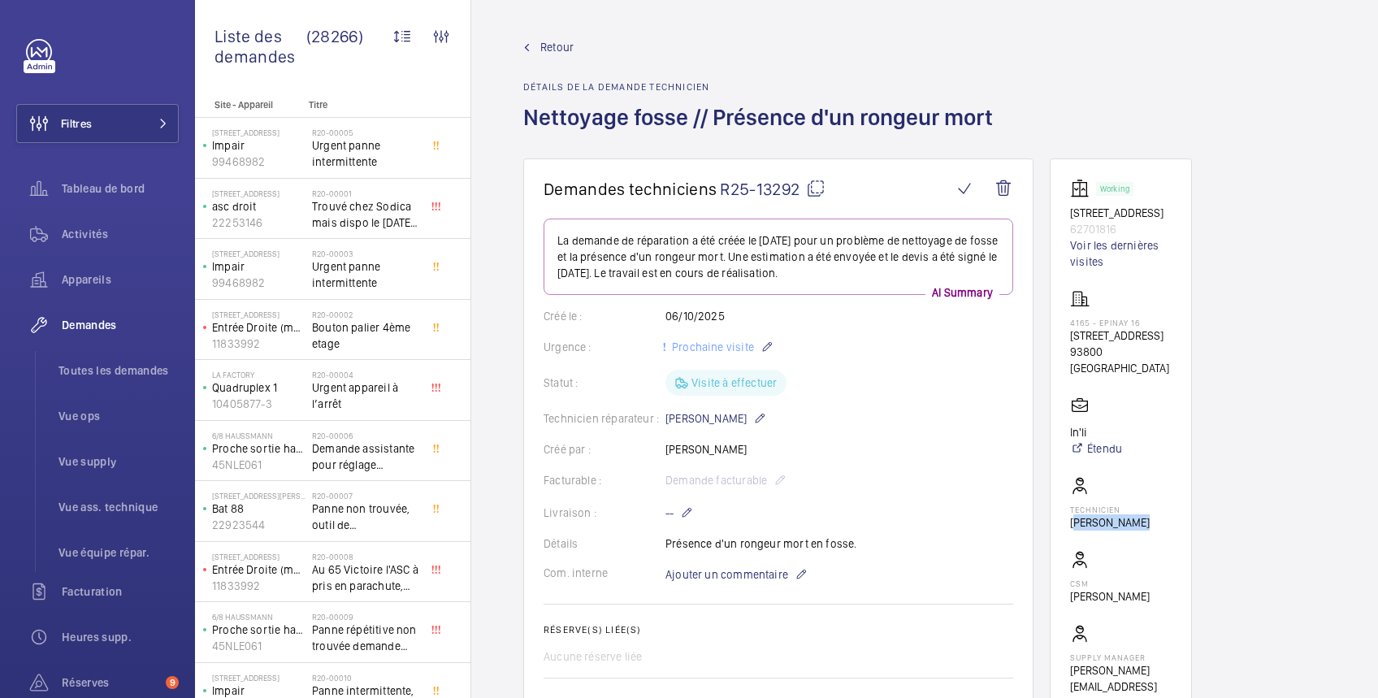
drag, startPoint x: 1065, startPoint y: 536, endPoint x: 1137, endPoint y: 539, distance: 72.4
click at [1137, 539] on wm-front-card "Working 11, avenue de Jarrow 62701816 Voir les dernières visites 4165 - EPINAY …" at bounding box center [1121, 444] width 142 height 573
copy p "[PERSON_NAME]"
